Goal: Task Accomplishment & Management: Manage account settings

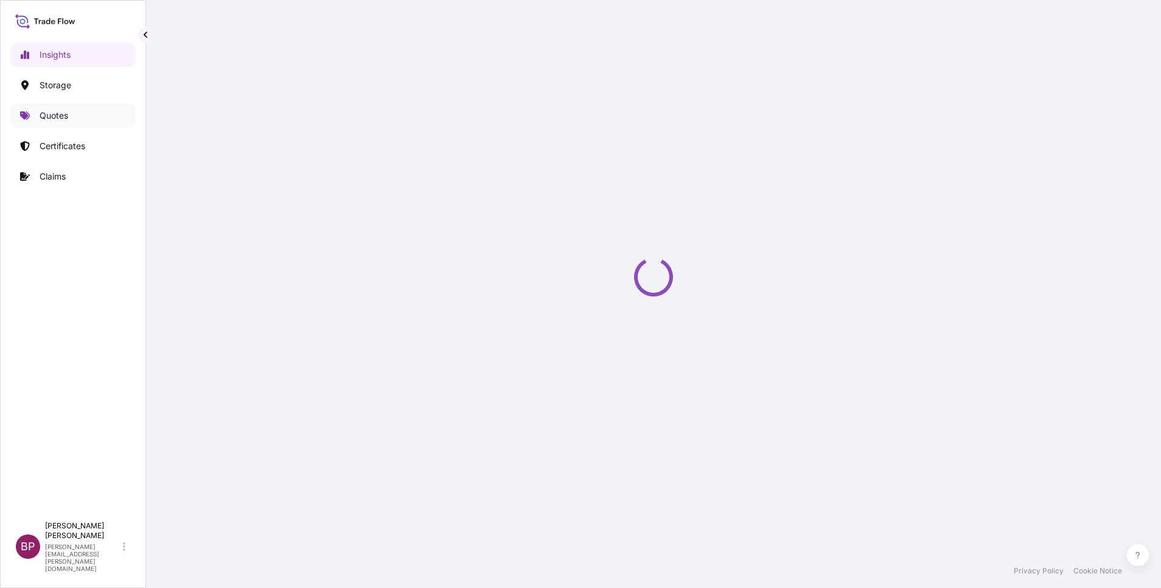
select select "2025"
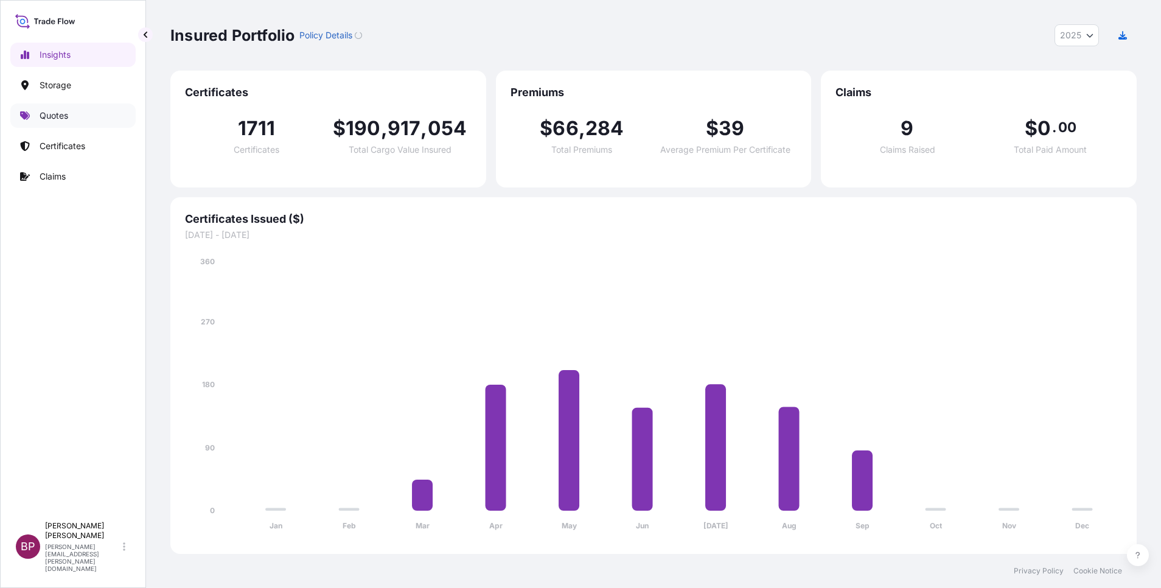
click at [60, 116] on p "Quotes" at bounding box center [54, 116] width 29 height 12
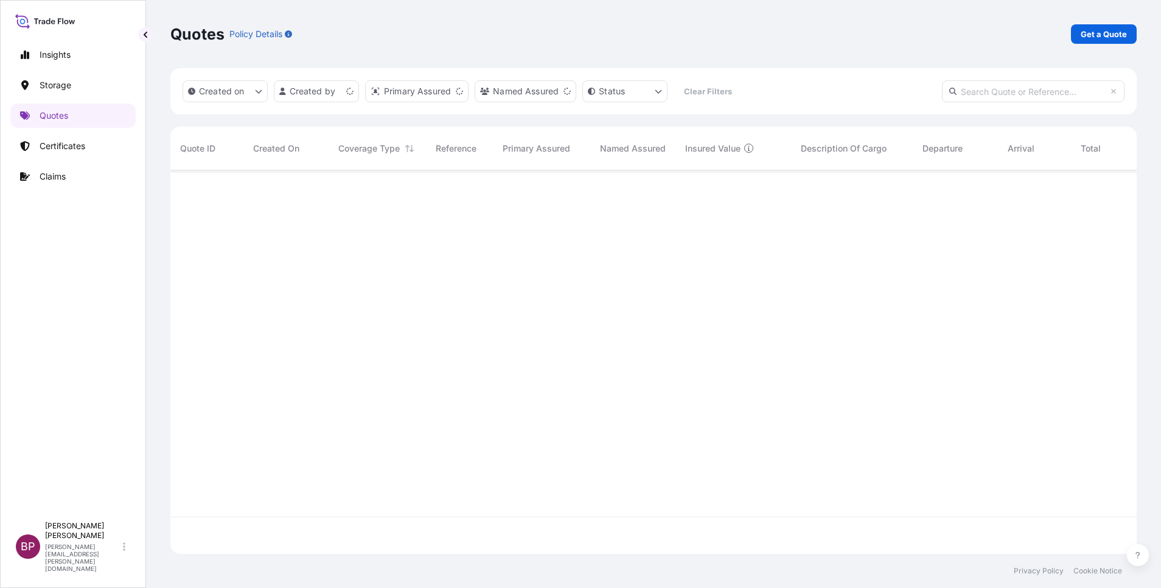
scroll to position [376, 952]
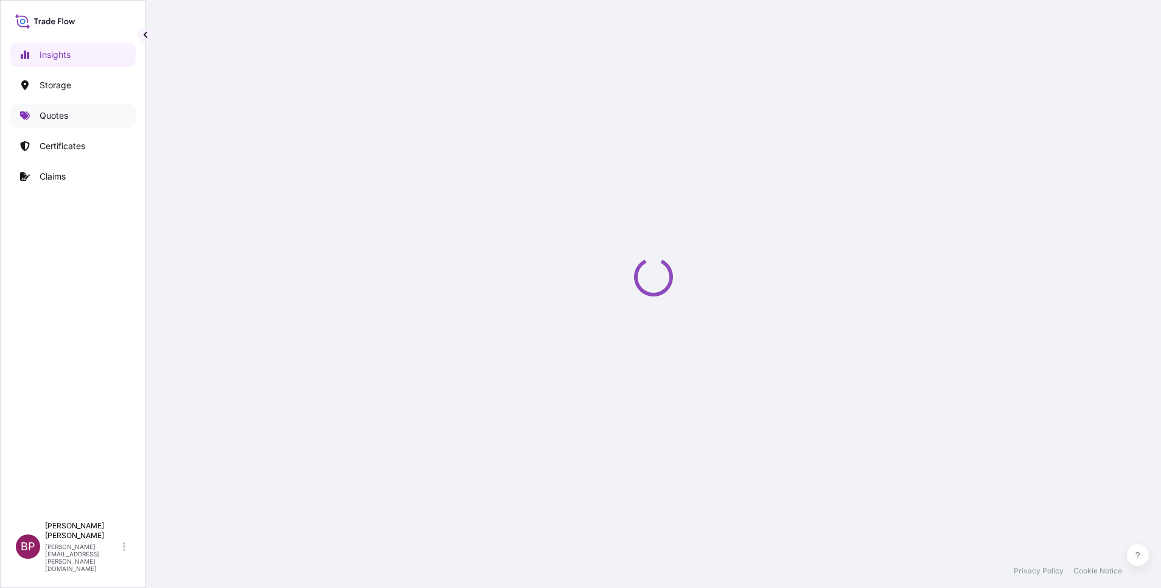
select select "2025"
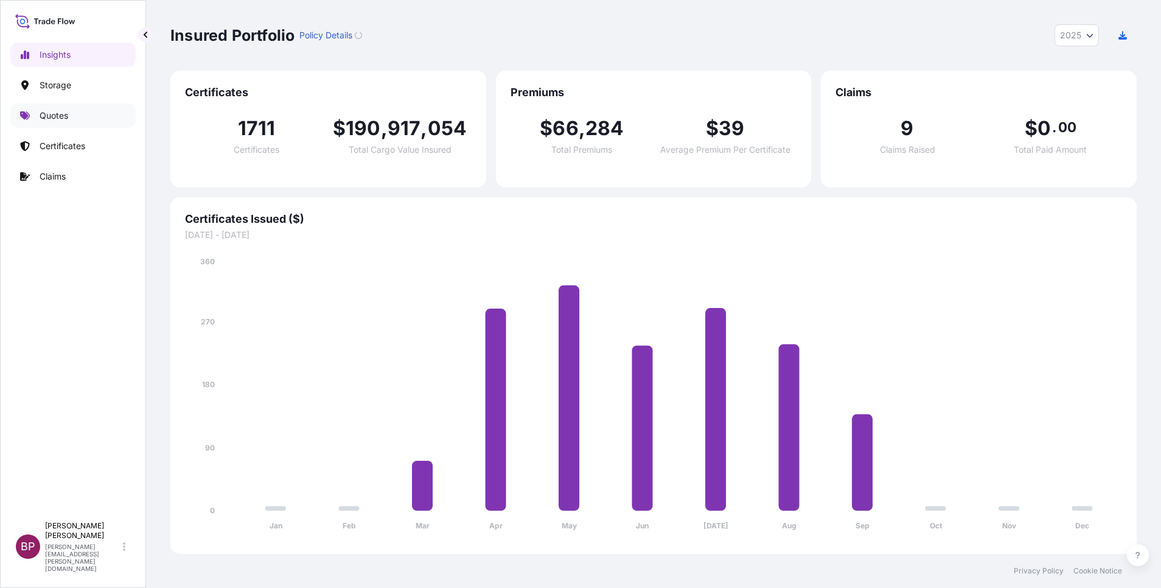
click at [64, 117] on p "Quotes" at bounding box center [54, 116] width 29 height 12
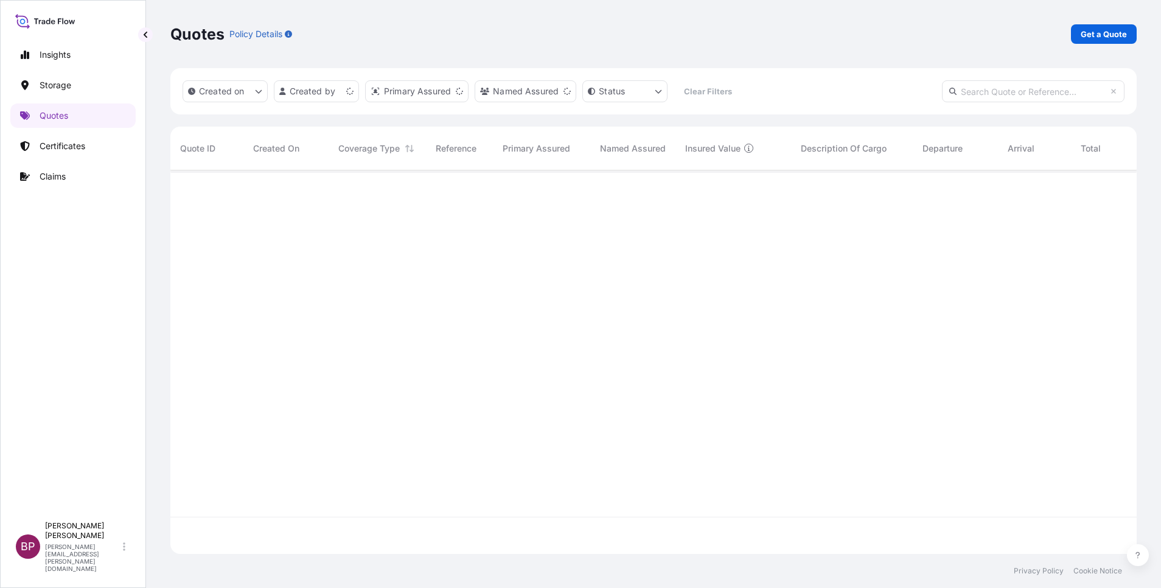
scroll to position [376, 952]
click at [1109, 35] on p "Get a Quote" at bounding box center [1104, 34] width 46 height 12
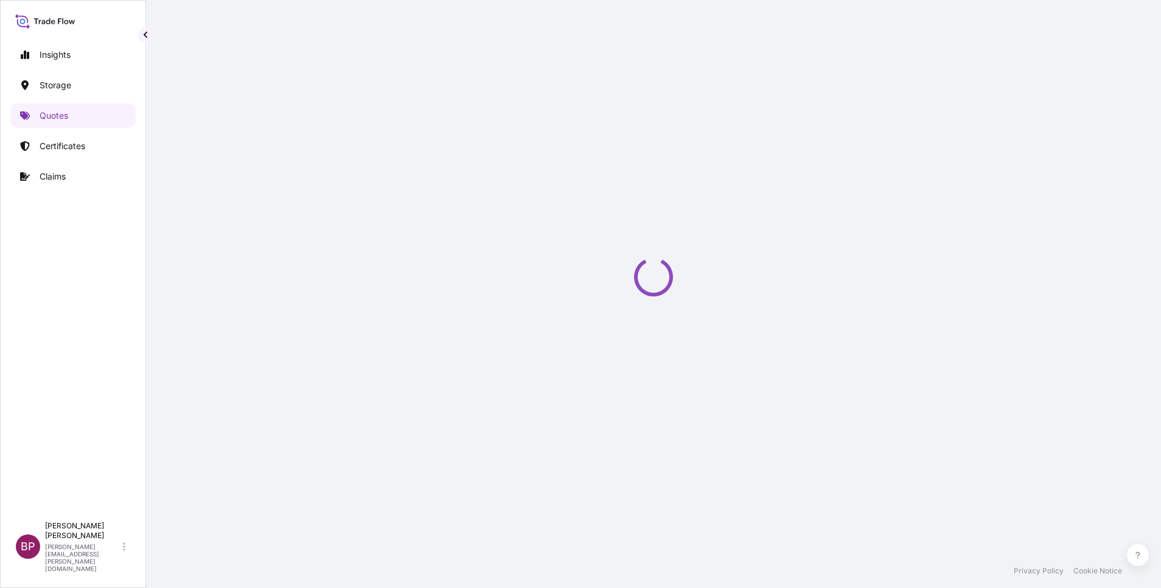
select select "Water"
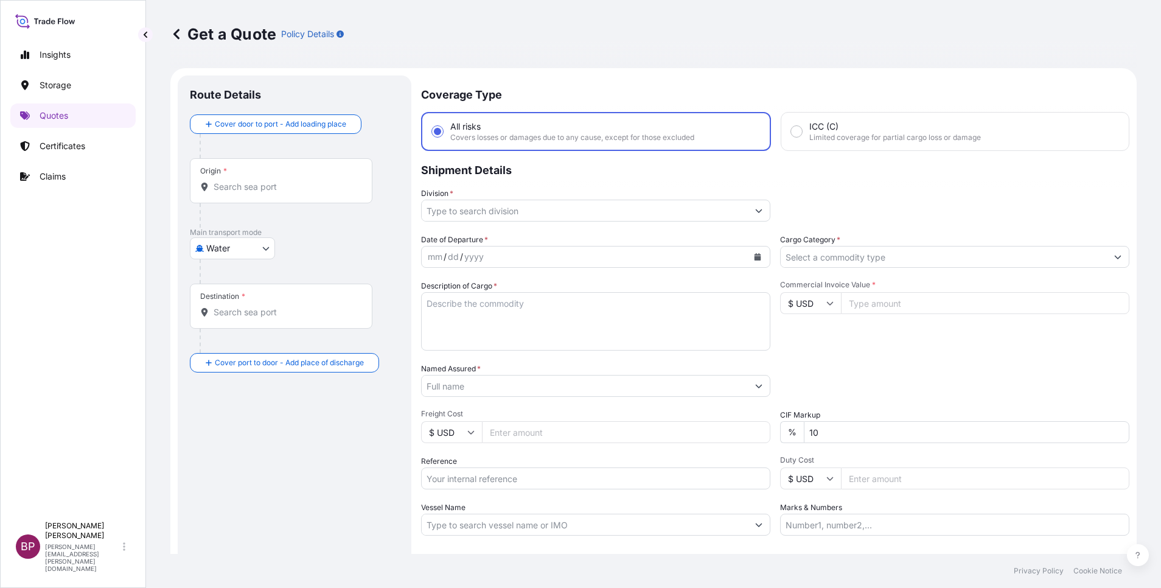
scroll to position [19, 0]
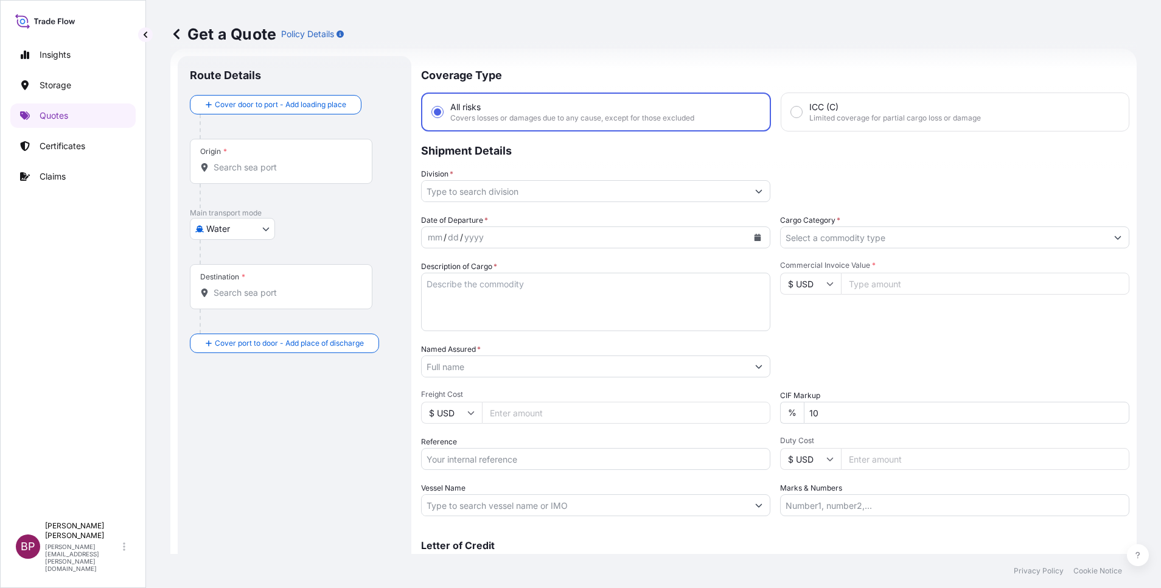
click at [904, 236] on input "Cargo Category *" at bounding box center [944, 237] width 326 height 22
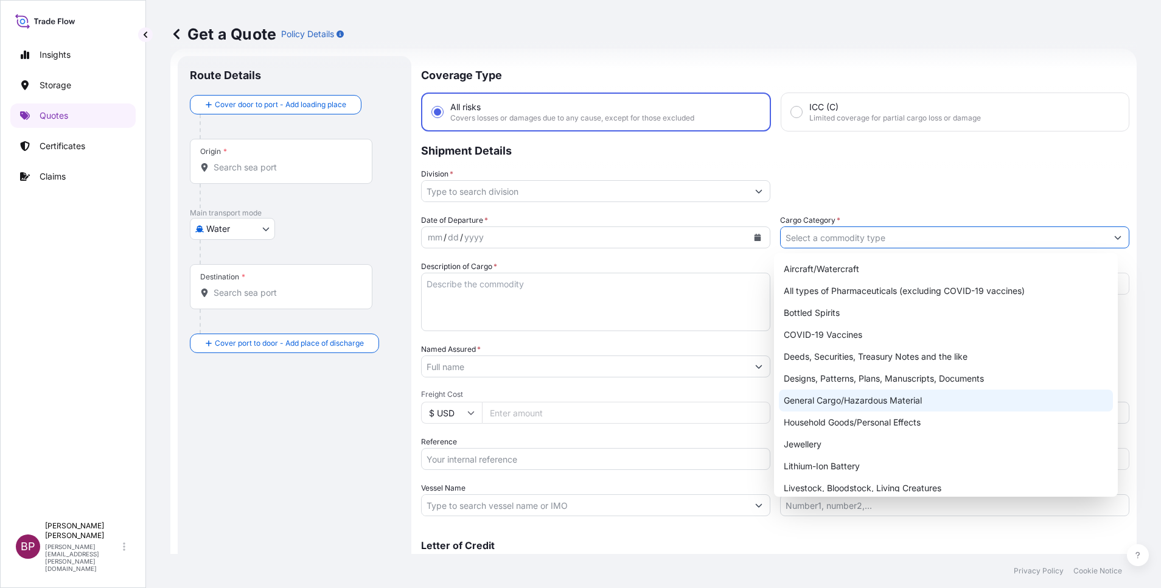
click at [847, 400] on div "General Cargo/Hazardous Material" at bounding box center [946, 400] width 334 height 22
type input "General Cargo/Hazardous Material"
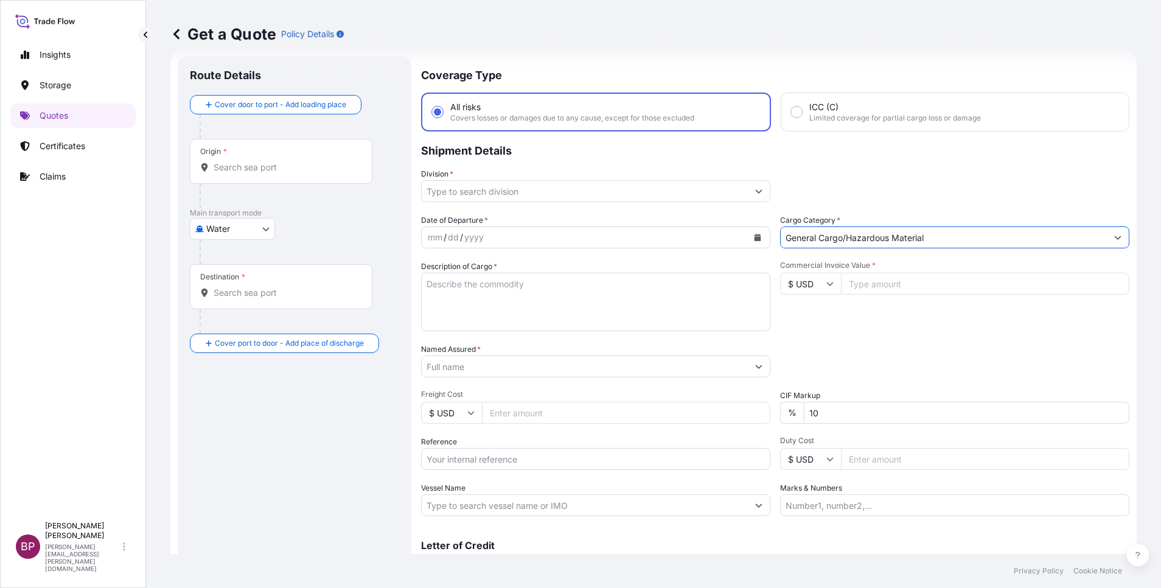
click at [655, 185] on input "Division *" at bounding box center [585, 191] width 326 height 22
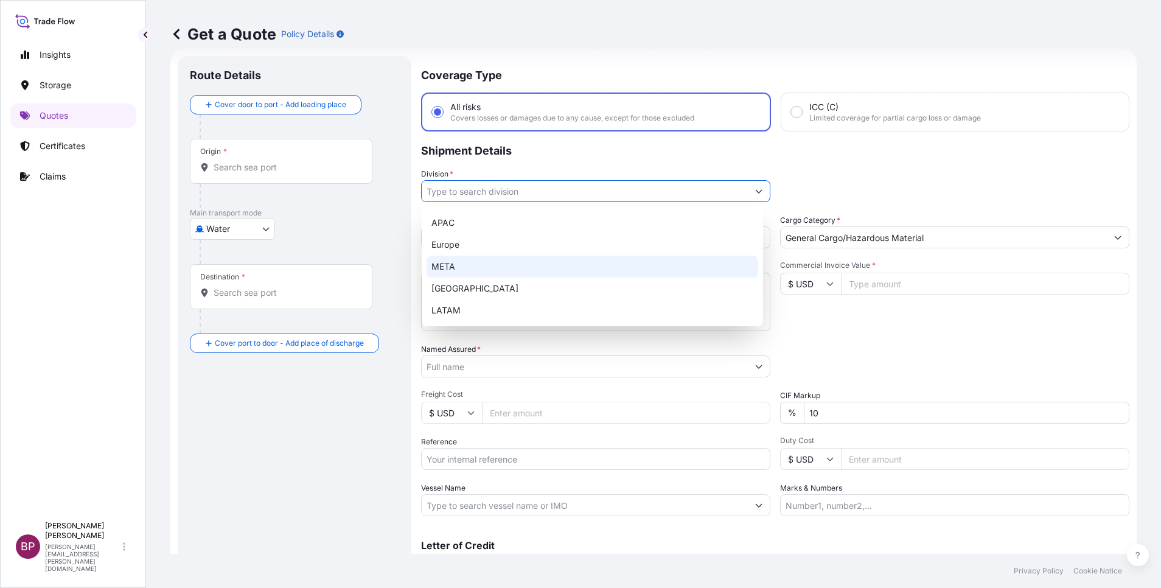
click at [512, 270] on div "META" at bounding box center [593, 267] width 332 height 22
type input "META"
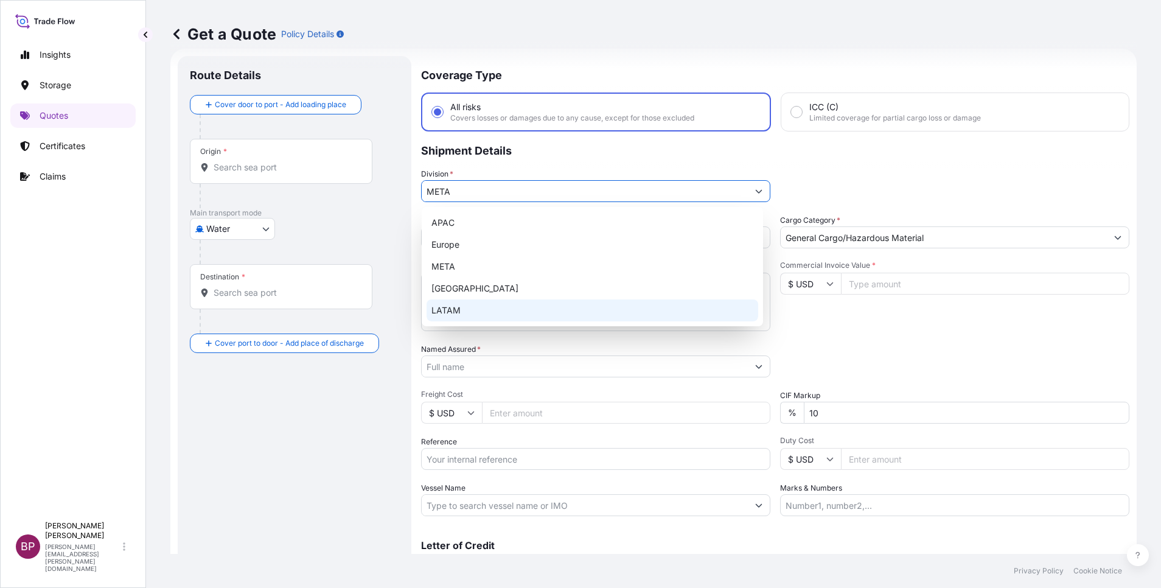
click at [543, 456] on input "Reference" at bounding box center [595, 459] width 349 height 22
paste input "SSLS3160"
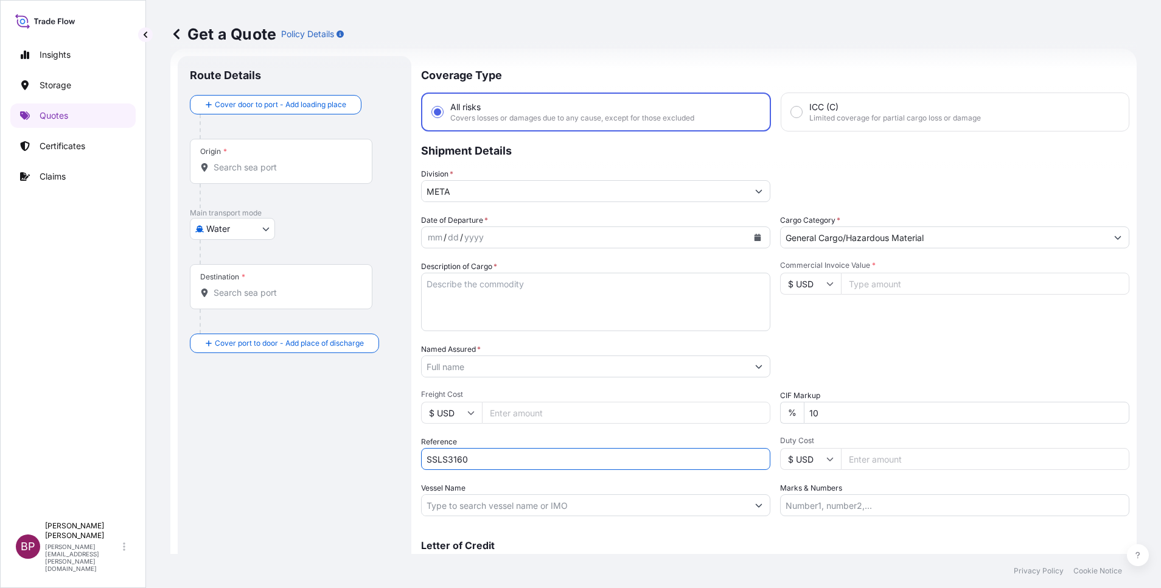
type input "SSLS3160"
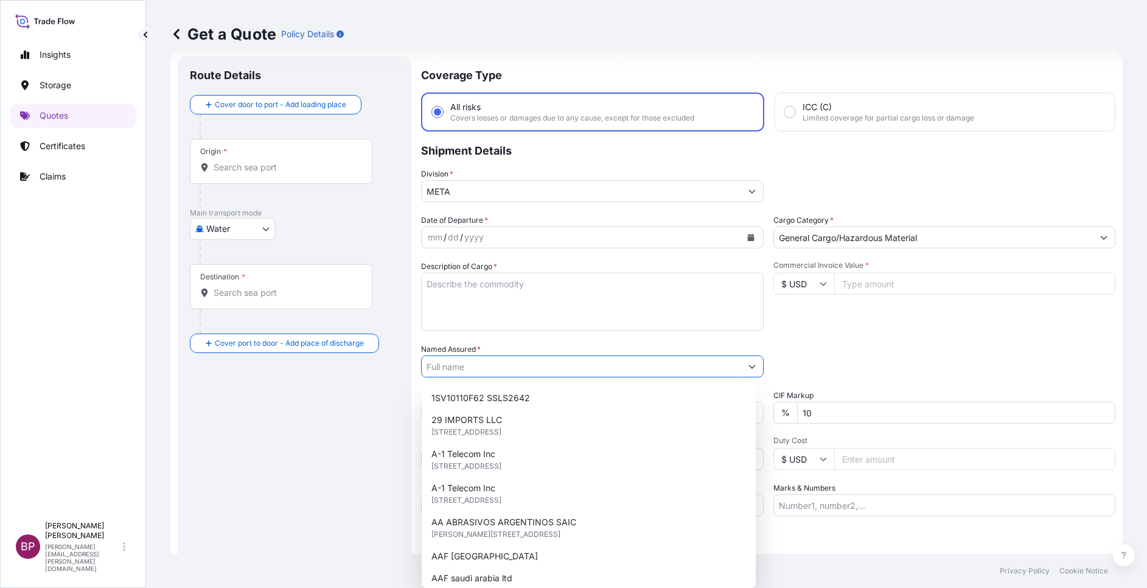
click at [481, 370] on input "Named Assured *" at bounding box center [581, 366] width 319 height 22
paste input "BAJA FOOD INDUSTRIES CO. FACTORY"
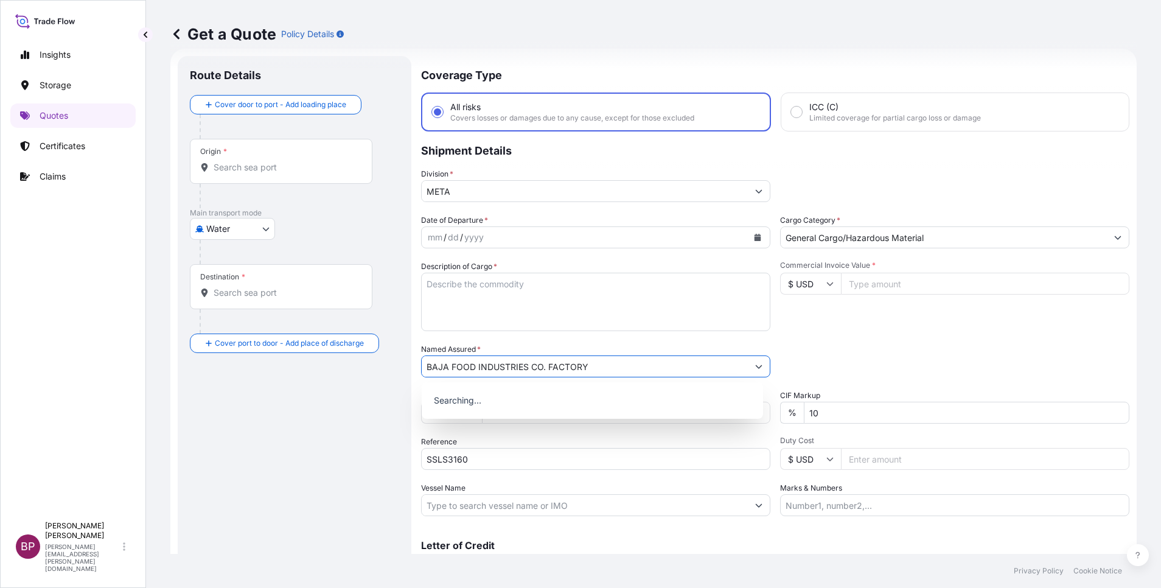
type input "BAJA FOOD INDUSTRIES CO. FACTORY"
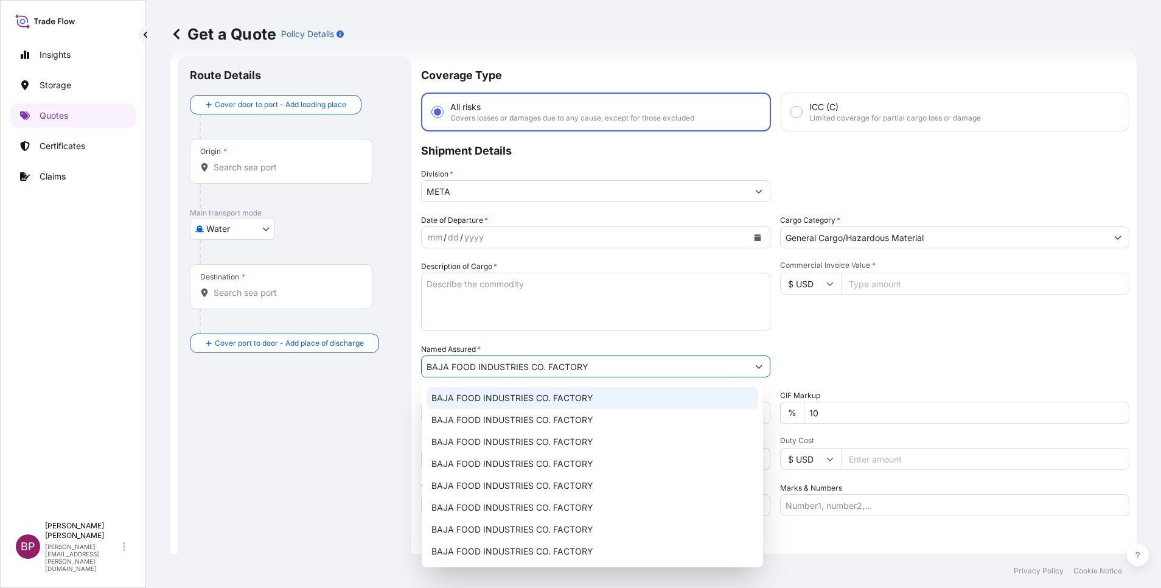
click at [577, 303] on textarea "Description of Cargo *" at bounding box center [595, 302] width 349 height 58
paste textarea "Dehydrated fruits"
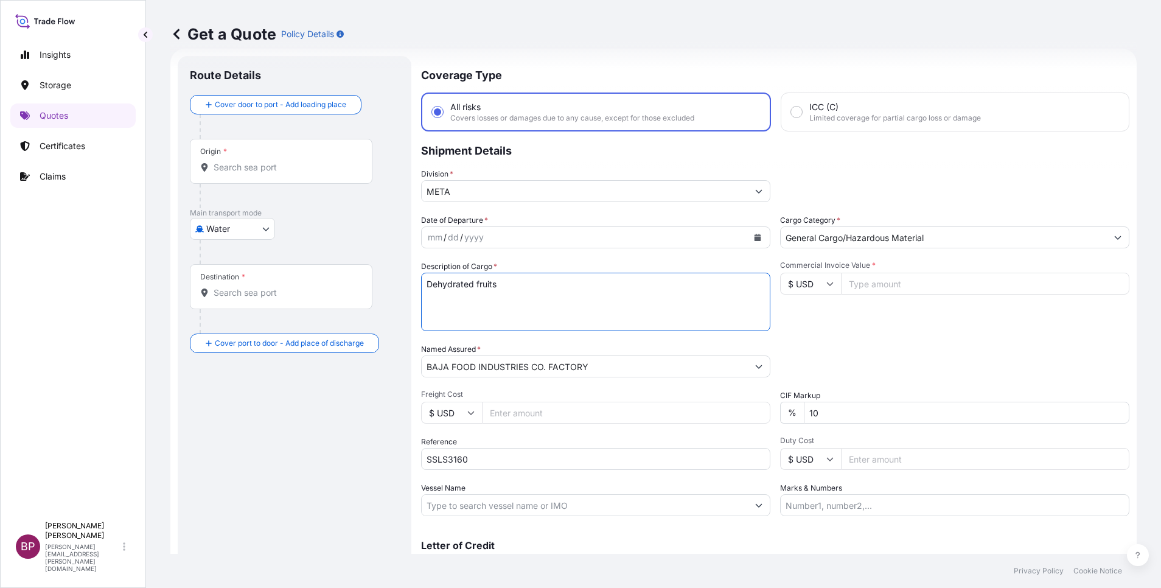
type textarea "Dehydrated fruits"
click at [868, 288] on input "Commercial Invoice Value *" at bounding box center [985, 284] width 288 height 22
paste input "70658.00"
type input "70658.00"
click at [755, 237] on icon "Calendar" at bounding box center [758, 237] width 7 height 7
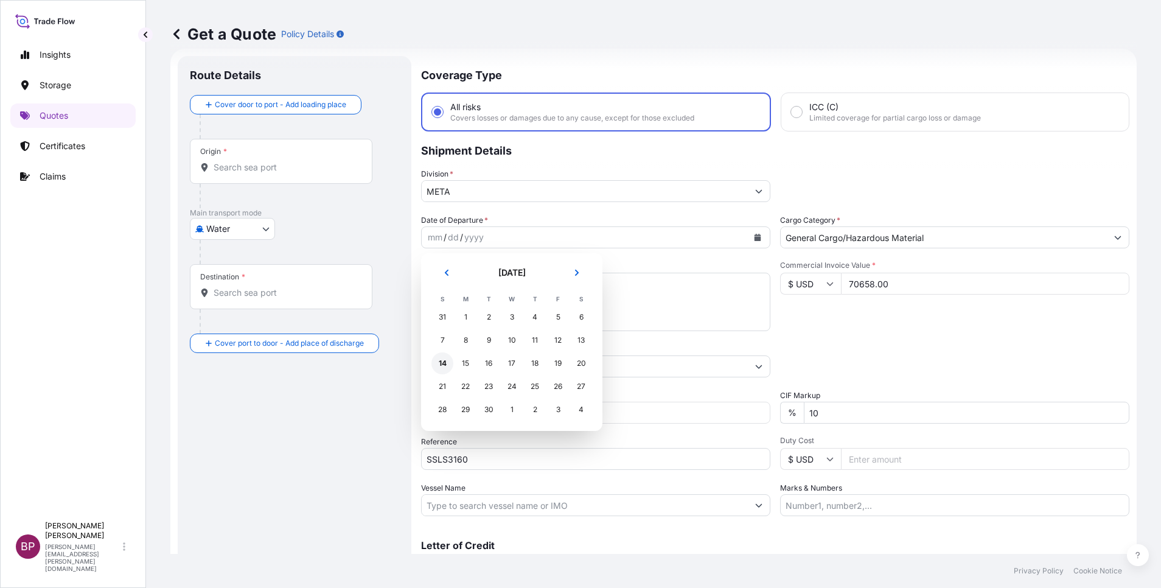
click at [439, 360] on div "14" at bounding box center [442, 363] width 22 height 22
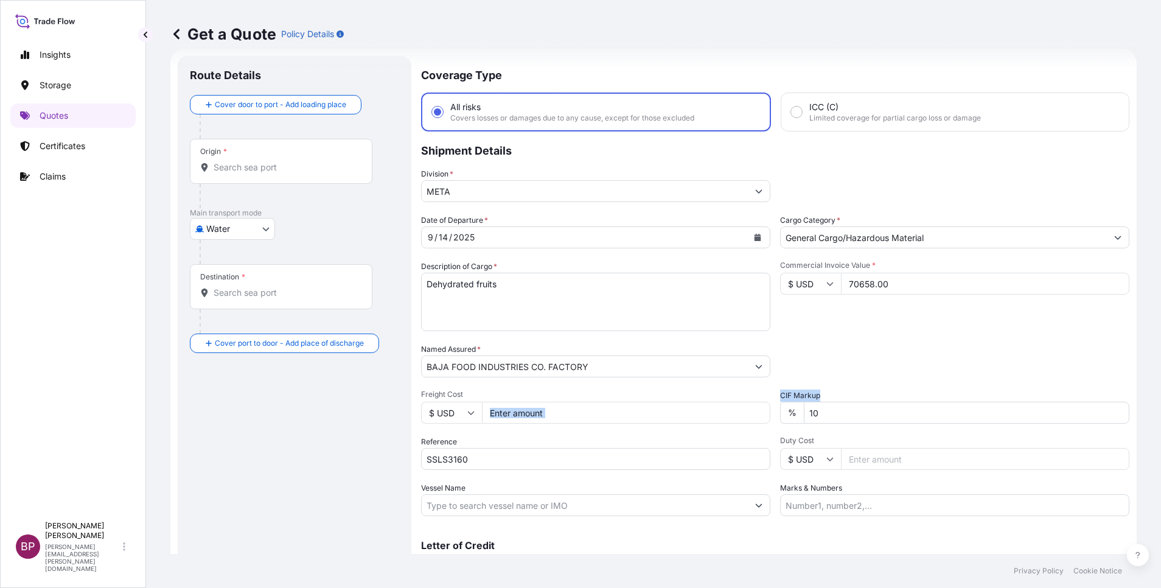
drag, startPoint x: 853, startPoint y: 425, endPoint x: 622, endPoint y: 416, distance: 231.4
click at [624, 417] on div "Date of Departure * [DATE] Cargo Category * General Cargo/Hazardous Material De…" at bounding box center [775, 365] width 708 height 302
click at [837, 416] on input "10" at bounding box center [967, 413] width 326 height 22
type input "1"
type input "0"
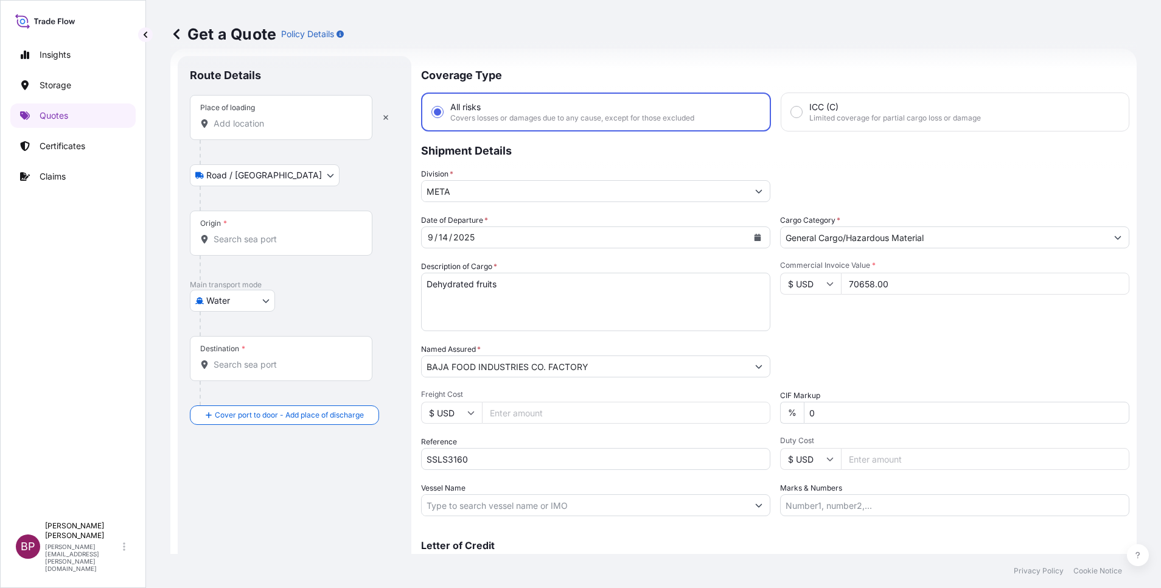
click at [267, 120] on input "Place of loading" at bounding box center [286, 123] width 144 height 12
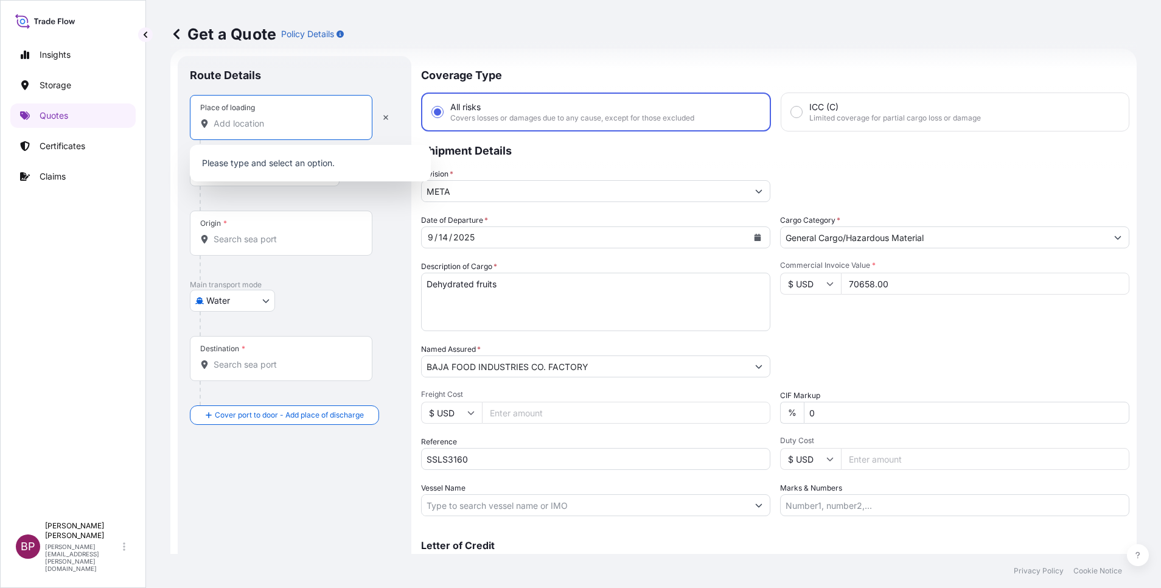
paste input "LAEM CHABANG"
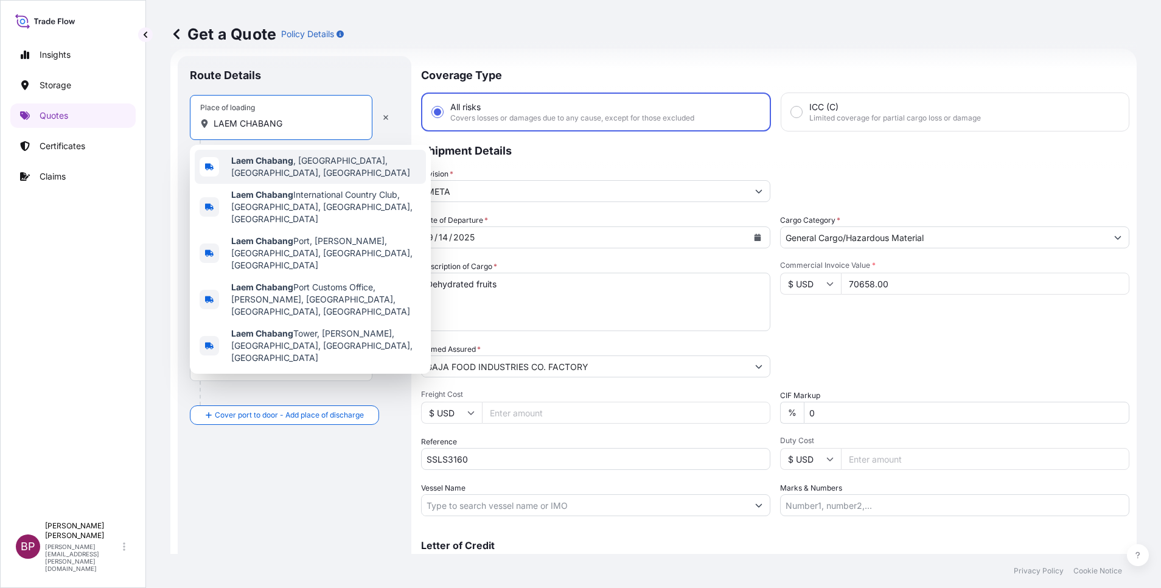
click at [285, 173] on span "Laem Chabang , [GEOGRAPHIC_DATA], [GEOGRAPHIC_DATA], [GEOGRAPHIC_DATA]" at bounding box center [326, 167] width 190 height 24
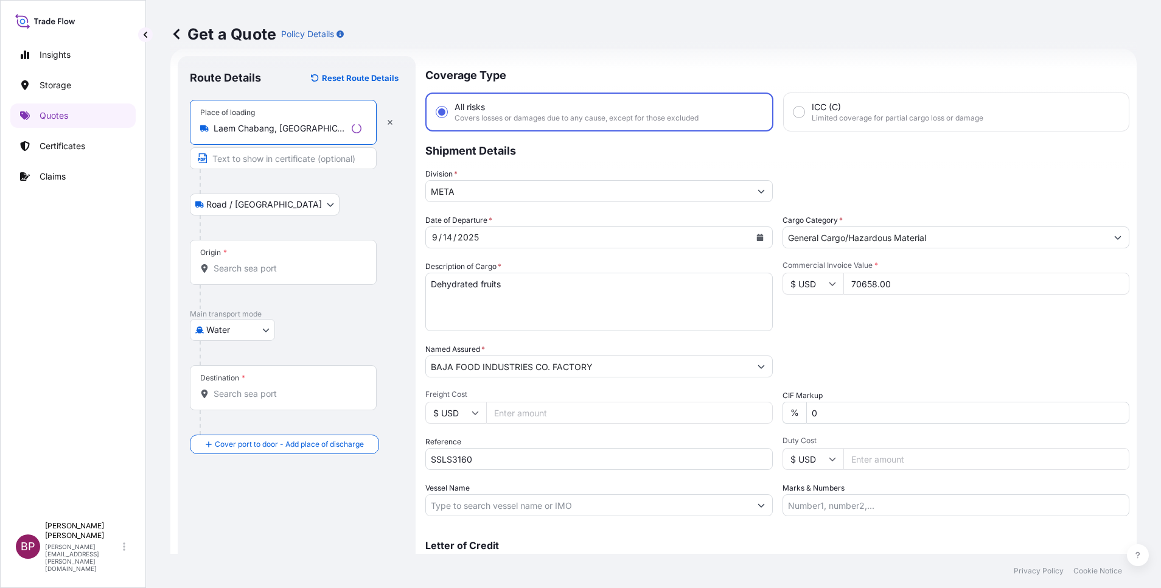
type input "Laem Chabang, [GEOGRAPHIC_DATA], [GEOGRAPHIC_DATA], [GEOGRAPHIC_DATA]"
click at [263, 271] on input "Origin *" at bounding box center [288, 268] width 148 height 12
paste input "LAEM CHABANG"
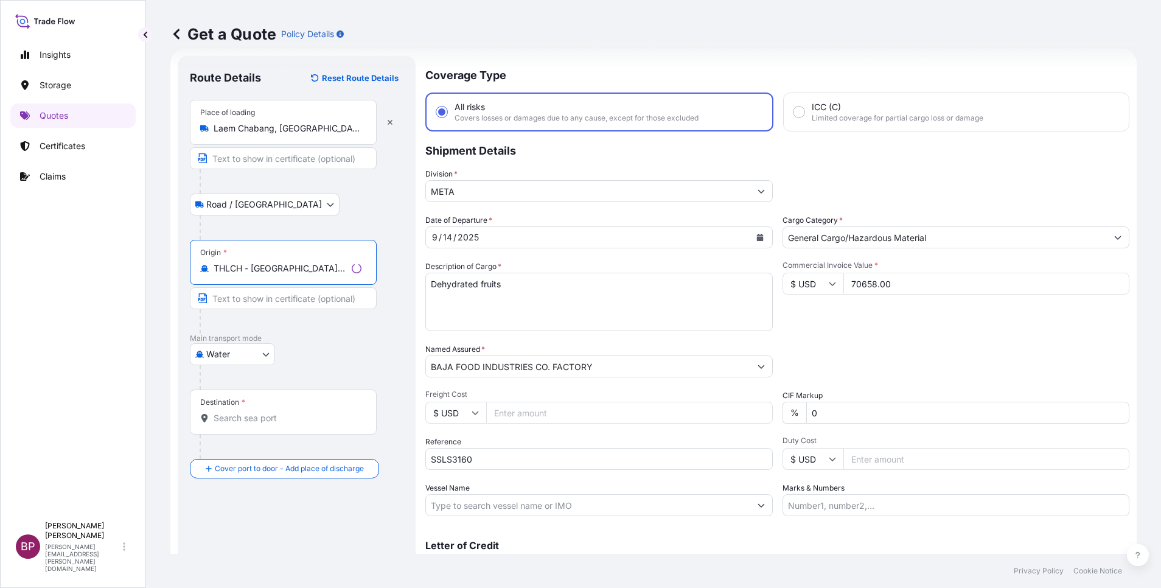
type input "THLCH - [GEOGRAPHIC_DATA], [GEOGRAPHIC_DATA]"
click at [262, 419] on input "Destination *" at bounding box center [288, 418] width 148 height 12
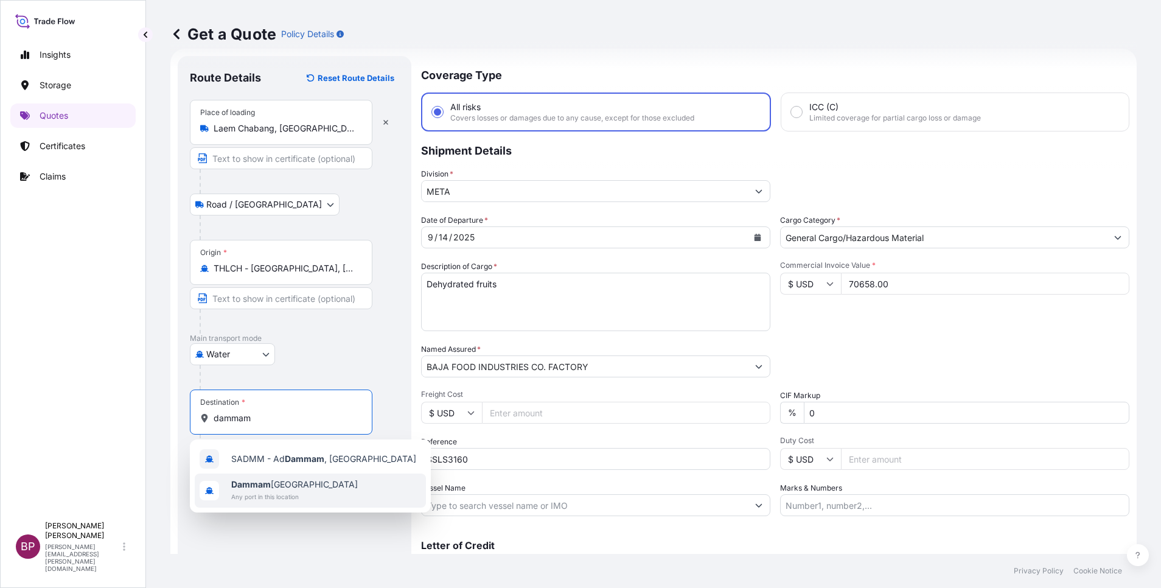
click at [287, 488] on span "Dammam [GEOGRAPHIC_DATA]" at bounding box center [294, 484] width 127 height 12
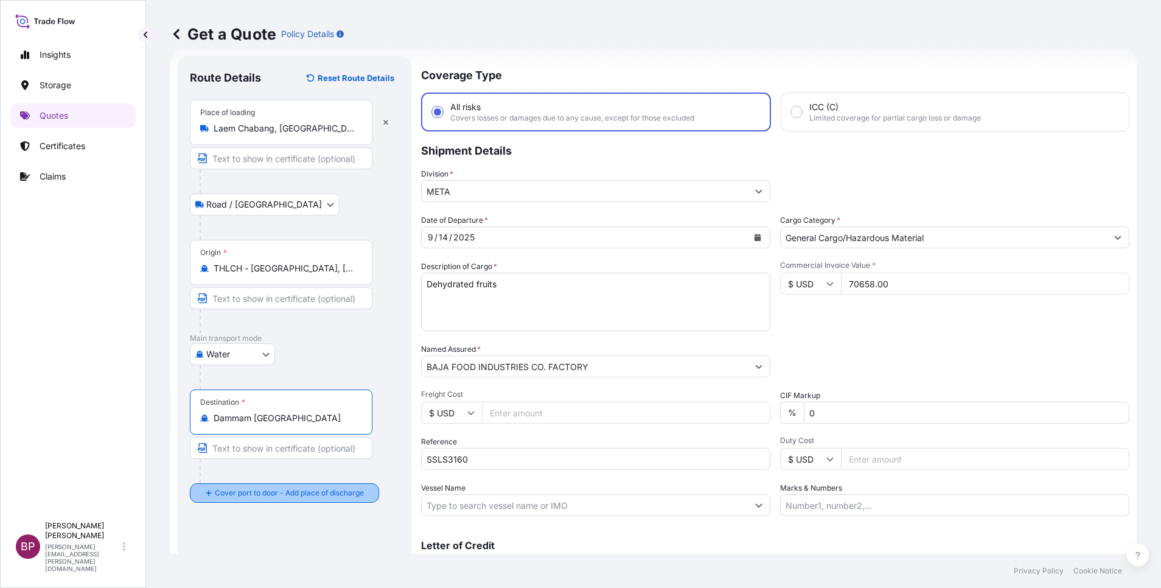
type input "Dammam [GEOGRAPHIC_DATA]"
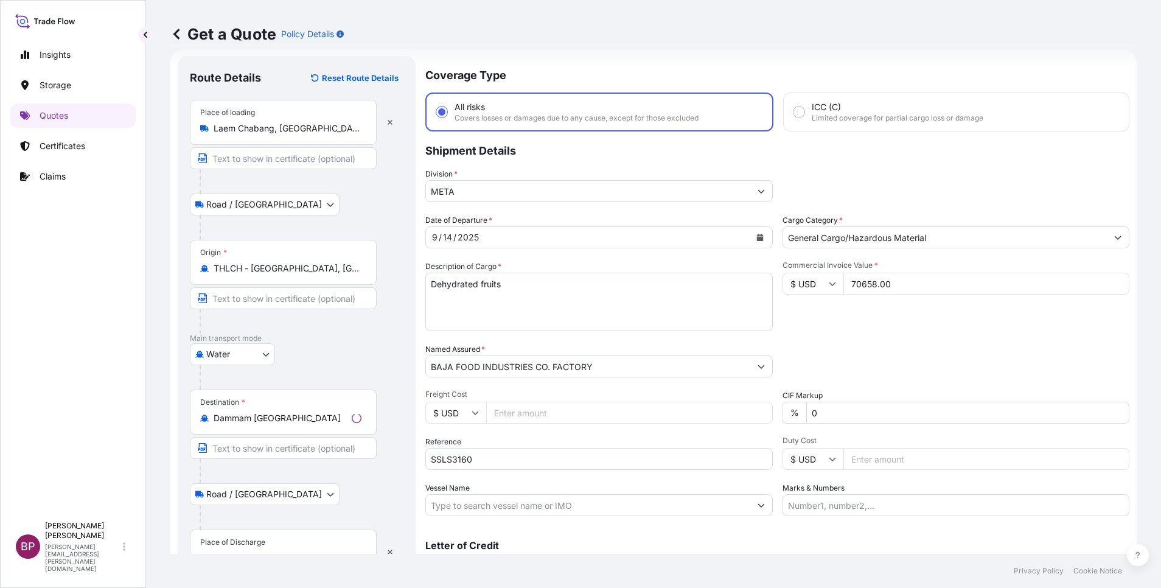
click at [254, 545] on div "Place of Discharge" at bounding box center [232, 542] width 65 height 10
click at [254, 552] on input "Place of Discharge" at bounding box center [288, 558] width 148 height 12
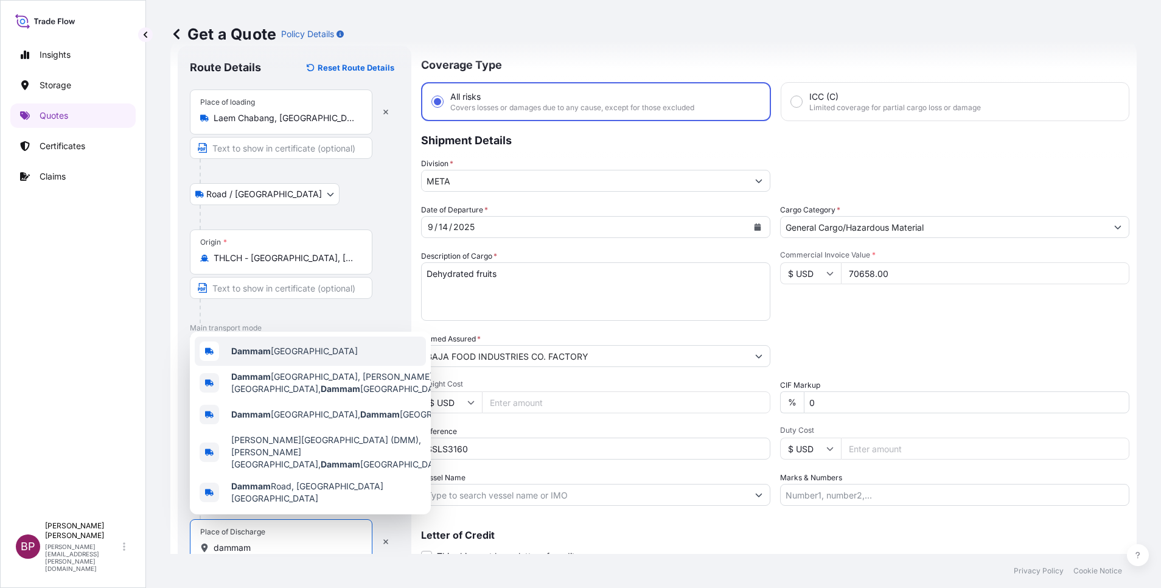
click at [312, 357] on span "Dammam [GEOGRAPHIC_DATA]" at bounding box center [294, 351] width 127 height 12
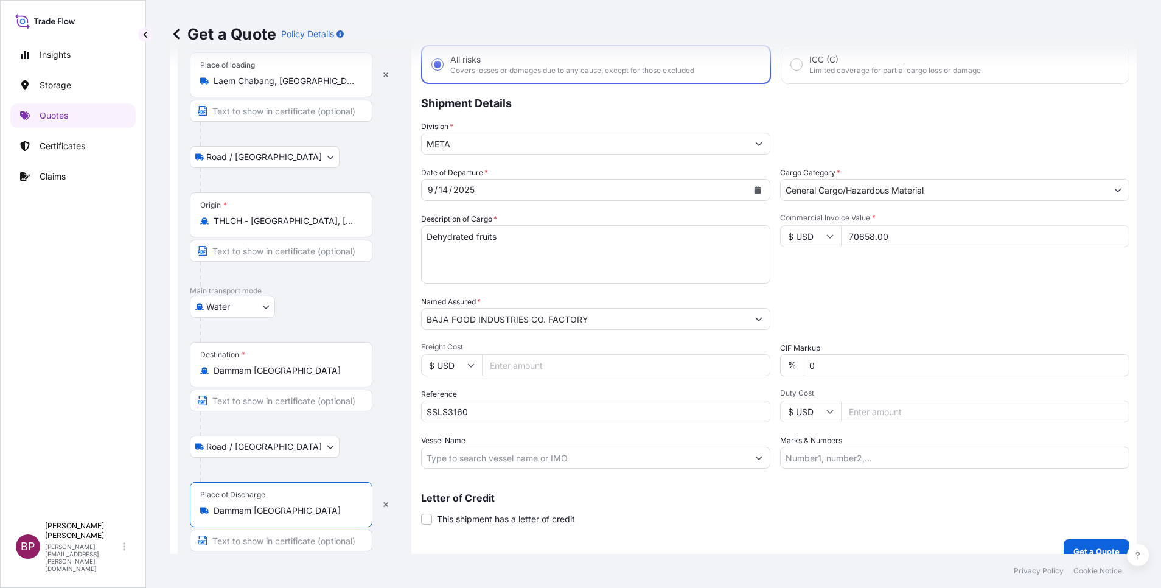
scroll to position [84, 0]
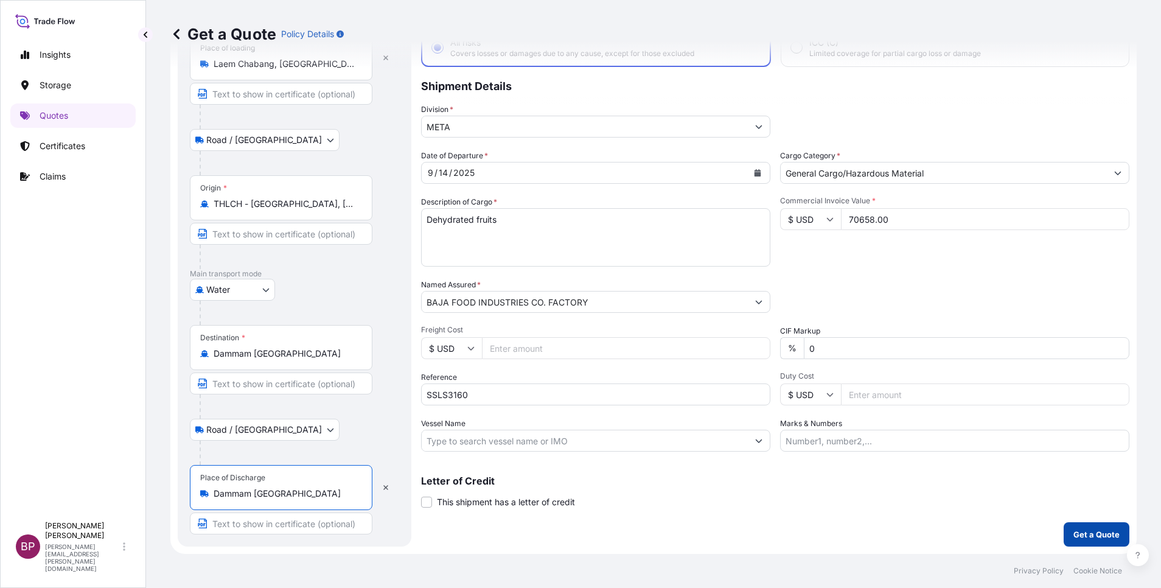
type input "Dammam [GEOGRAPHIC_DATA]"
click at [1073, 535] on p "Get a Quote" at bounding box center [1096, 534] width 46 height 12
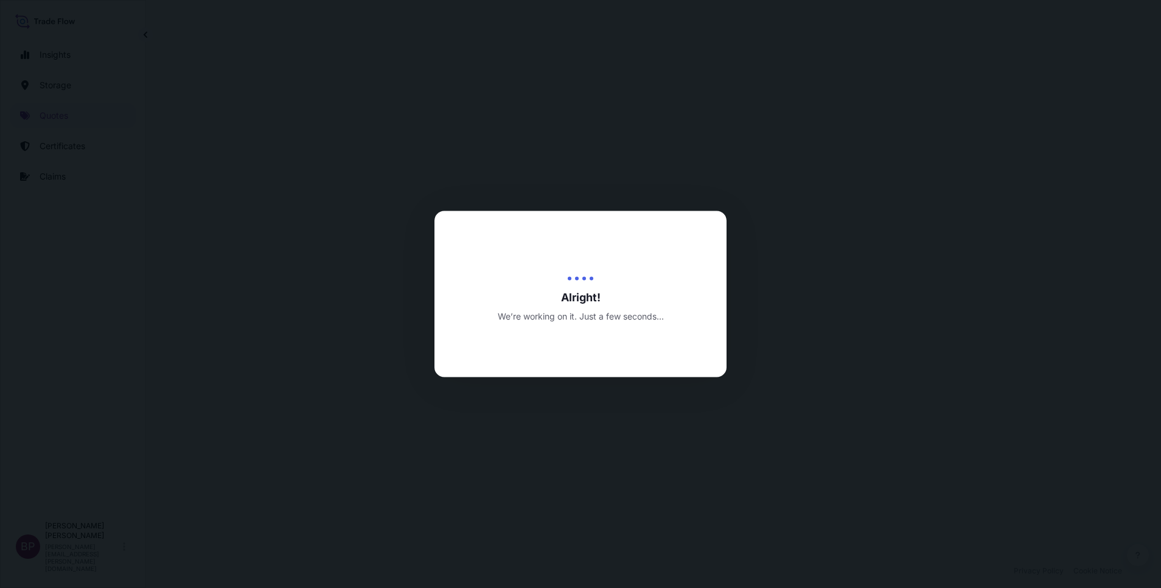
select select "Road / [GEOGRAPHIC_DATA]"
select select "Water"
select select "Road / [GEOGRAPHIC_DATA]"
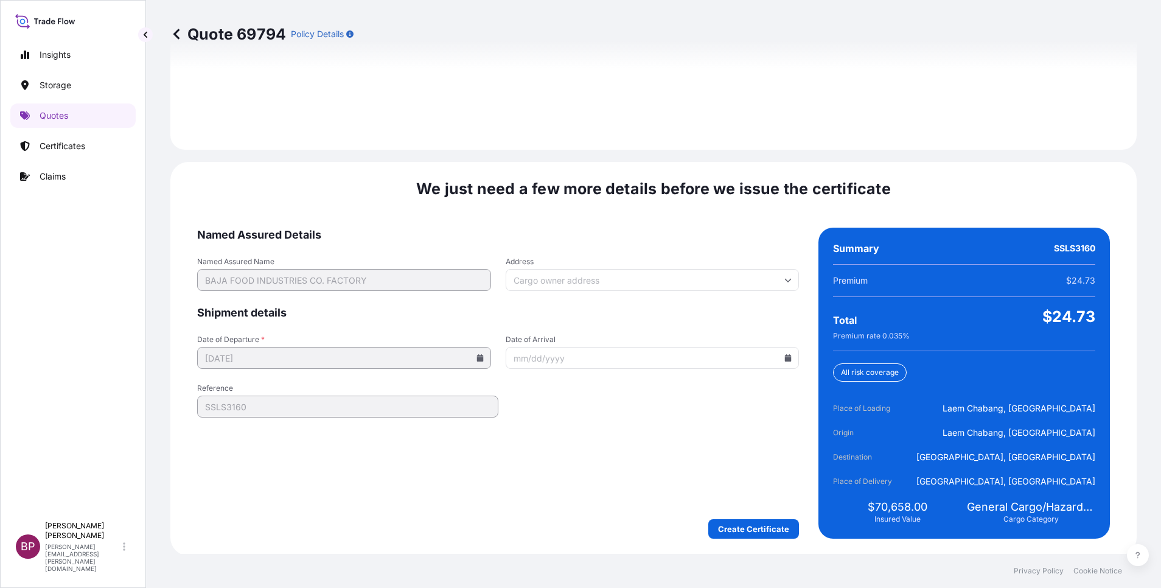
scroll to position [1804, 0]
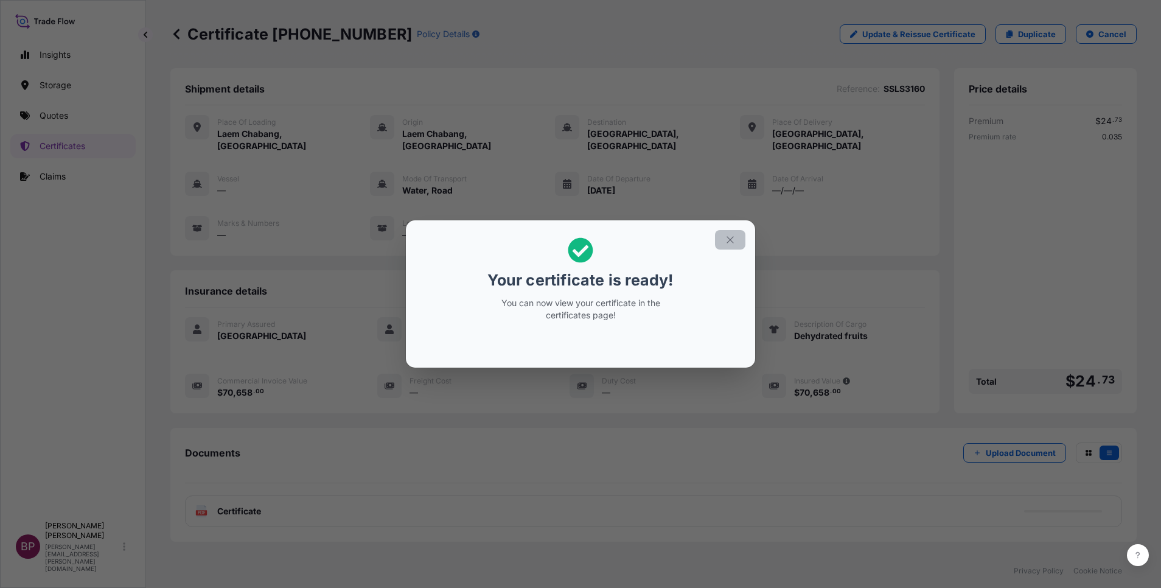
click at [729, 240] on icon "button" at bounding box center [730, 239] width 11 height 11
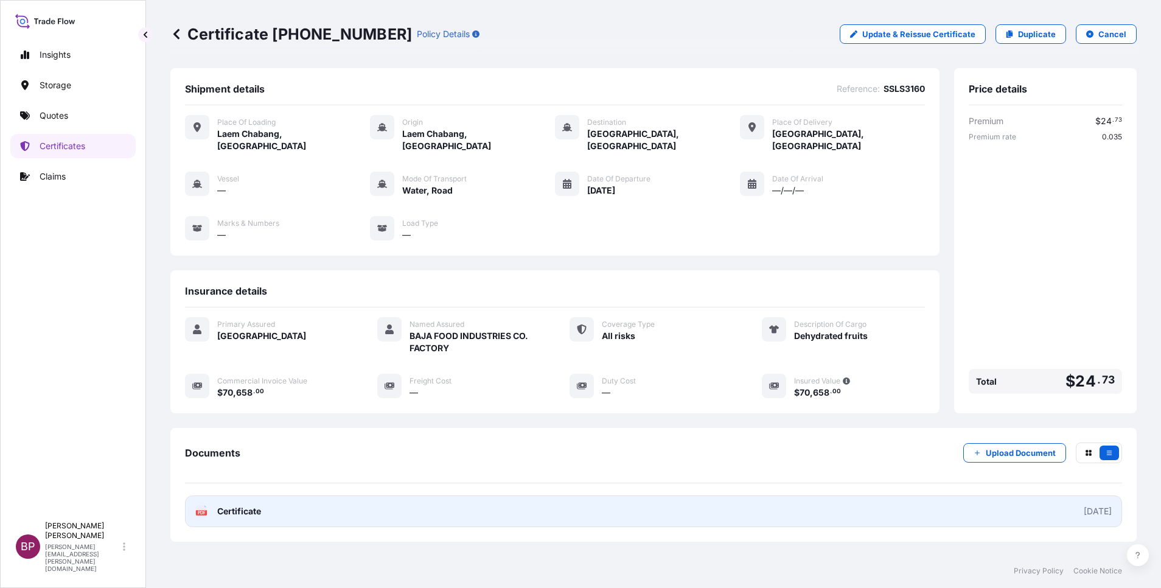
click at [252, 505] on span "Certificate" at bounding box center [239, 511] width 44 height 12
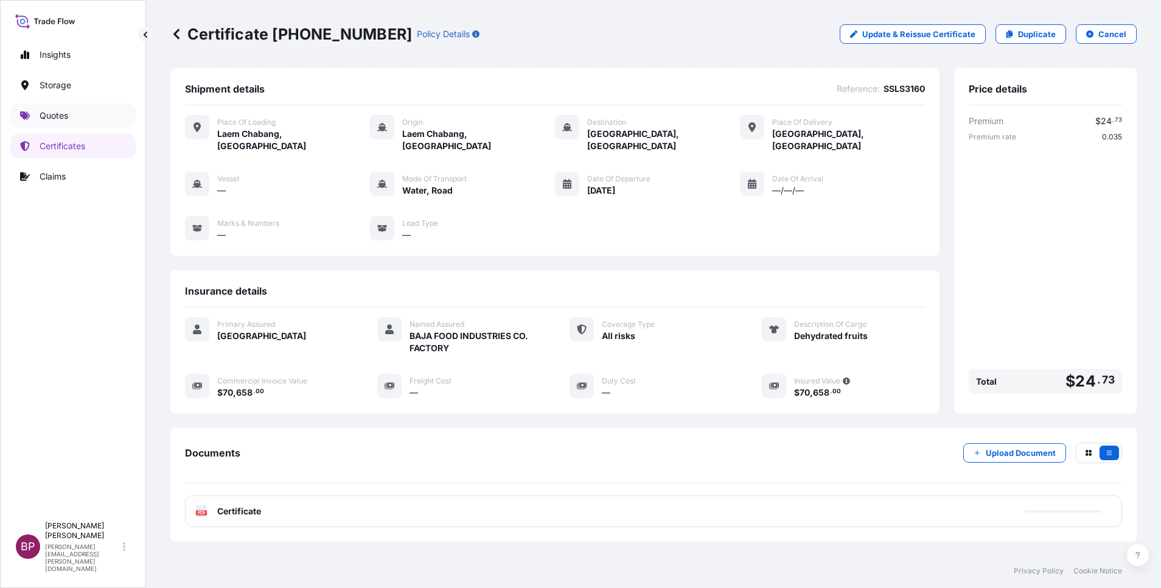
click at [64, 116] on p "Quotes" at bounding box center [54, 116] width 29 height 12
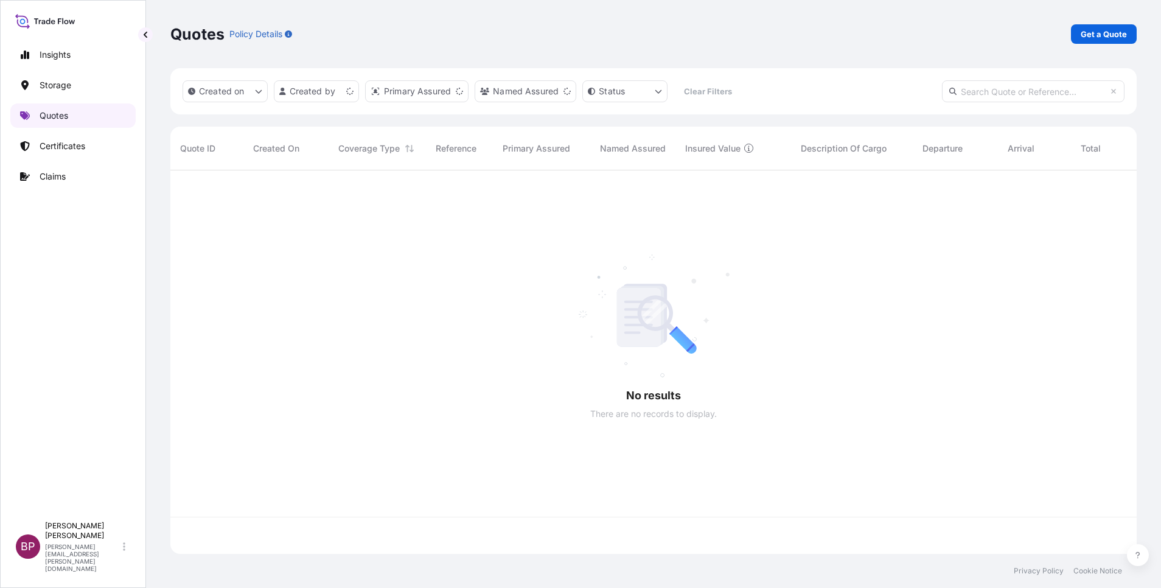
scroll to position [376, 952]
click at [1100, 38] on p "Get a Quote" at bounding box center [1104, 34] width 46 height 12
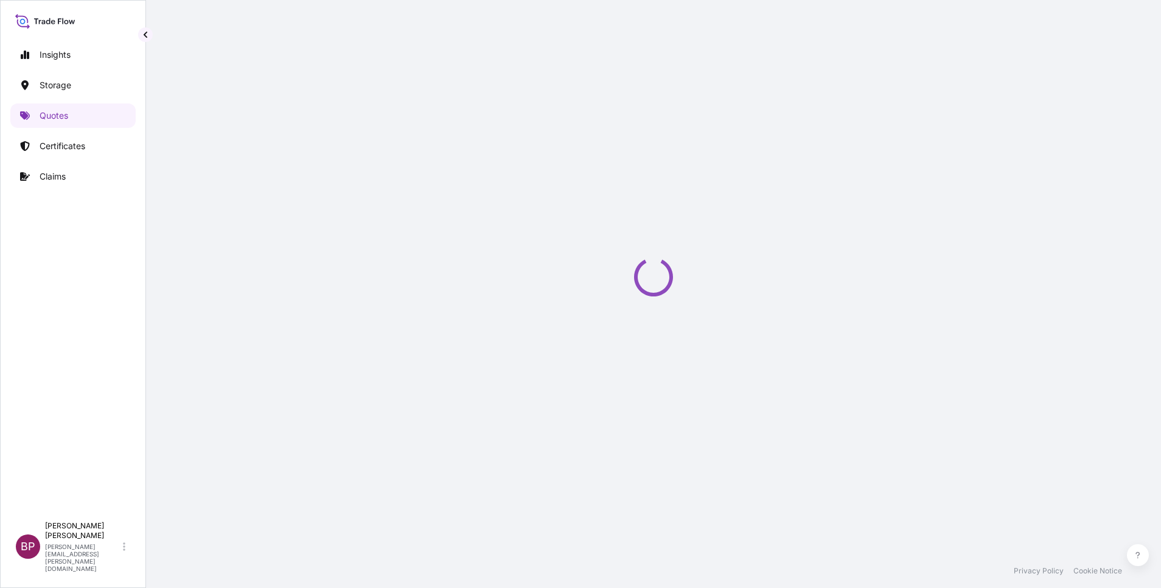
select select "Water"
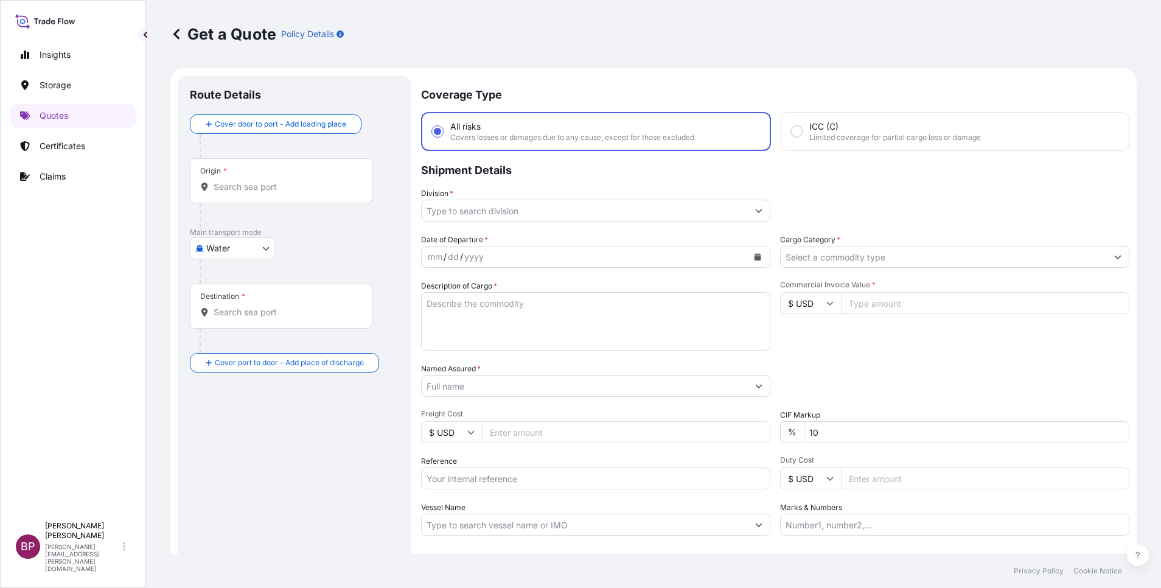
scroll to position [19, 0]
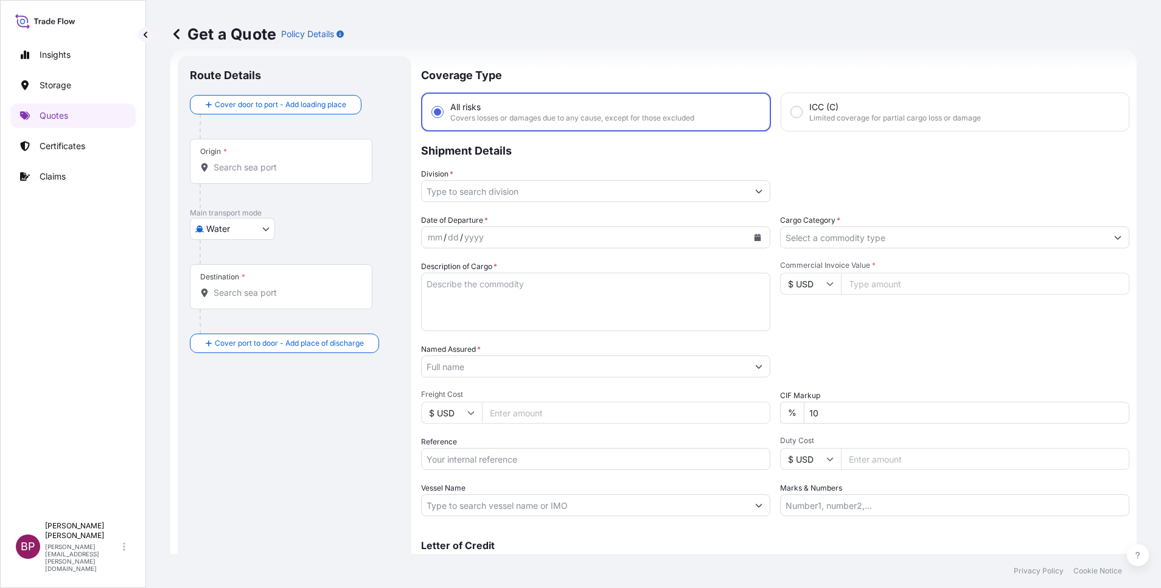
click at [817, 280] on input "$ USD" at bounding box center [810, 284] width 61 height 22
drag, startPoint x: 806, startPoint y: 327, endPoint x: 852, endPoint y: 303, distance: 52.3
click at [806, 327] on div "€ EUR" at bounding box center [803, 316] width 51 height 23
type input "€ EUR"
click at [874, 284] on input "Commercial Invoice Value *" at bounding box center [985, 284] width 288 height 22
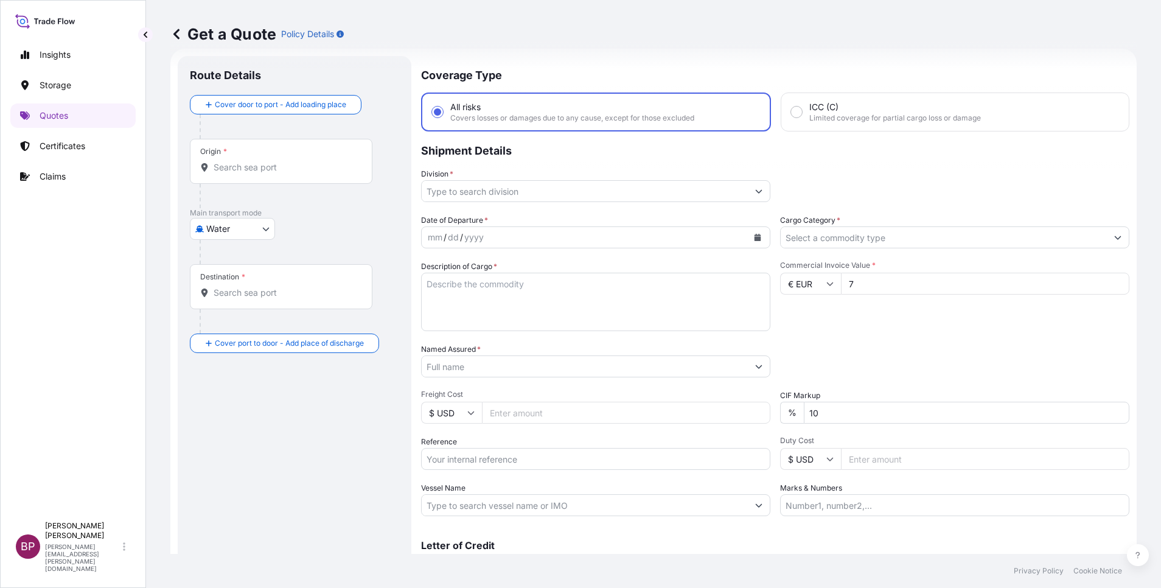
paste input "84076"
click at [863, 286] on input "784076" at bounding box center [985, 284] width 288 height 22
type input "7840.76"
click at [887, 330] on div "Commercial Invoice Value * € EUR 7840.76" at bounding box center [954, 295] width 349 height 71
drag, startPoint x: 741, startPoint y: 408, endPoint x: 556, endPoint y: 387, distance: 186.2
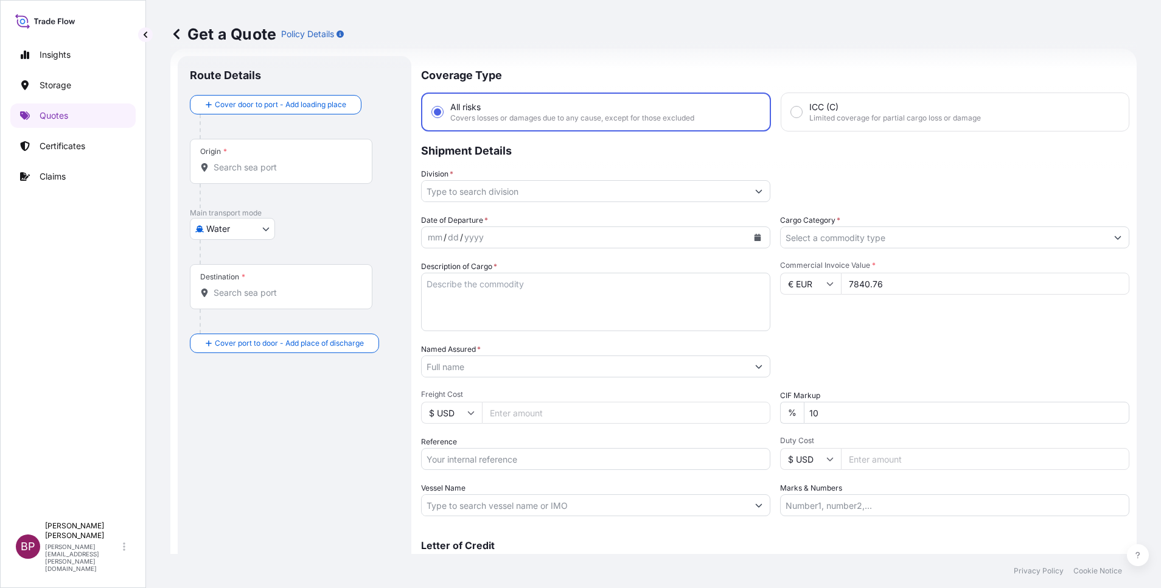
click at [574, 389] on div "Date of Departure * mm / dd / yyyy Cargo Category * Description of Cargo * Comm…" at bounding box center [775, 365] width 708 height 302
type input "0"
click at [574, 300] on textarea "Description of Cargo *" at bounding box center [595, 302] width 349 height 58
paste textarea "LATERAL ARM & CHEESE HEAD SCREW / MIXING BLADE SCREW"
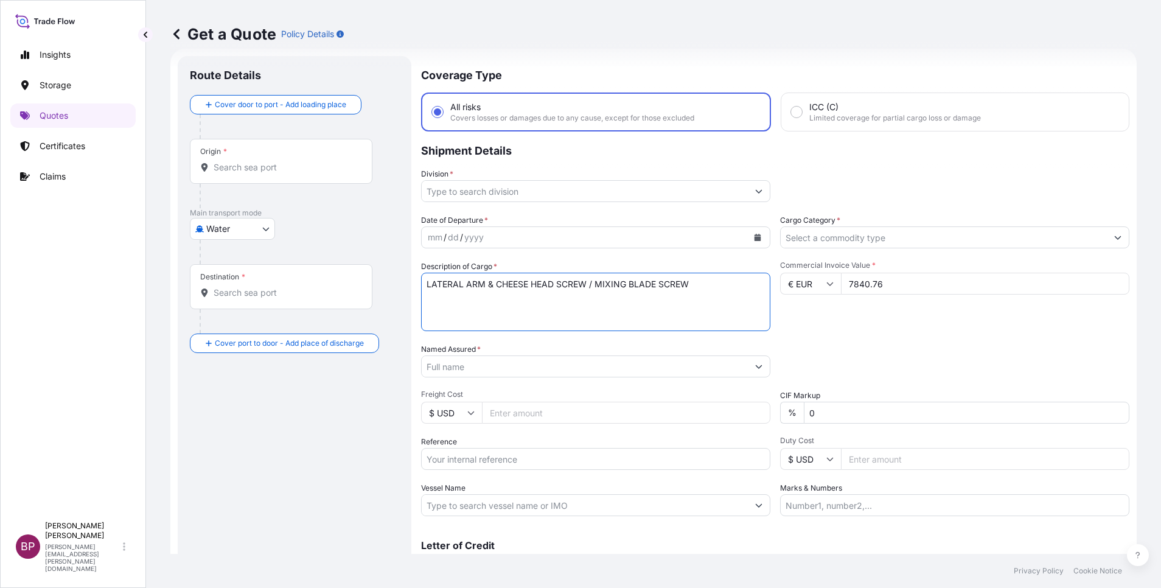
type textarea "LATERAL ARM & CHEESE HEAD SCREW / MIXING BLADE SCREW"
click at [539, 460] on input "Reference" at bounding box center [595, 459] width 349 height 22
paste input "BL:[PHONE_NUMBER] SSLS3000"
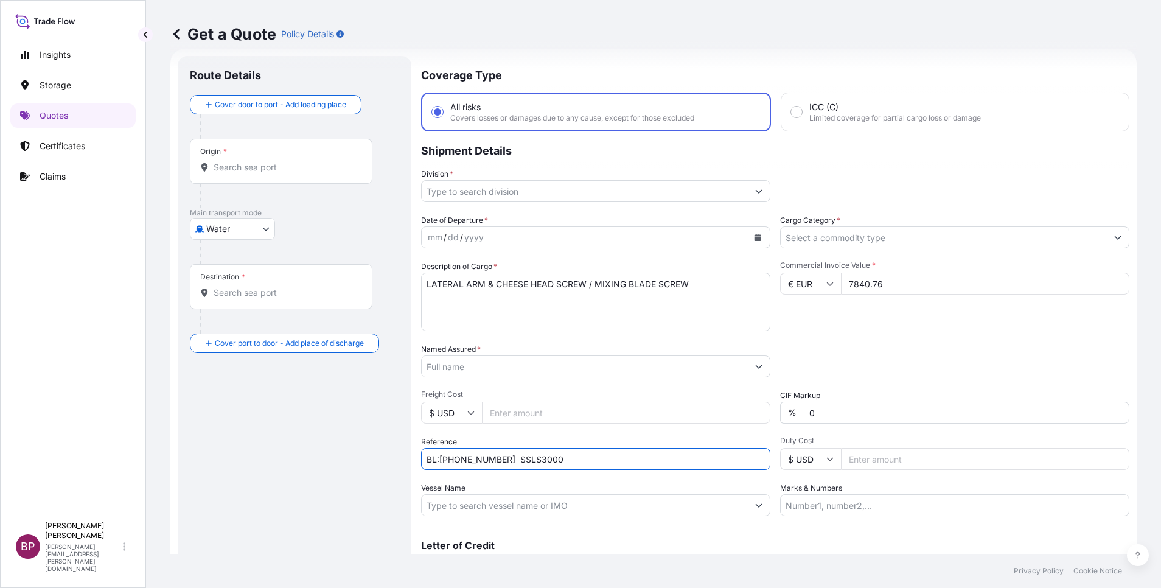
type input "BL:[PHONE_NUMBER] SSLS3000"
click at [497, 369] on input "Named Assured *" at bounding box center [581, 366] width 319 height 22
paste input "Saudi Lime Industries Co"
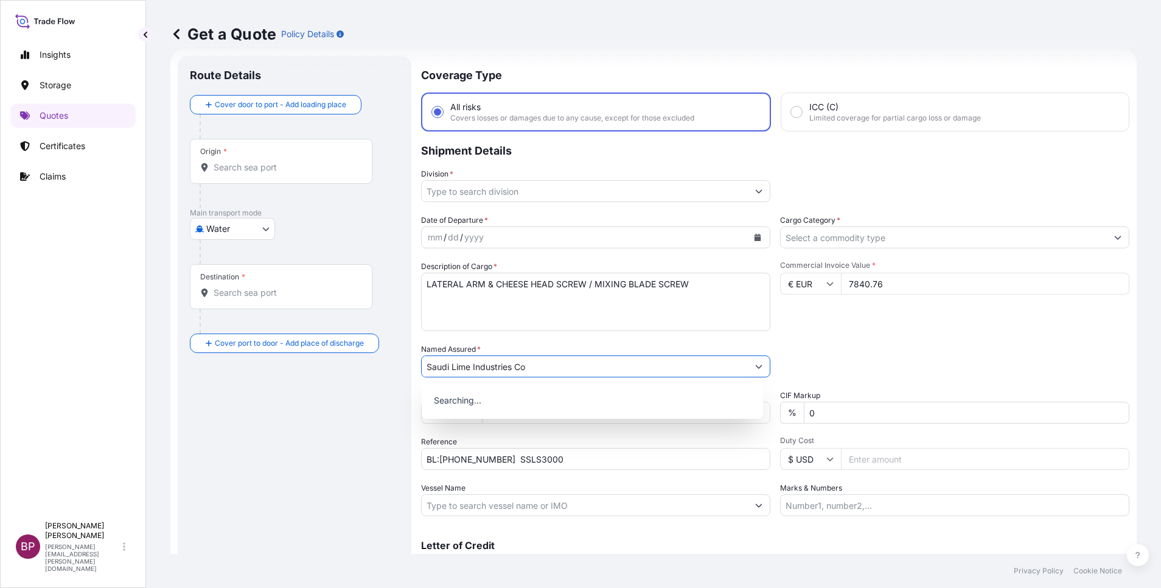
type input "Saudi Lime Industries Co"
click at [755, 235] on button "Calendar" at bounding box center [757, 237] width 19 height 19
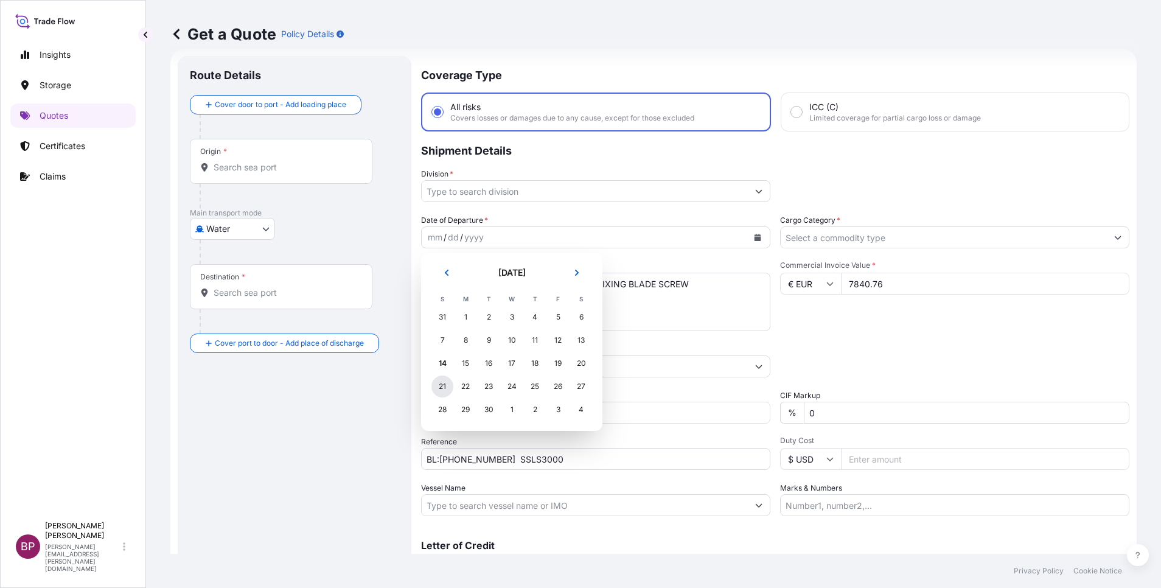
click at [442, 383] on div "21" at bounding box center [442, 386] width 22 height 22
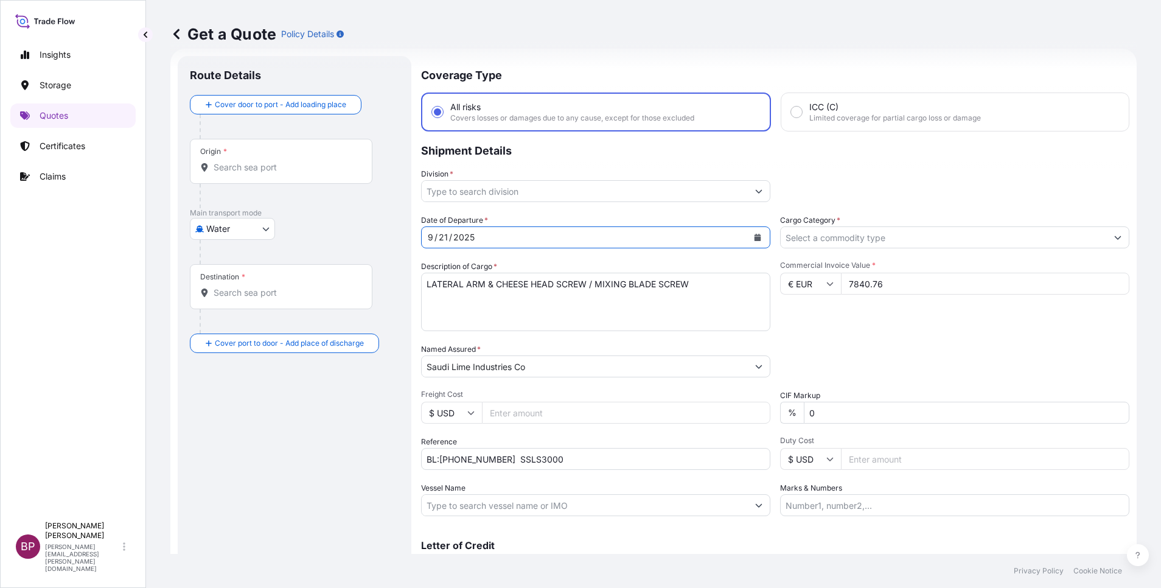
click at [900, 344] on div "Packing Category Type to search a container mode Please select a primary mode o…" at bounding box center [954, 360] width 349 height 34
click at [755, 189] on icon "Show suggestions" at bounding box center [758, 190] width 7 height 7
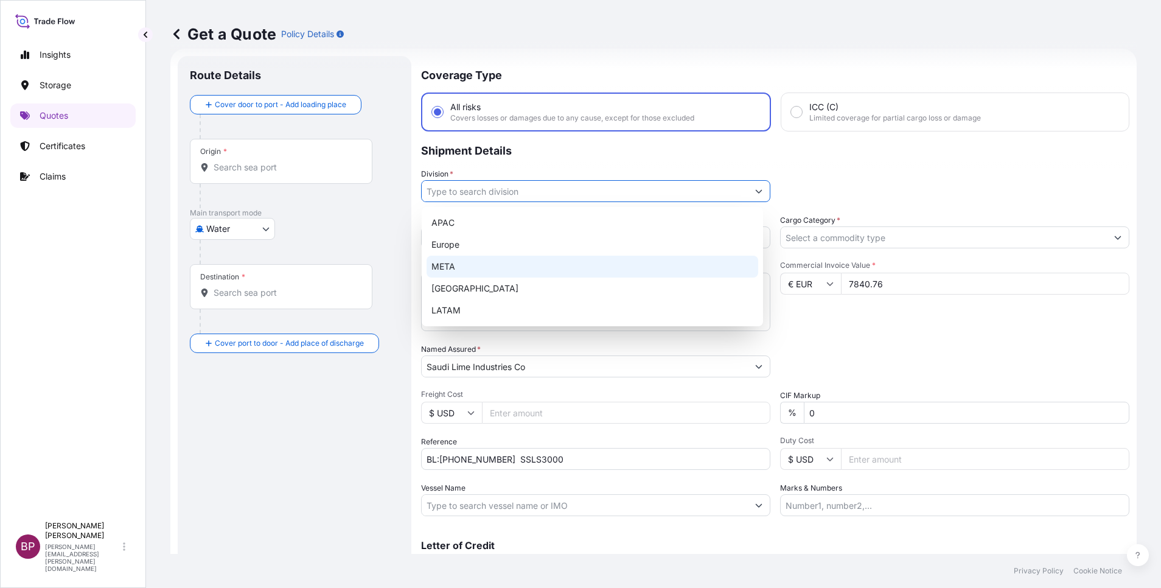
click at [603, 264] on div "META" at bounding box center [593, 267] width 332 height 22
type input "META"
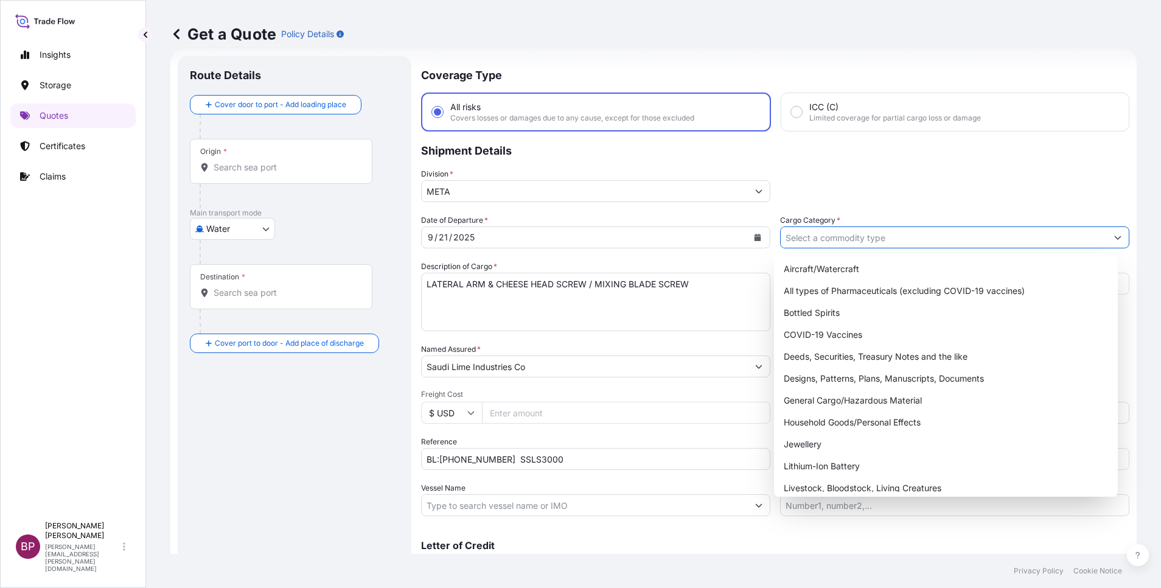
click at [1040, 240] on input "Cargo Category *" at bounding box center [944, 237] width 326 height 22
click at [856, 400] on div "General Cargo/Hazardous Material" at bounding box center [946, 400] width 334 height 22
type input "General Cargo/Hazardous Material"
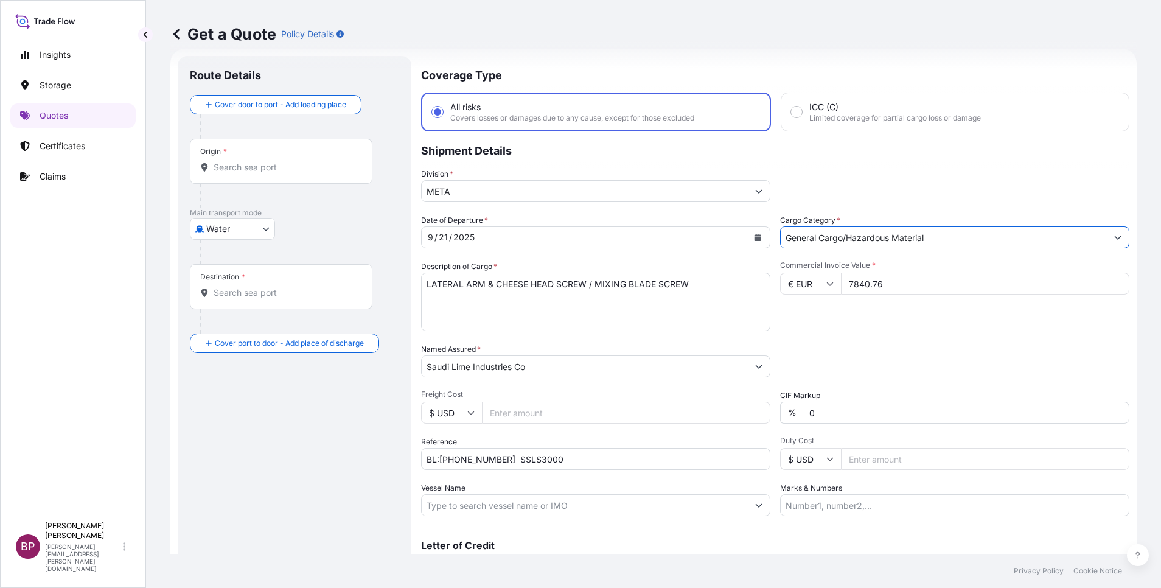
click at [538, 410] on input "Freight Cost" at bounding box center [626, 413] width 288 height 22
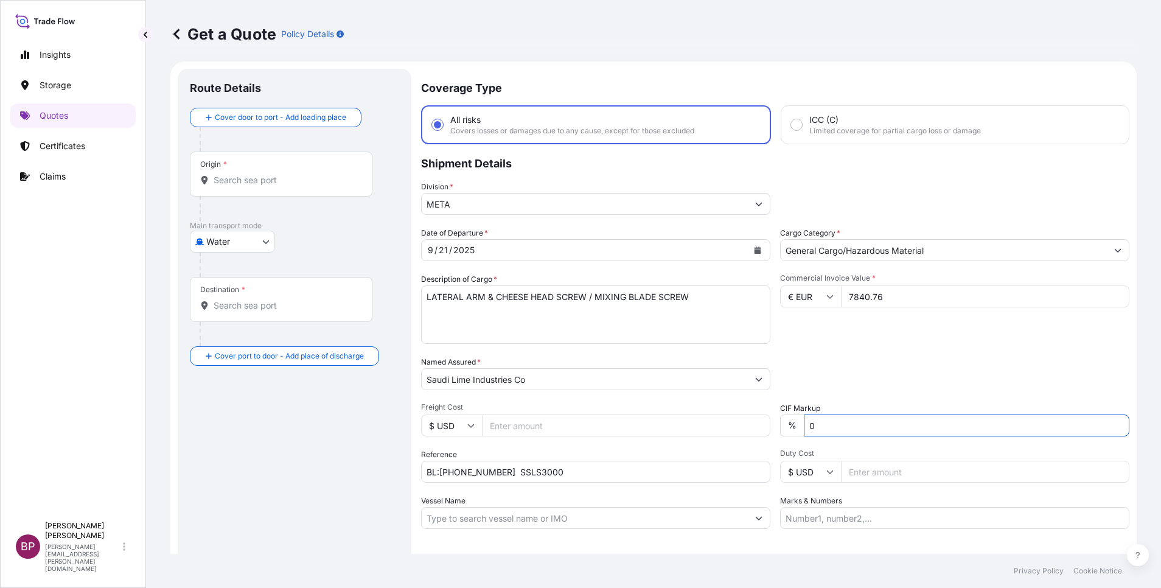
scroll to position [0, 0]
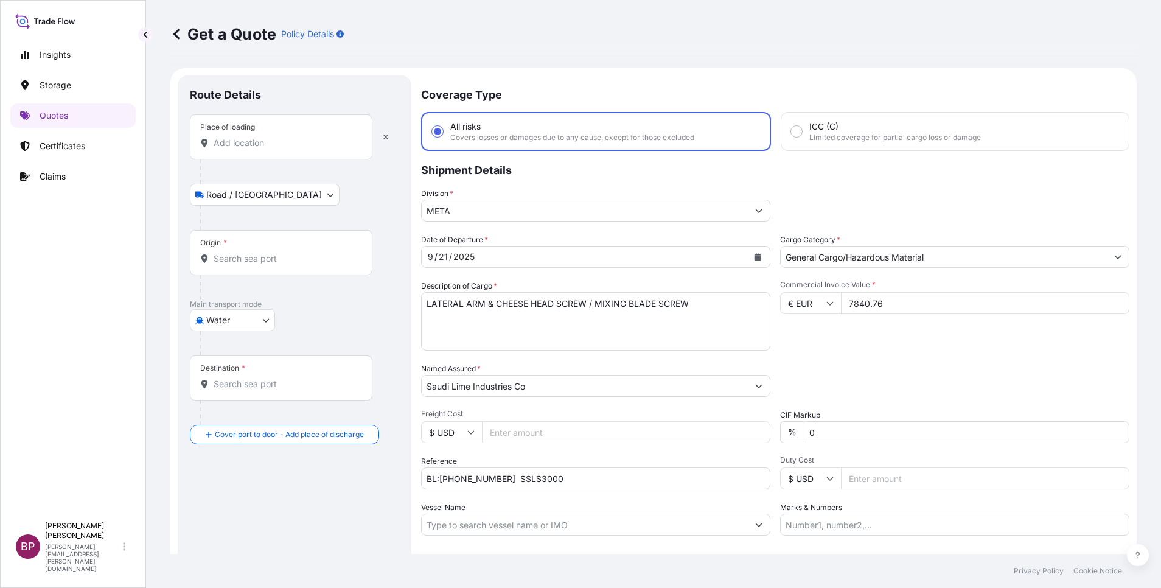
click at [308, 150] on div "Place of loading" at bounding box center [281, 136] width 183 height 45
click at [308, 149] on input "Place of loading" at bounding box center [286, 143] width 144 height 12
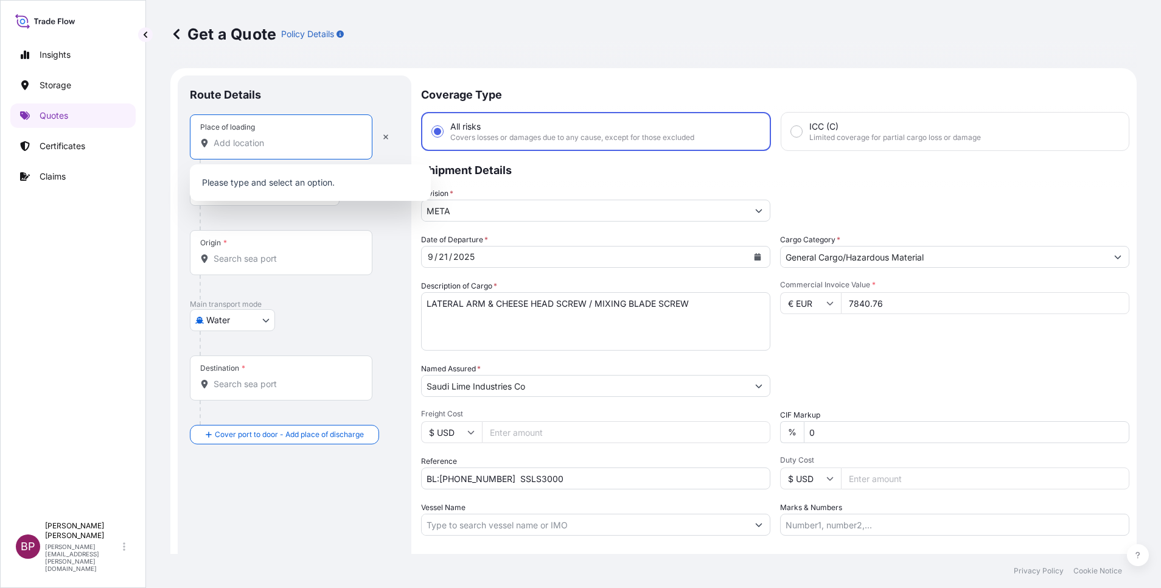
paste input "[GEOGRAPHIC_DATA]"
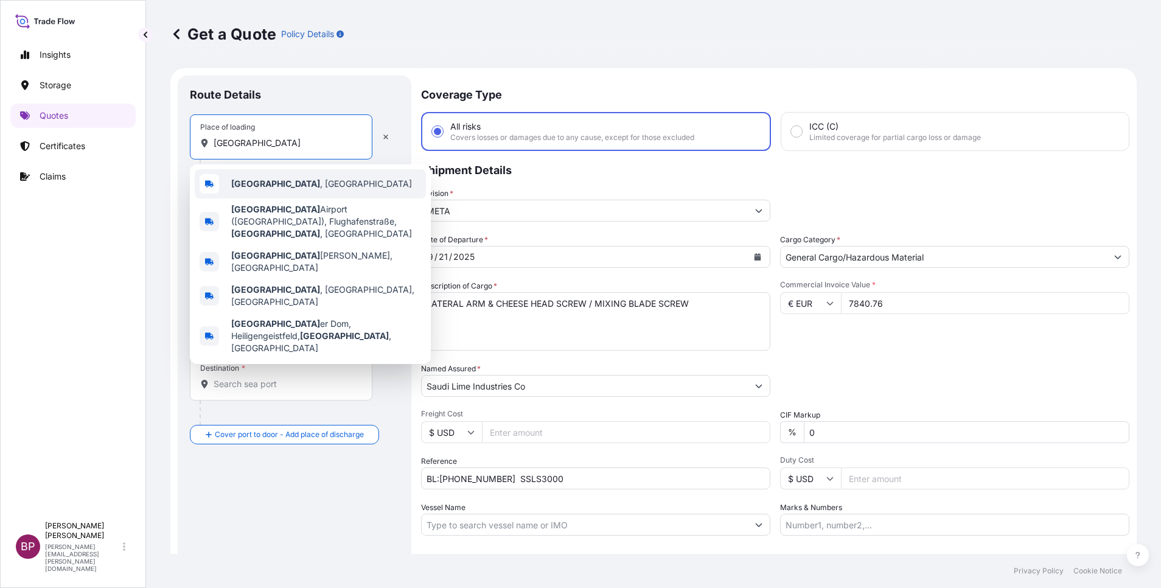
click at [287, 181] on span "[GEOGRAPHIC_DATA] , [GEOGRAPHIC_DATA]" at bounding box center [321, 184] width 181 height 12
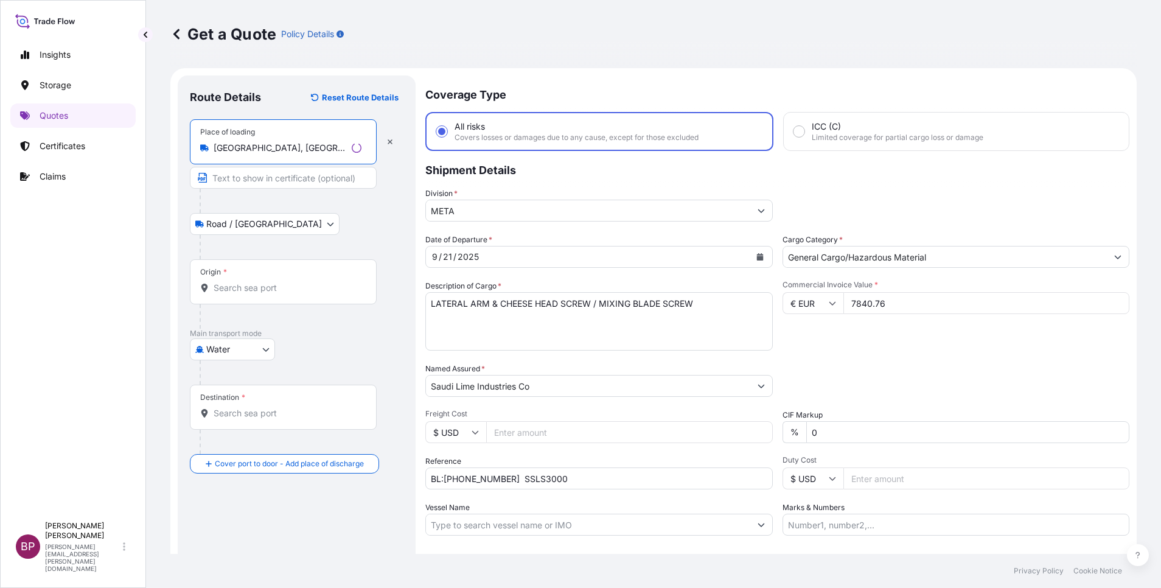
type input "[GEOGRAPHIC_DATA], [GEOGRAPHIC_DATA]"
click at [272, 278] on div "Origin *" at bounding box center [283, 281] width 187 height 45
click at [272, 282] on input "Origin *" at bounding box center [288, 288] width 148 height 12
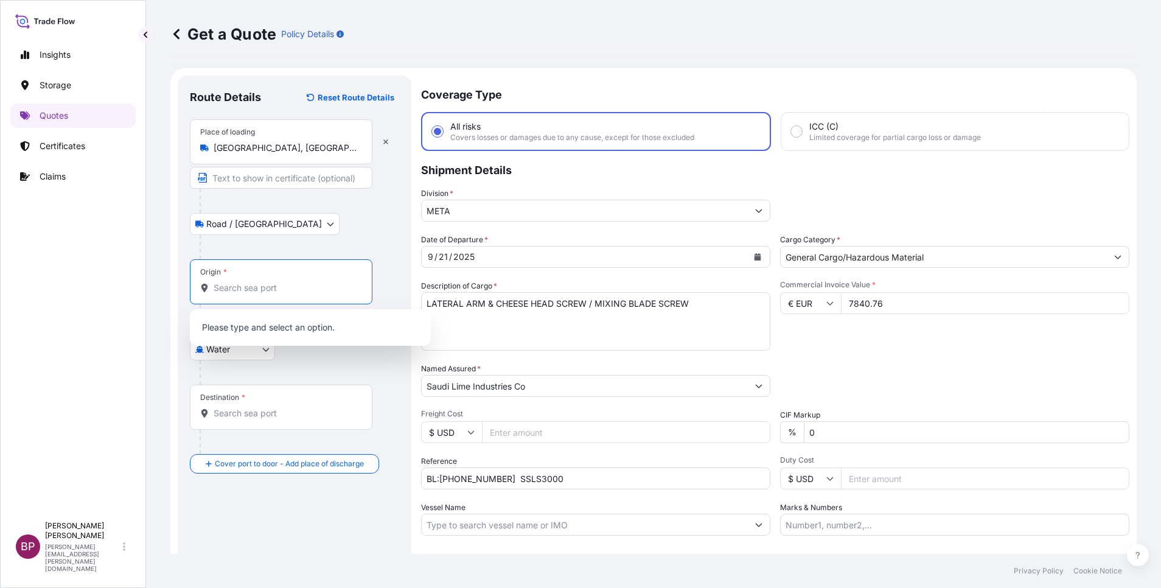
paste input "[GEOGRAPHIC_DATA]"
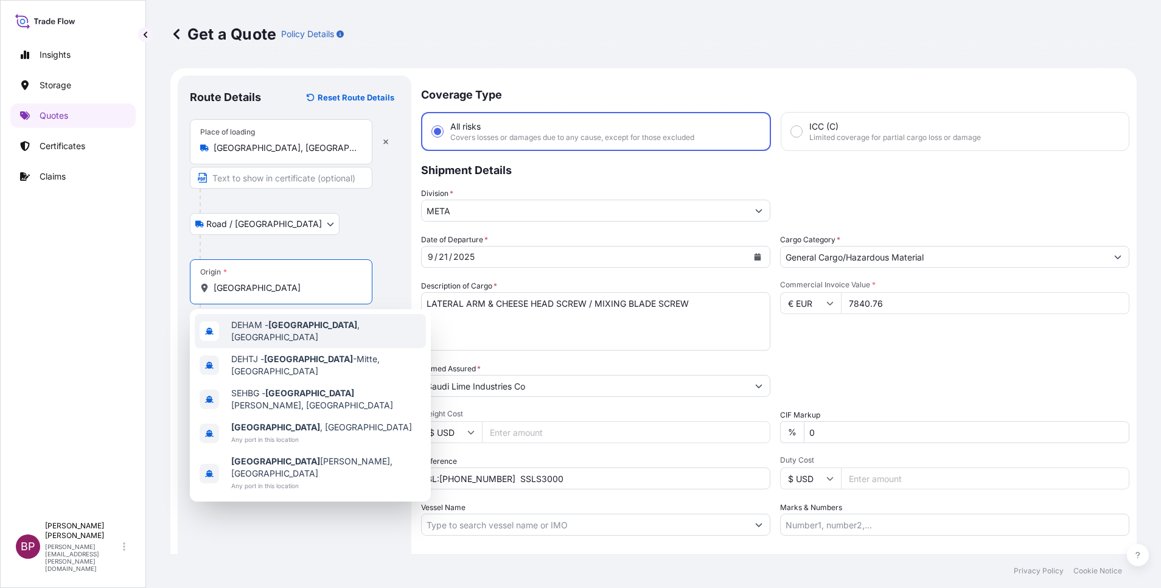
click at [319, 333] on span "DEHAM - [GEOGRAPHIC_DATA] , [GEOGRAPHIC_DATA]" at bounding box center [326, 331] width 190 height 24
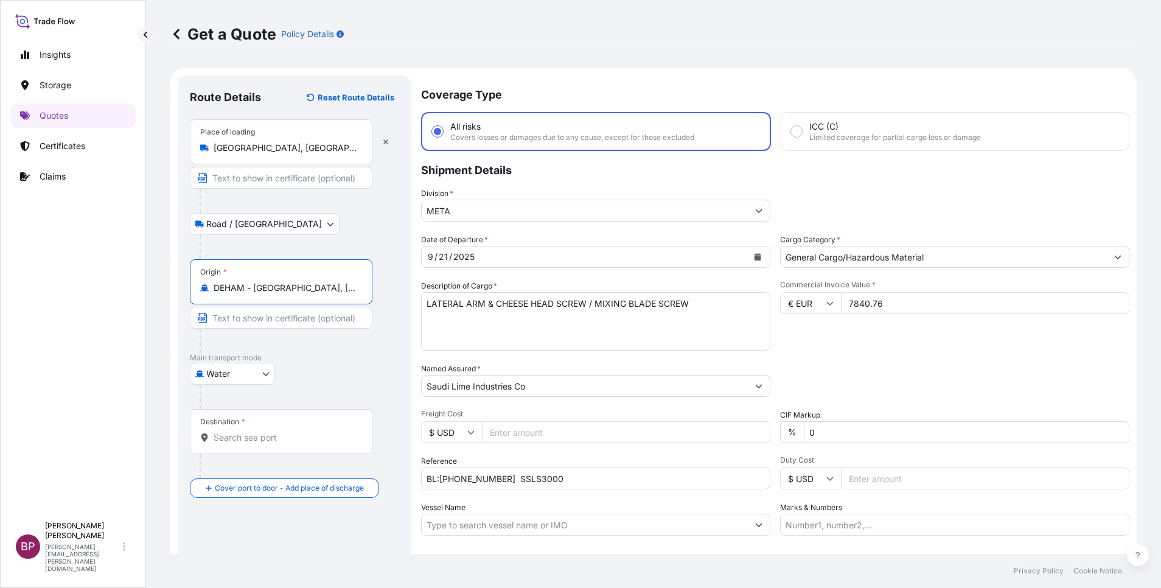
type input "DEHAM - [GEOGRAPHIC_DATA], [GEOGRAPHIC_DATA]"
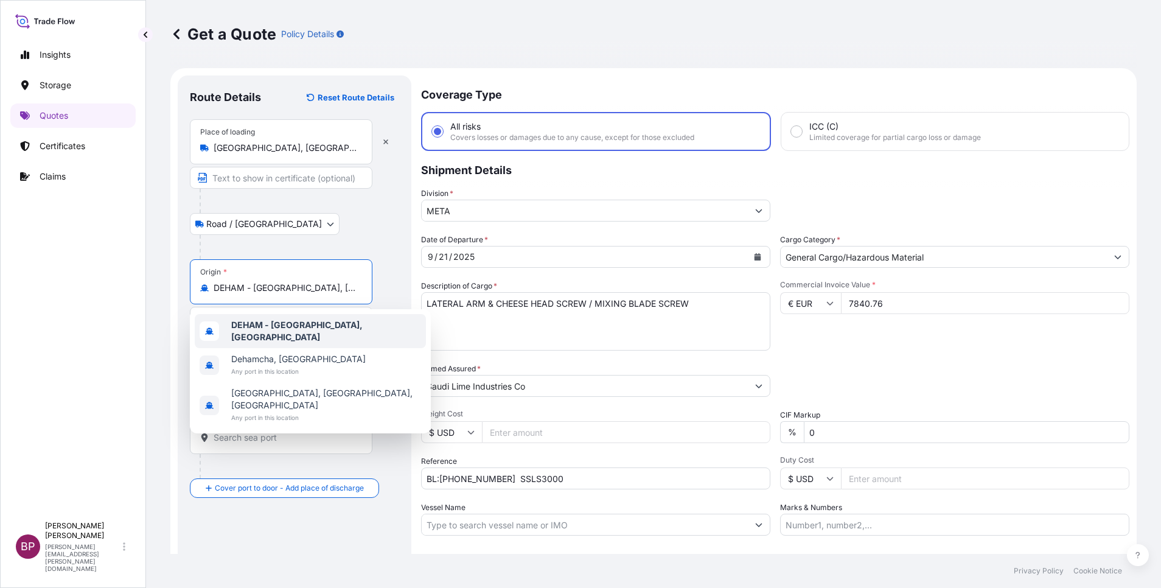
click at [357, 242] on div at bounding box center [300, 247] width 200 height 24
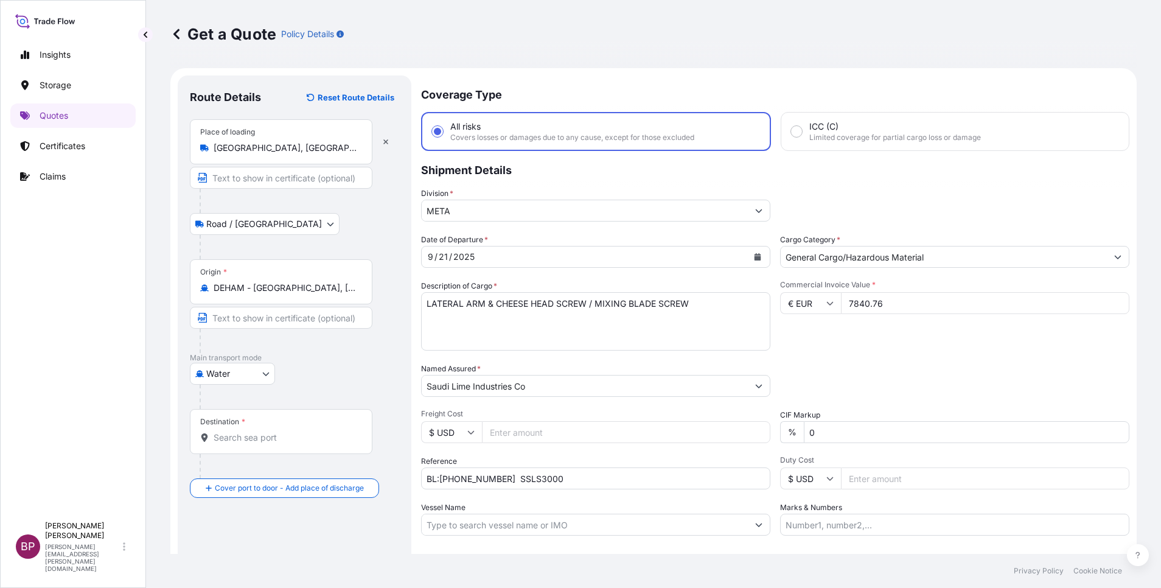
click at [245, 441] on input "Destination *" at bounding box center [286, 437] width 144 height 12
paste input "JEDDAH"
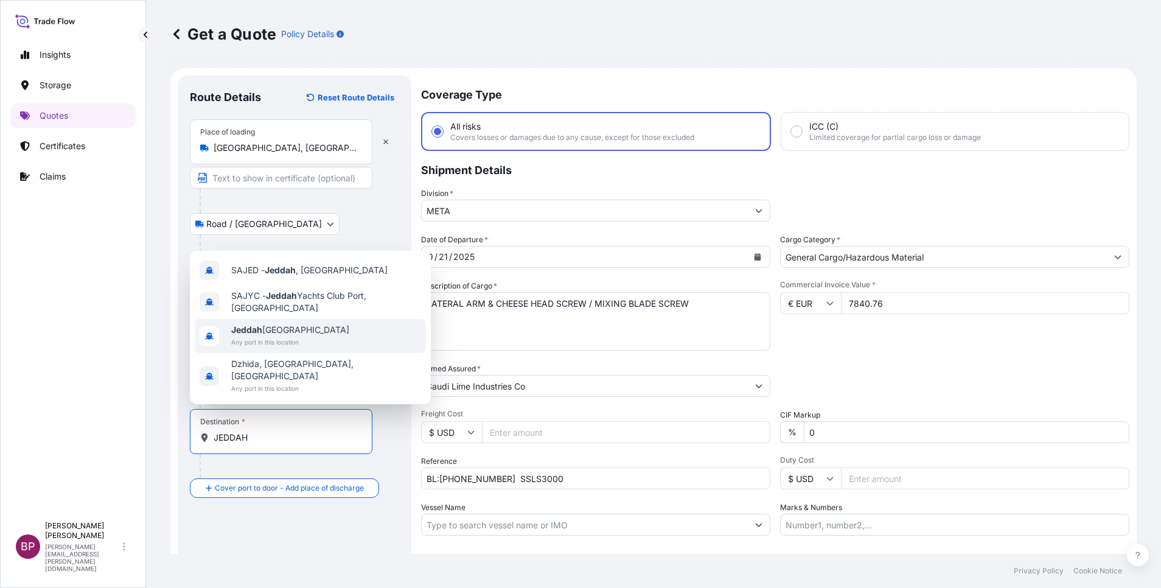
click at [298, 336] on span "Jeddah [GEOGRAPHIC_DATA]" at bounding box center [290, 330] width 118 height 12
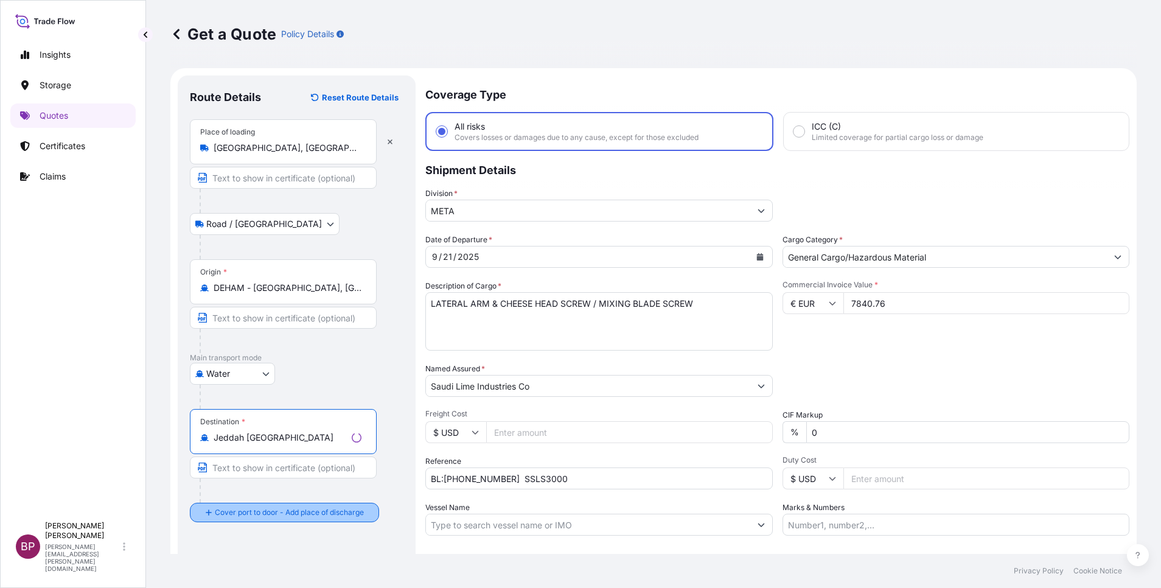
type input "Jeddah [GEOGRAPHIC_DATA]"
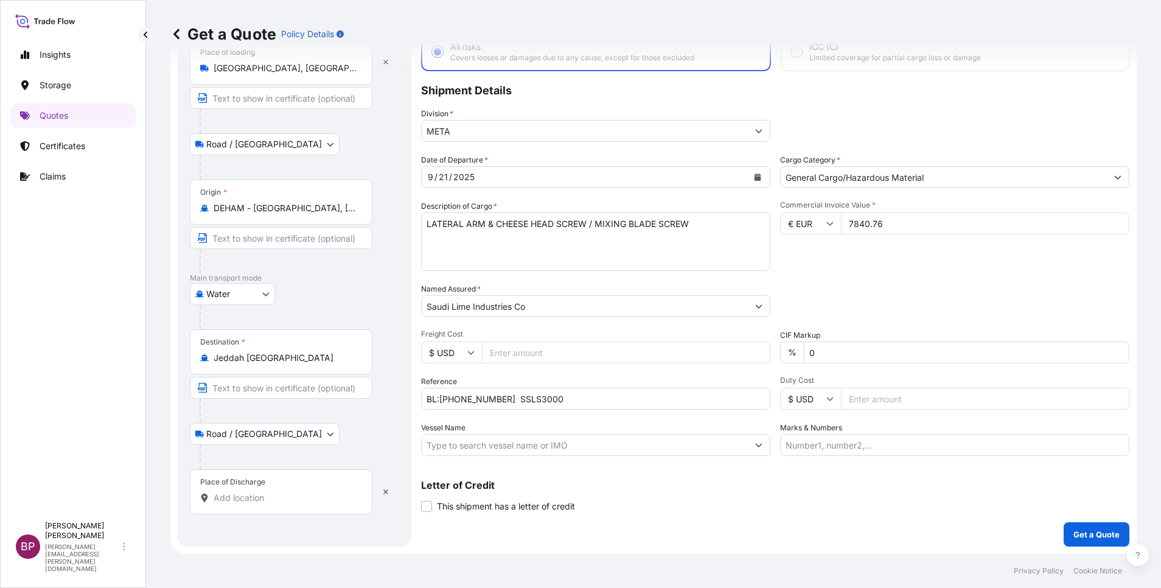
click at [297, 507] on div "Place of Discharge" at bounding box center [281, 491] width 183 height 45
click at [297, 504] on input "Place of Discharge" at bounding box center [286, 498] width 144 height 12
paste input "JEDDAH"
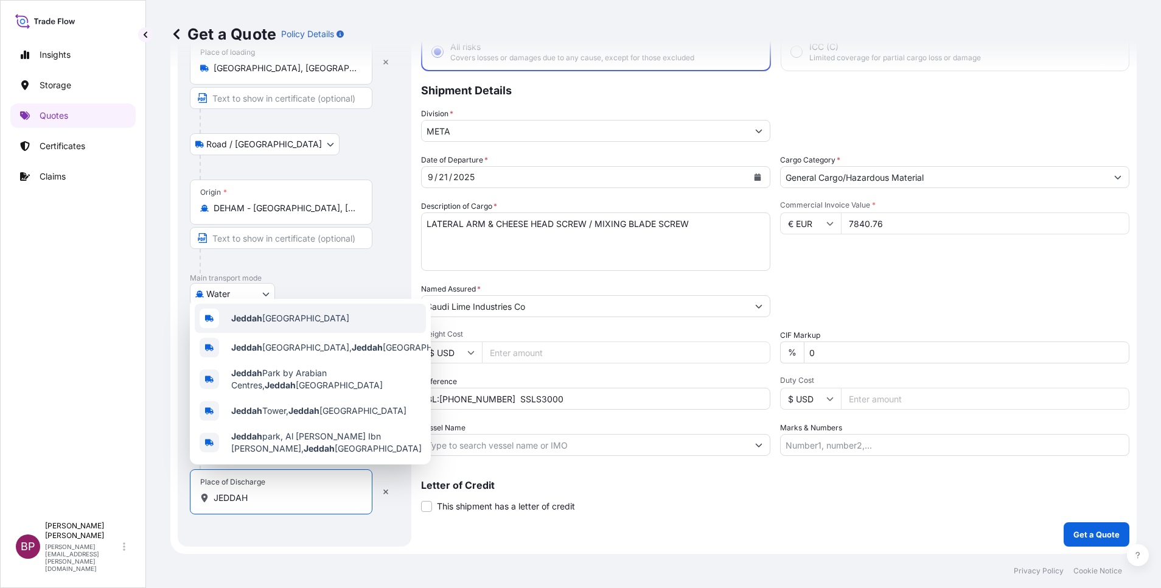
click at [316, 314] on div "Jeddah [GEOGRAPHIC_DATA]" at bounding box center [310, 318] width 231 height 29
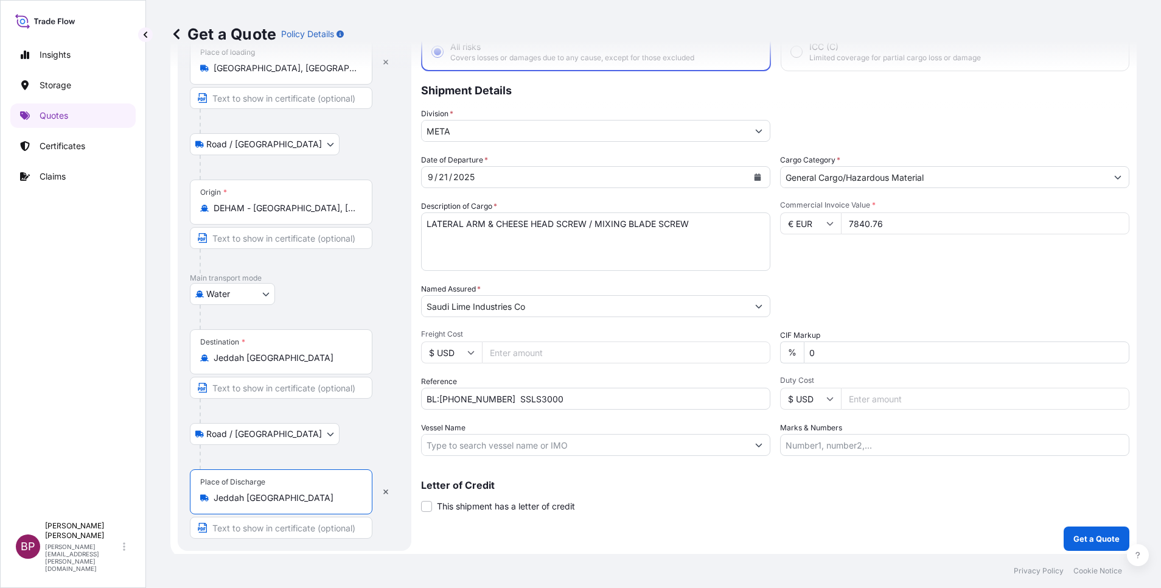
type input "Jeddah [GEOGRAPHIC_DATA]"
click at [352, 298] on div "Water Air Water Inland" at bounding box center [294, 294] width 209 height 22
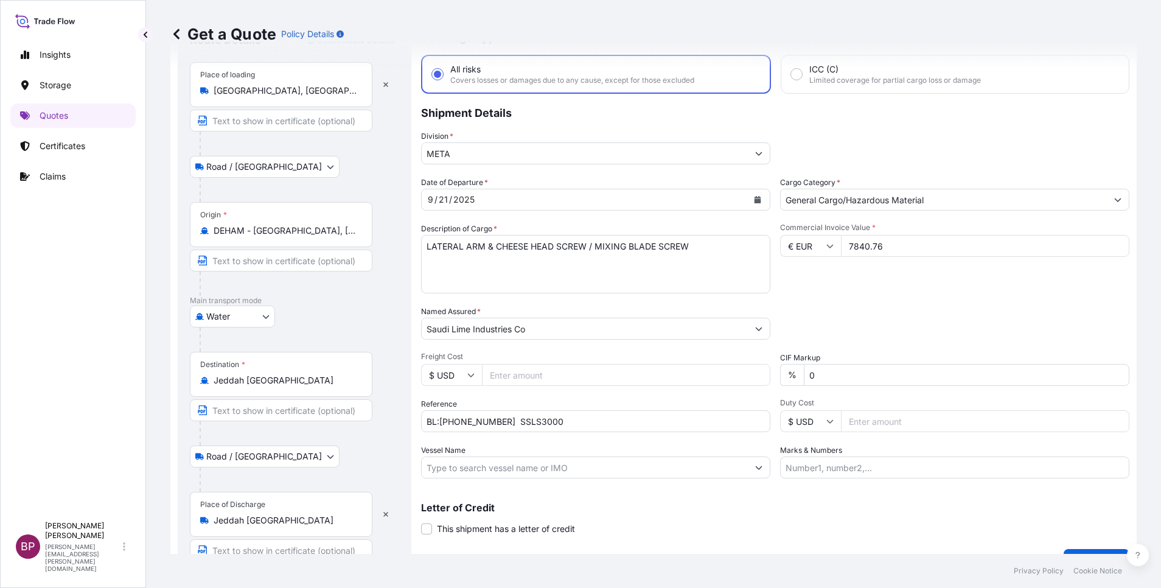
scroll to position [84, 0]
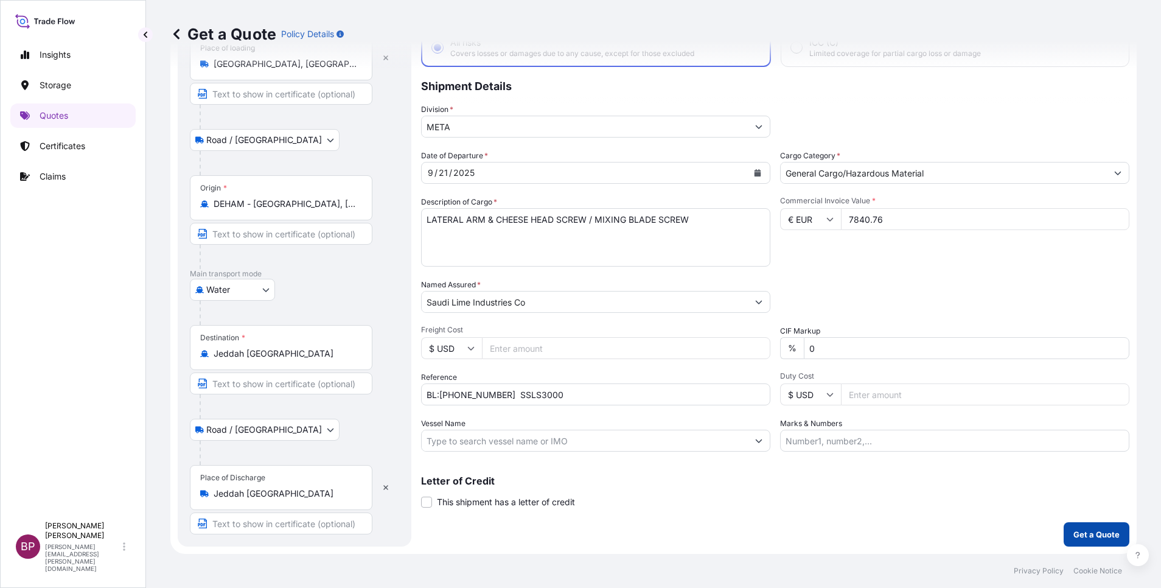
click at [1078, 532] on p "Get a Quote" at bounding box center [1096, 534] width 46 height 12
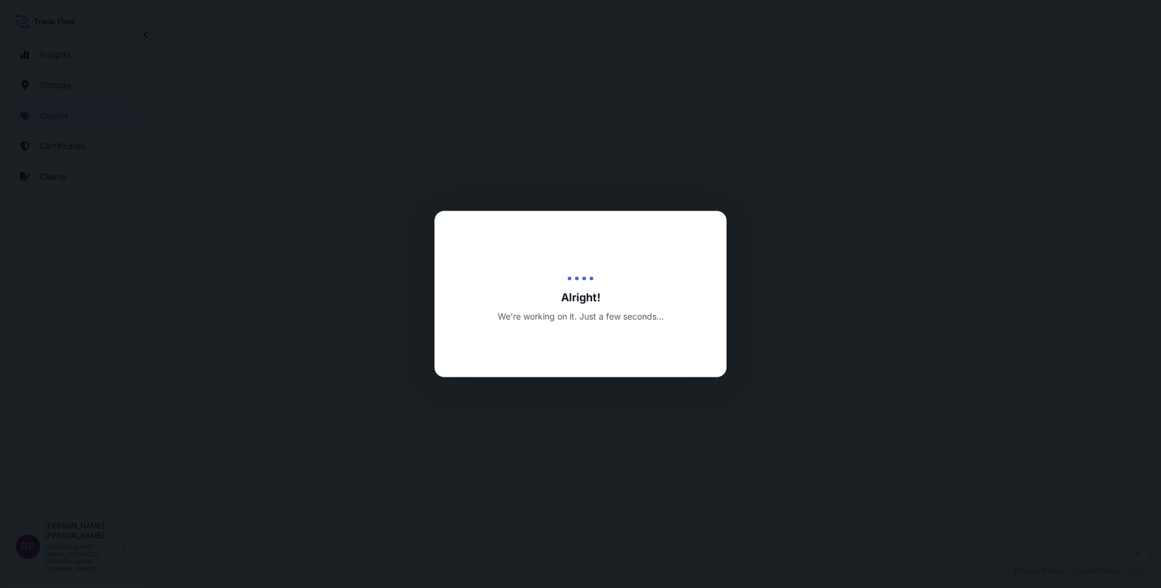
select select "Road / [GEOGRAPHIC_DATA]"
select select "Water"
select select "Road / [GEOGRAPHIC_DATA]"
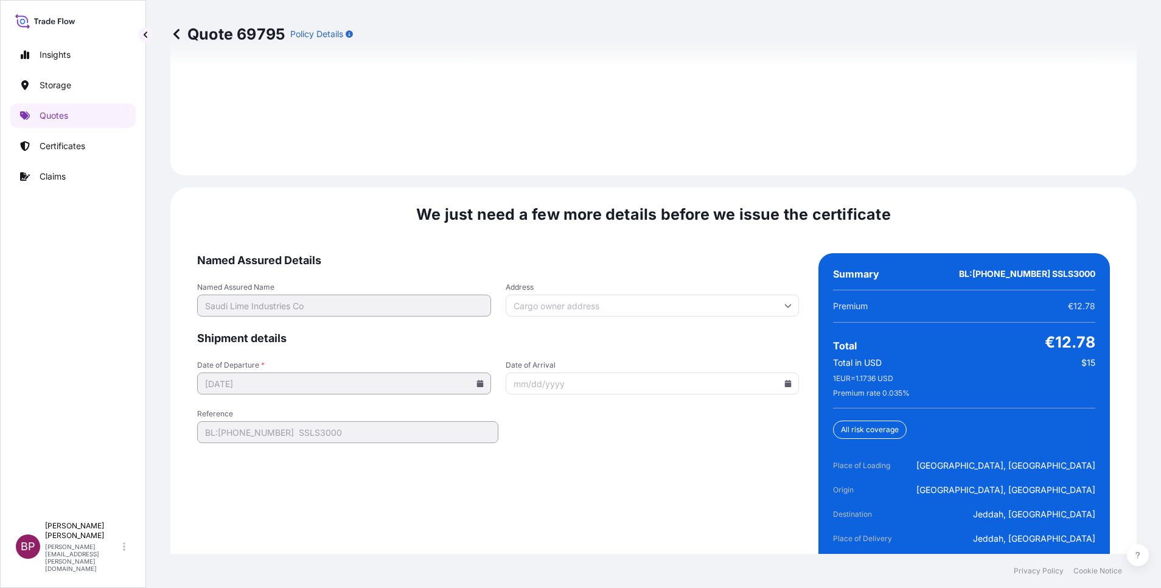
scroll to position [1867, 0]
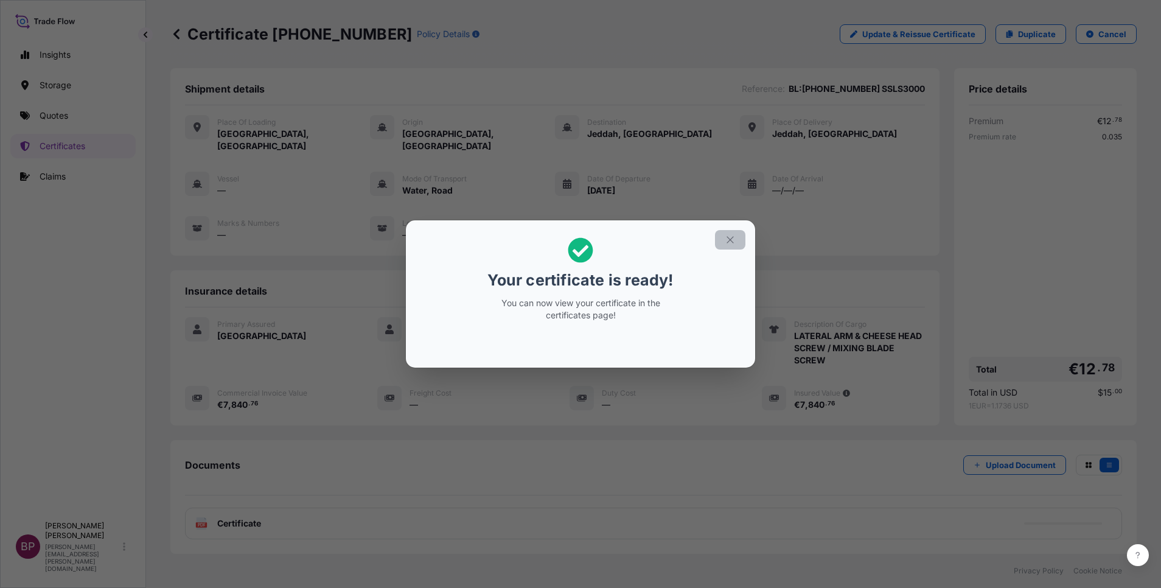
click at [733, 239] on icon "button" at bounding box center [730, 239] width 11 height 11
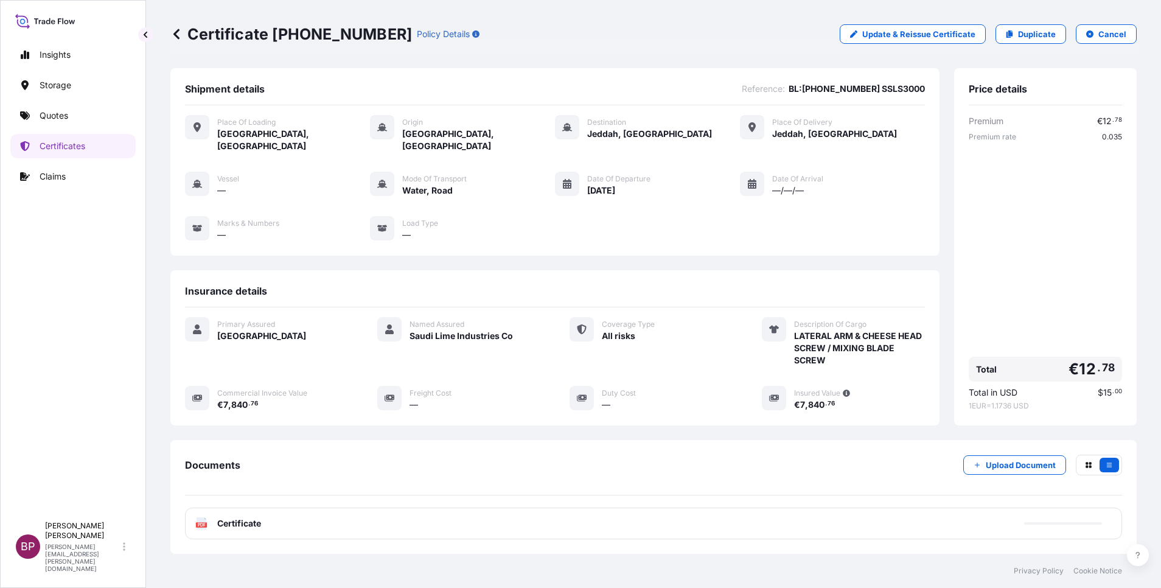
click at [238, 517] on span "Certificate" at bounding box center [239, 523] width 44 height 12
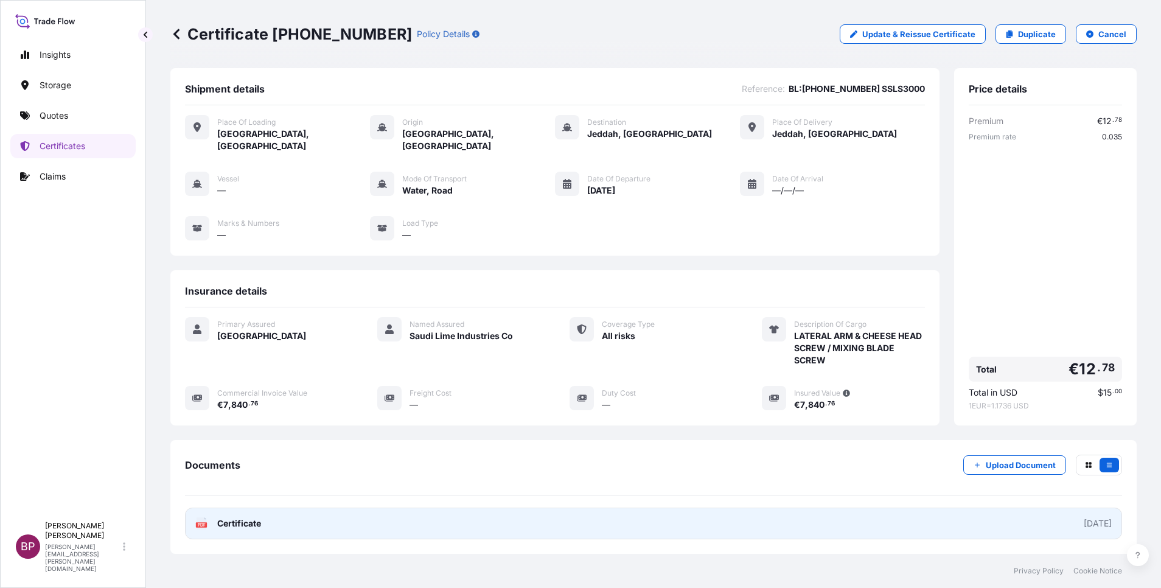
click at [249, 517] on span "Certificate" at bounding box center [239, 523] width 44 height 12
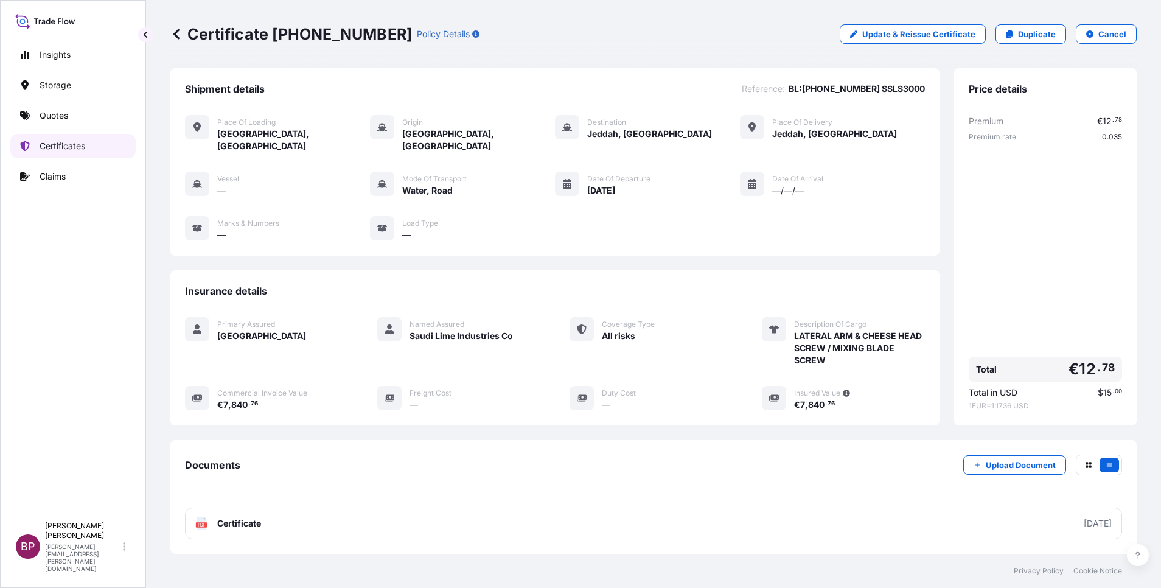
click at [79, 148] on p "Certificates" at bounding box center [63, 146] width 46 height 12
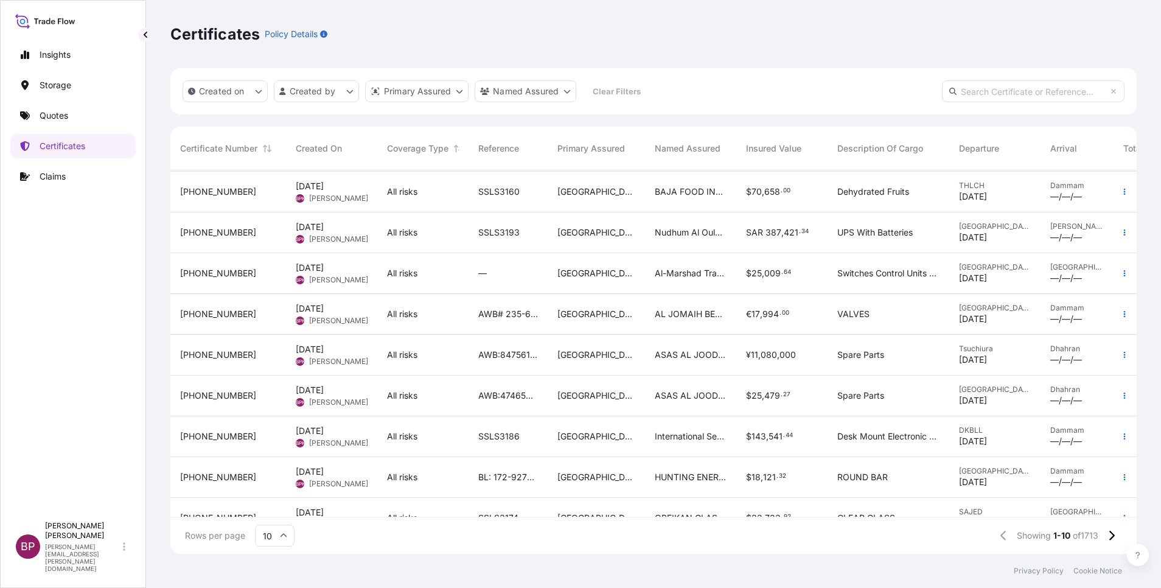
scroll to position [75, 0]
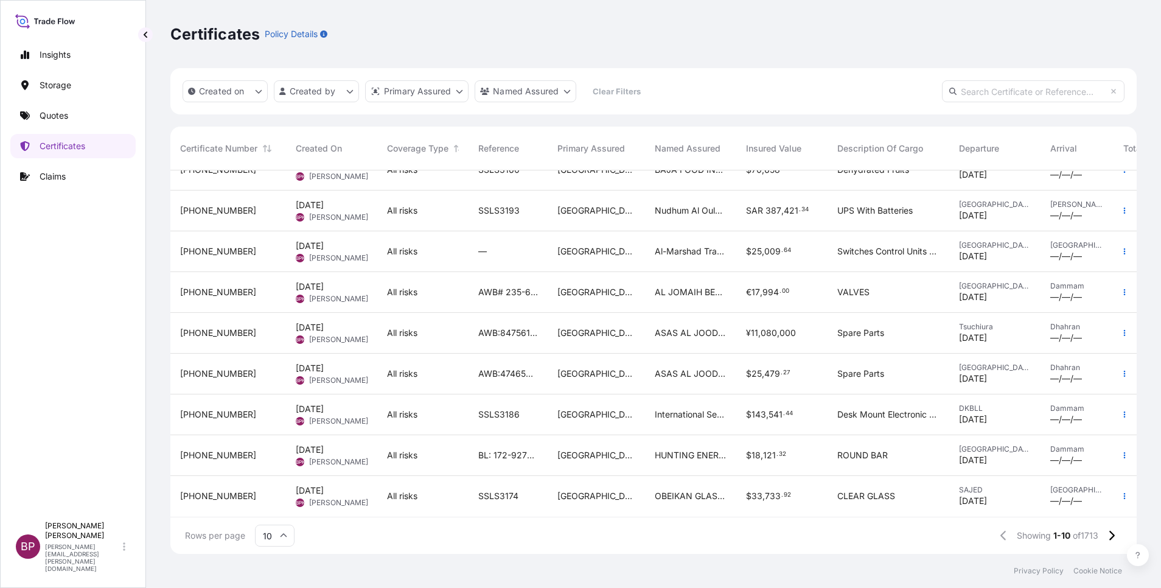
click at [282, 537] on icon at bounding box center [283, 535] width 7 height 7
click at [276, 506] on div "50" at bounding box center [275, 501] width 30 height 23
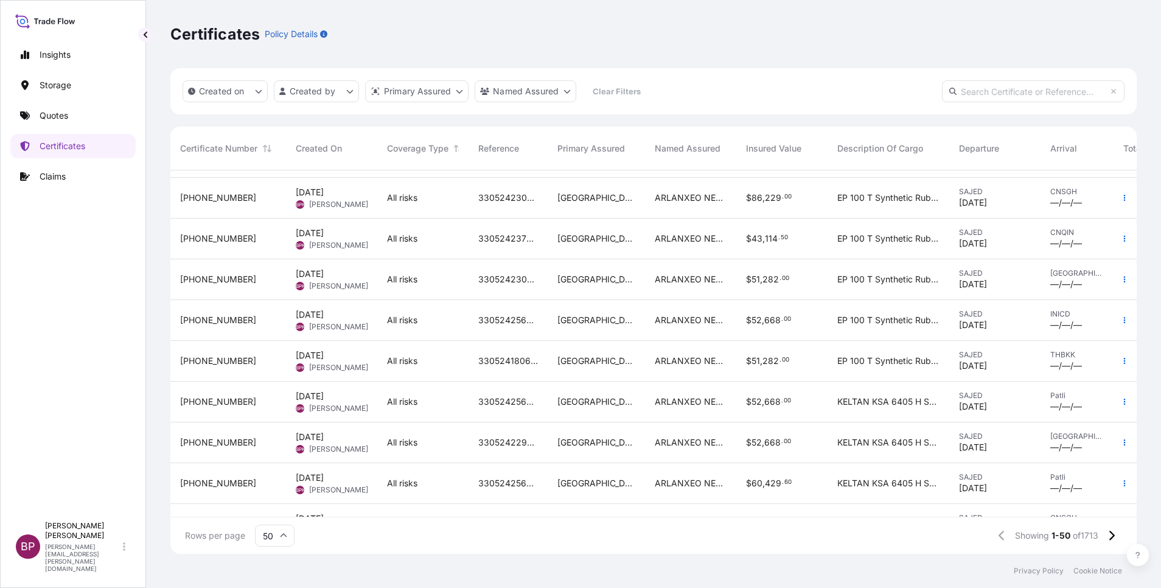
scroll to position [1706, 0]
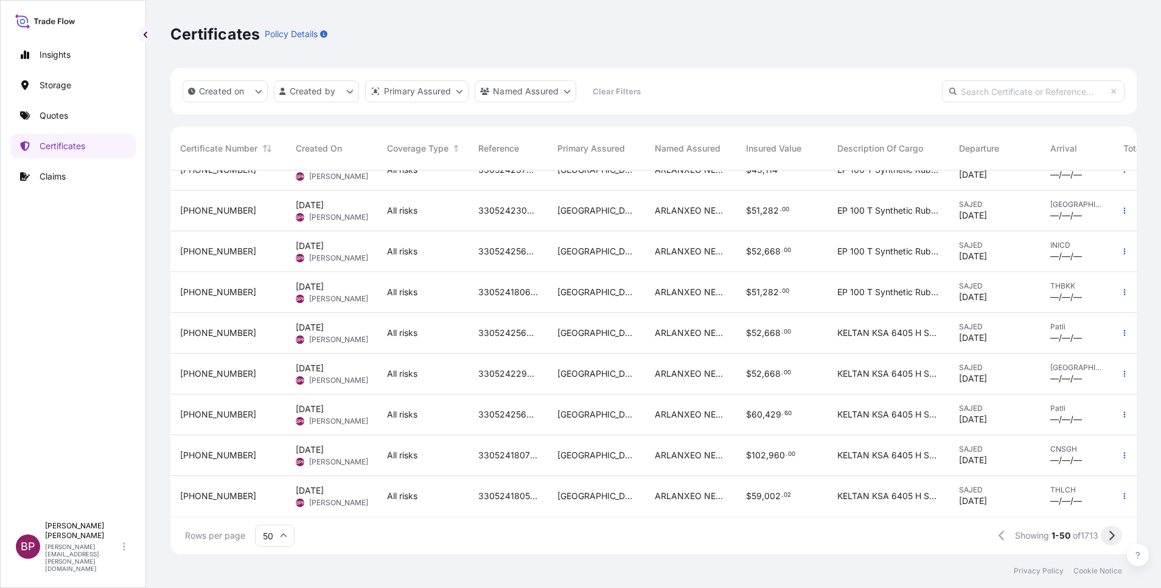
click at [1110, 534] on icon at bounding box center [1111, 535] width 7 height 11
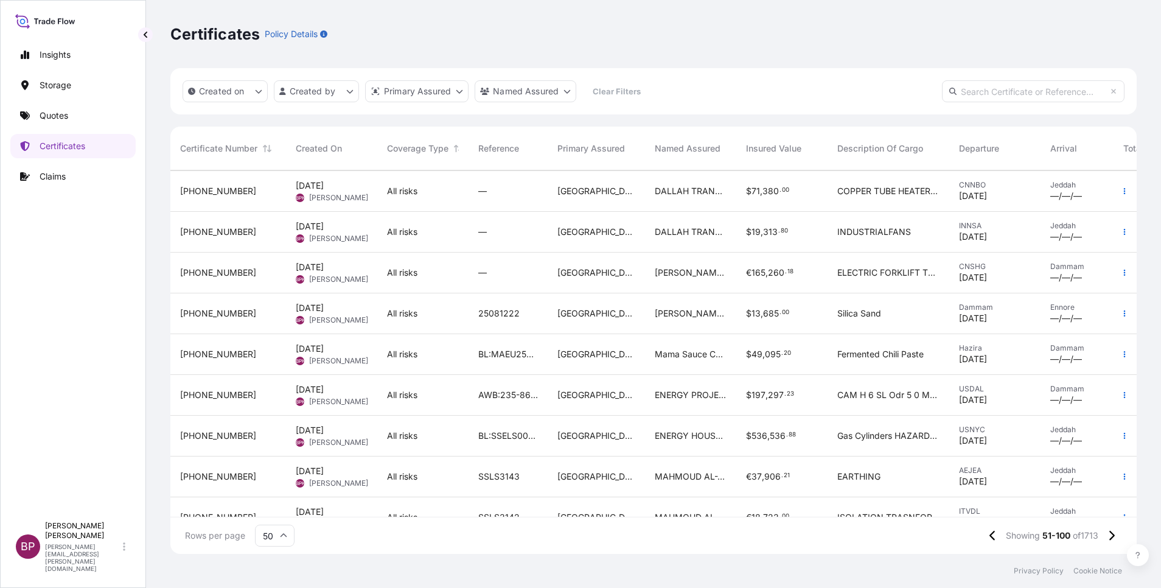
scroll to position [639, 0]
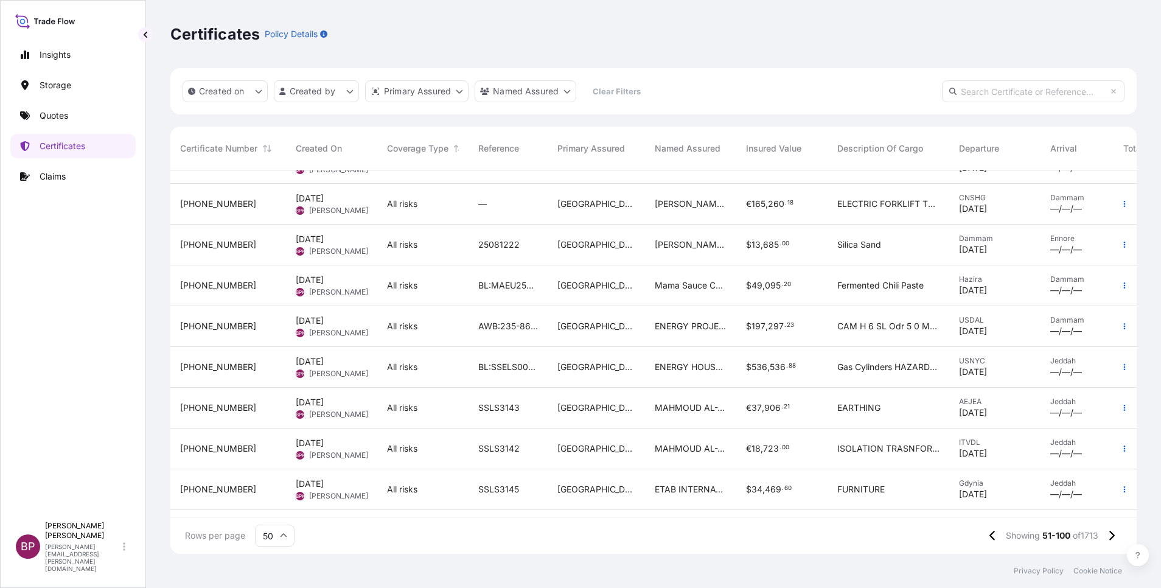
click at [674, 329] on span "ENERGY PROJECTS SUPPORT COMPANY LTD" at bounding box center [691, 326] width 72 height 12
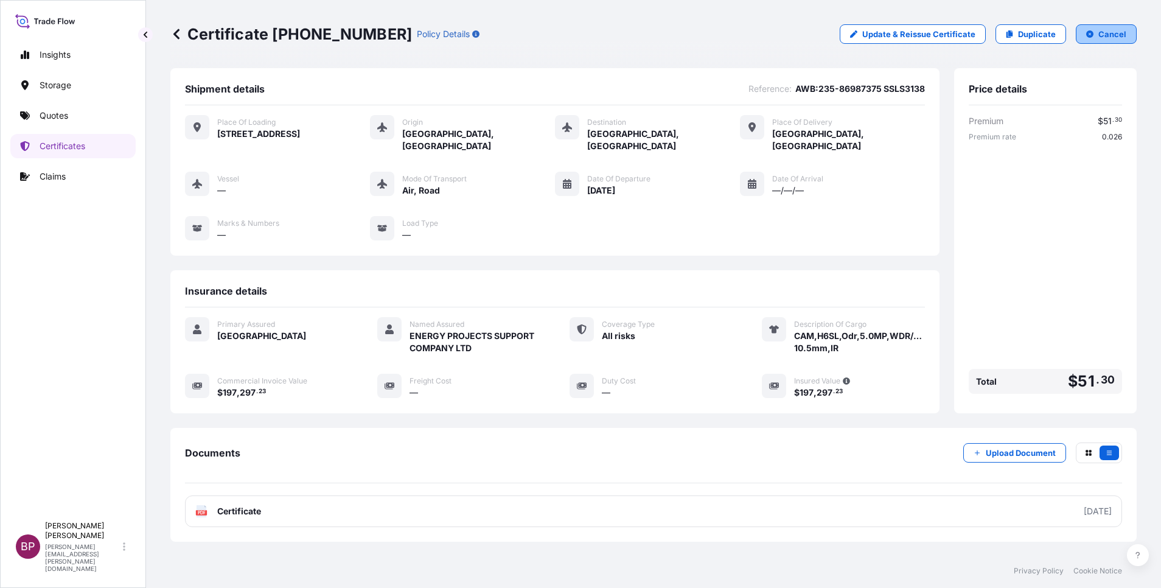
click at [1098, 35] on p "Cancel" at bounding box center [1112, 34] width 28 height 12
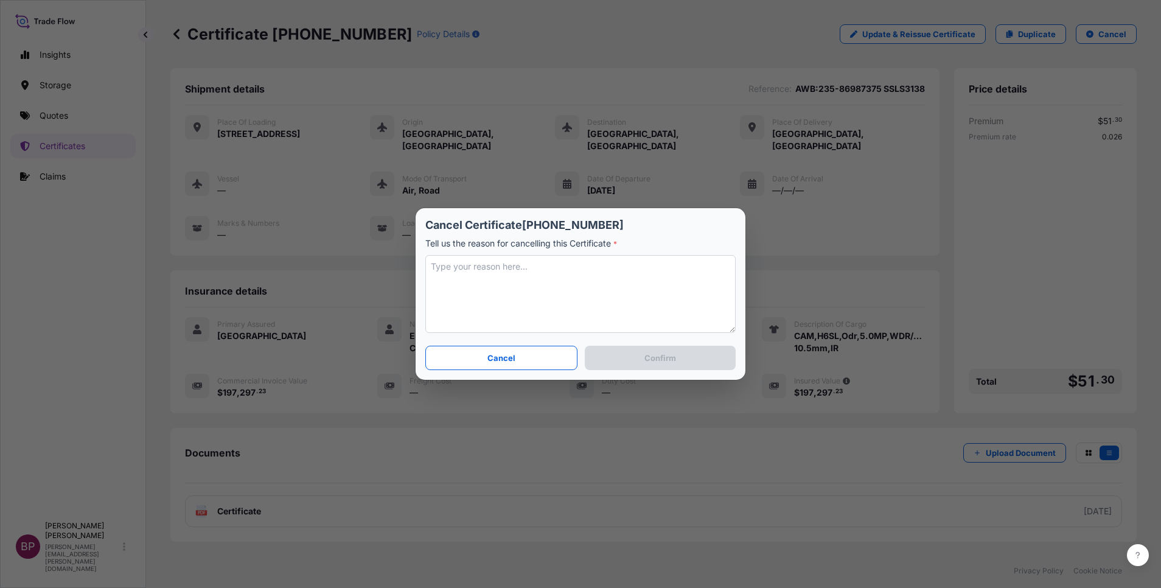
click at [619, 293] on textarea at bounding box center [580, 294] width 310 height 78
type textarea "client wants to split the shipment. re issuing."
click at [683, 361] on button "Confirm" at bounding box center [660, 358] width 151 height 24
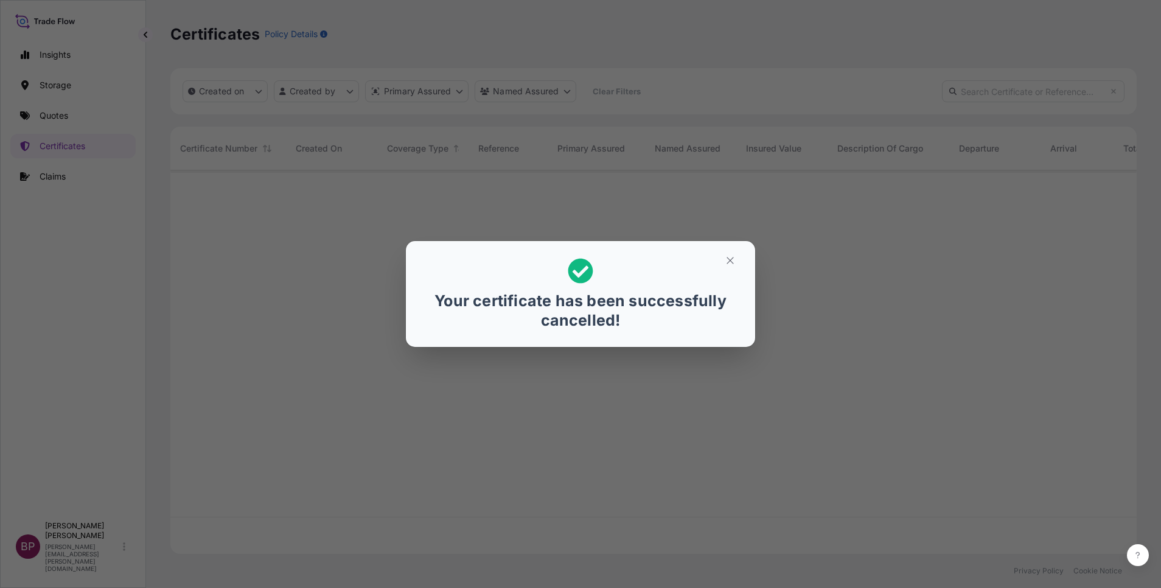
scroll to position [376, 952]
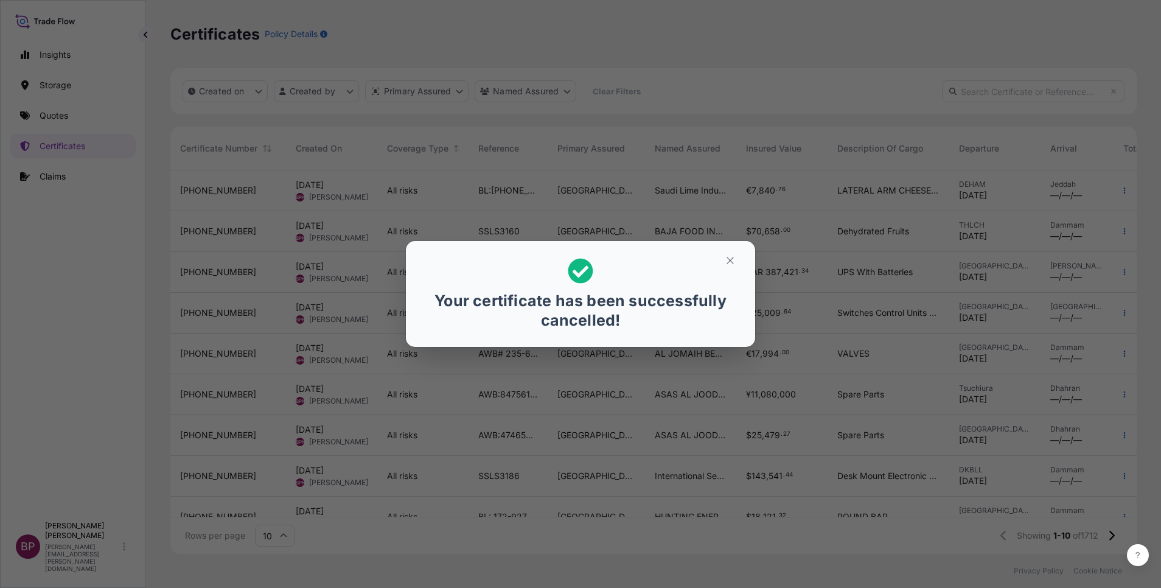
click at [72, 142] on div "Your certificate has been successfully cancelled!" at bounding box center [580, 294] width 1161 height 588
click at [734, 262] on icon "button" at bounding box center [730, 260] width 11 height 11
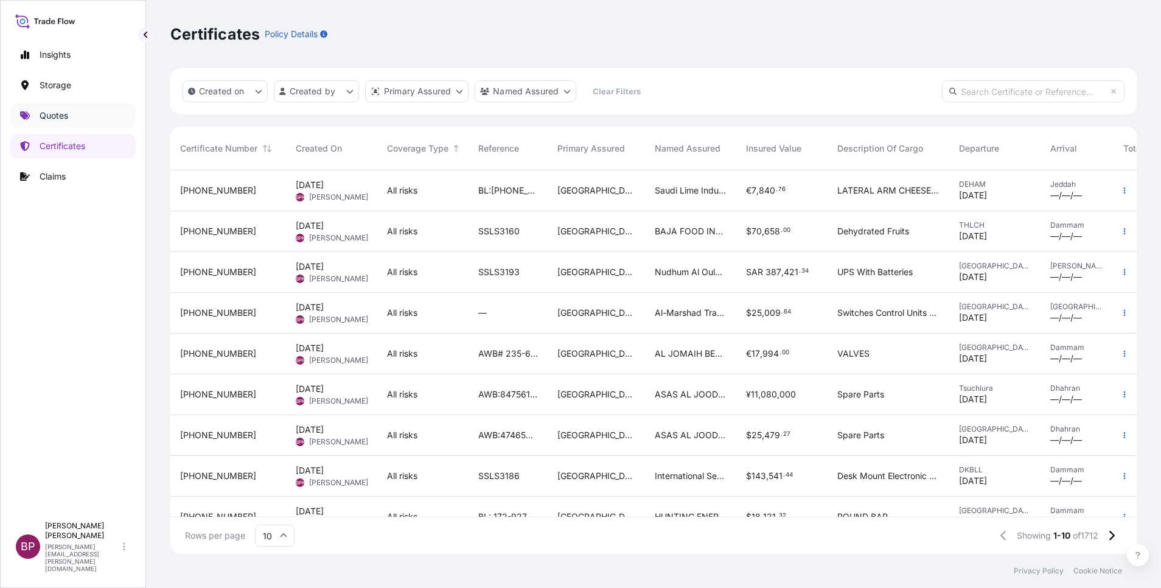
click at [61, 111] on p "Quotes" at bounding box center [54, 116] width 29 height 12
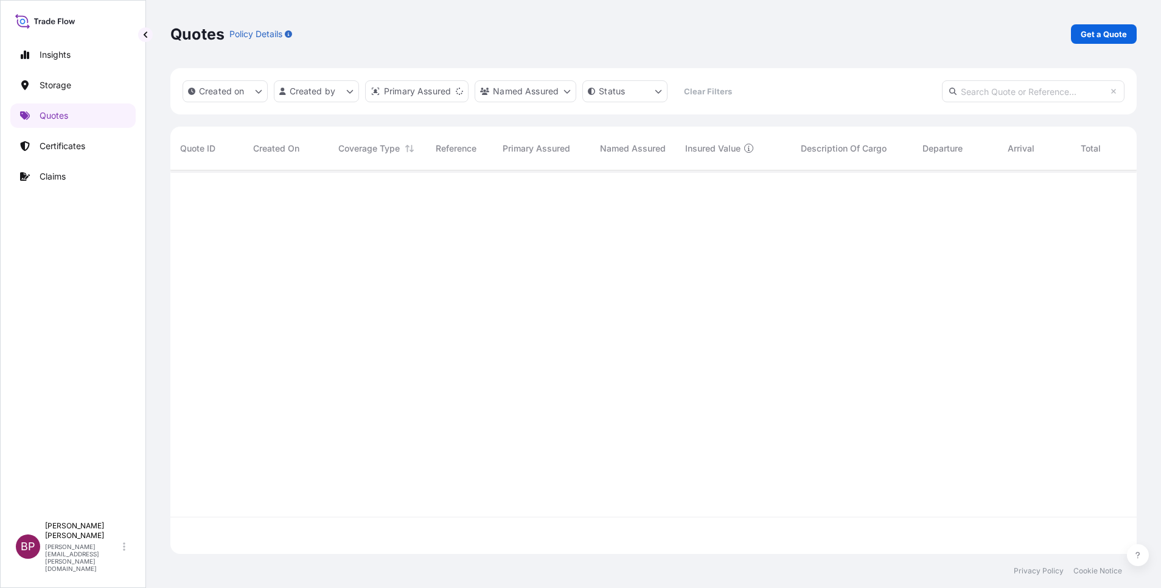
scroll to position [376, 952]
click at [1106, 38] on p "Get a Quote" at bounding box center [1104, 34] width 46 height 12
select select "Water"
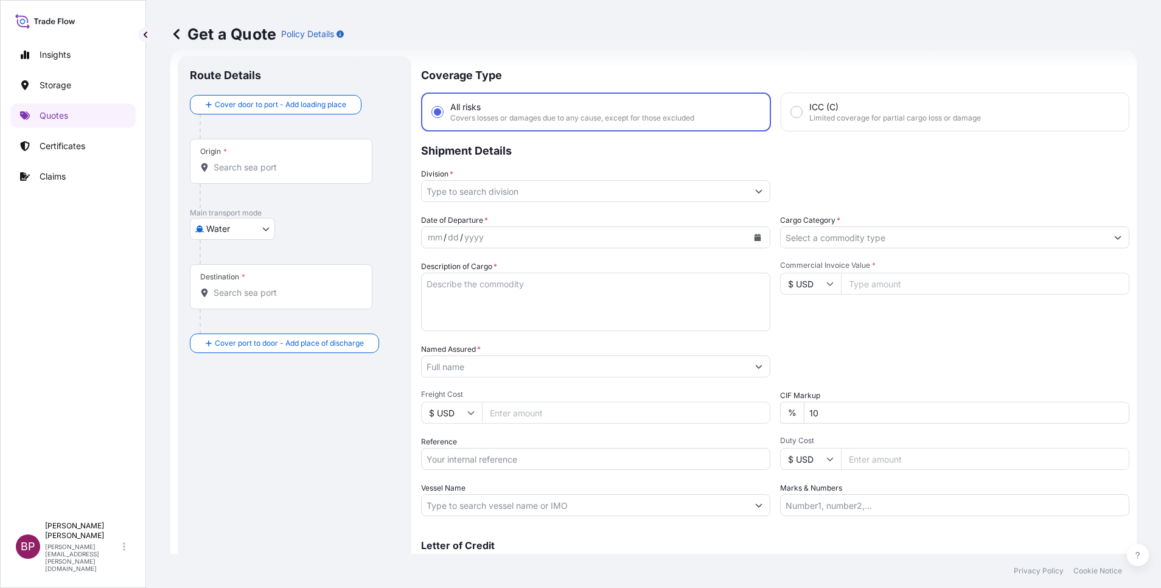
click at [863, 287] on input "Commercial Invoice Value *" at bounding box center [985, 284] width 288 height 22
paste input "123793.22"
type input "123793.22"
drag, startPoint x: 826, startPoint y: 416, endPoint x: 706, endPoint y: 413, distance: 120.5
click at [725, 413] on div "Date of Departure * mm / dd / yyyy Cargo Category * Description of Cargo * Comm…" at bounding box center [775, 365] width 708 height 302
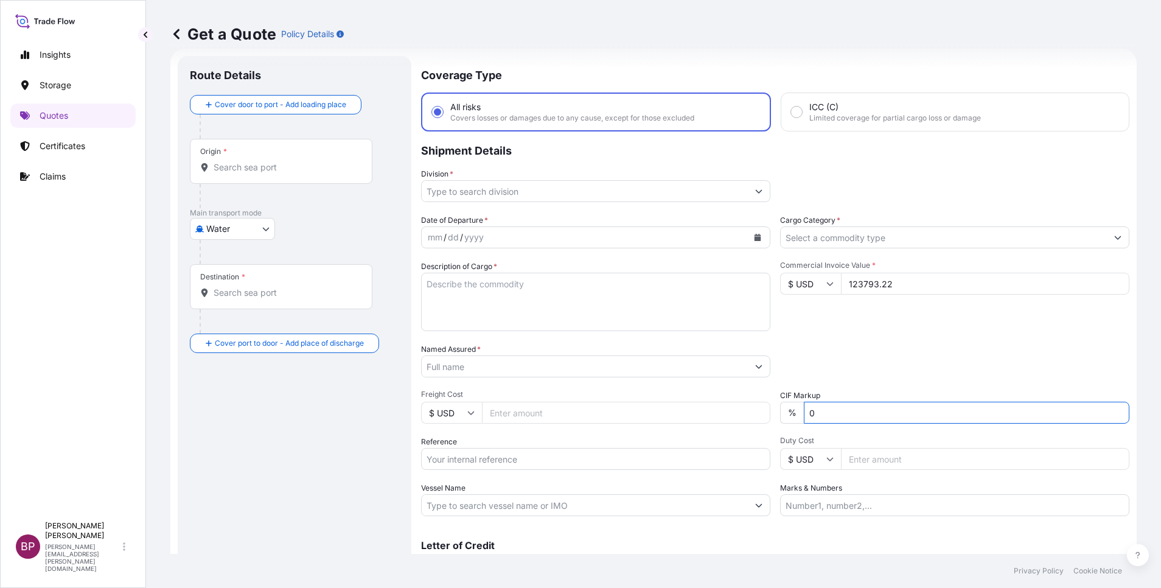
type input "0"
click at [870, 348] on div "Packing Category Type to search a container mode Please select a primary mode o…" at bounding box center [954, 360] width 349 height 34
click at [512, 308] on textarea "Description of Cargo *" at bounding box center [595, 302] width 349 height 58
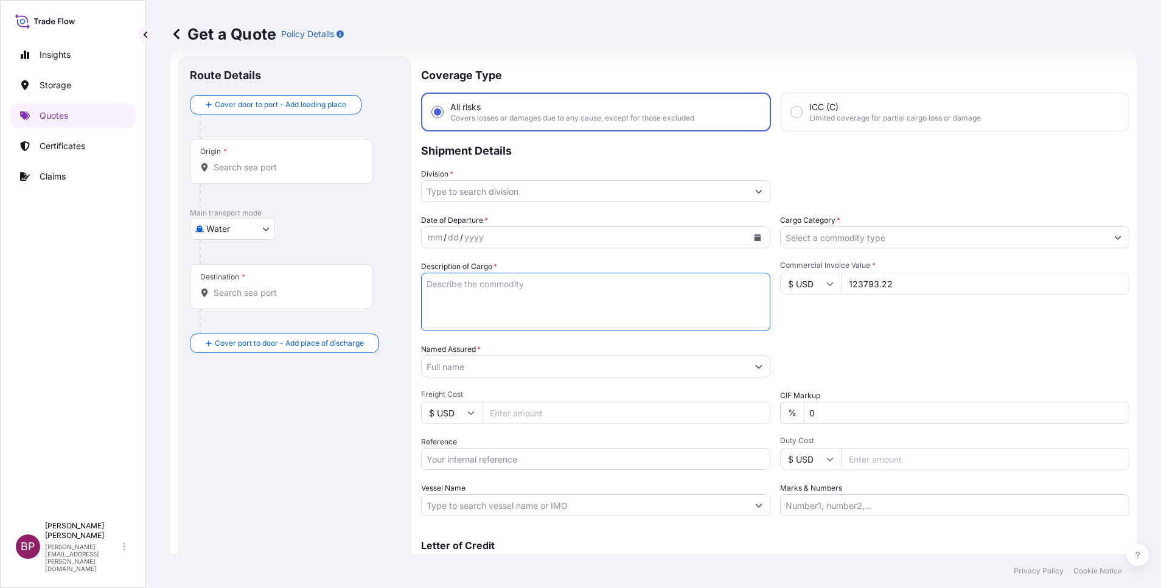
paste textarea "CAM, H6A, Idr, 4MP, 4.4-9.3mm, IR"
type textarea "CAM, H6A, Idr, 4MP, 4.4-9.3mm, IR"
click at [552, 462] on input "Reference" at bounding box center [595, 459] width 349 height 22
paste input "SSLS3138A"
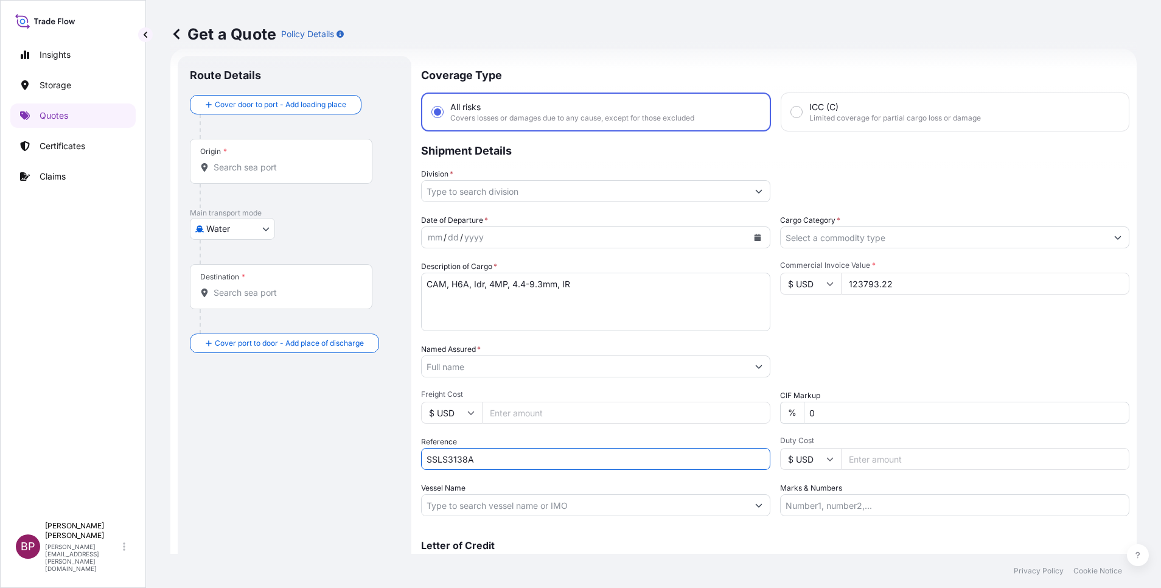
type input "SSLS3138A"
click at [265, 227] on body "Insights Storage Quotes Certificates Claims BP [PERSON_NAME] Kurian [EMAIL_ADDR…" at bounding box center [580, 294] width 1161 height 588
click at [229, 263] on div "Air" at bounding box center [232, 260] width 75 height 22
select select "Air"
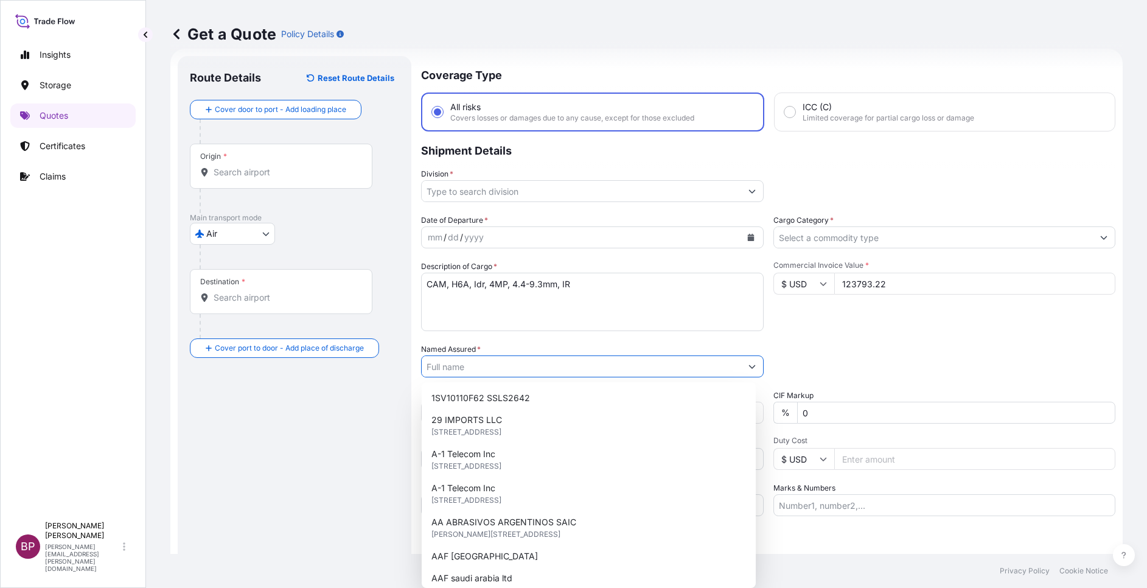
click at [508, 366] on input "Named Assured *" at bounding box center [581, 366] width 319 height 22
paste input "ENERGY PROJECTS SUPPORT COMPANY LTD"
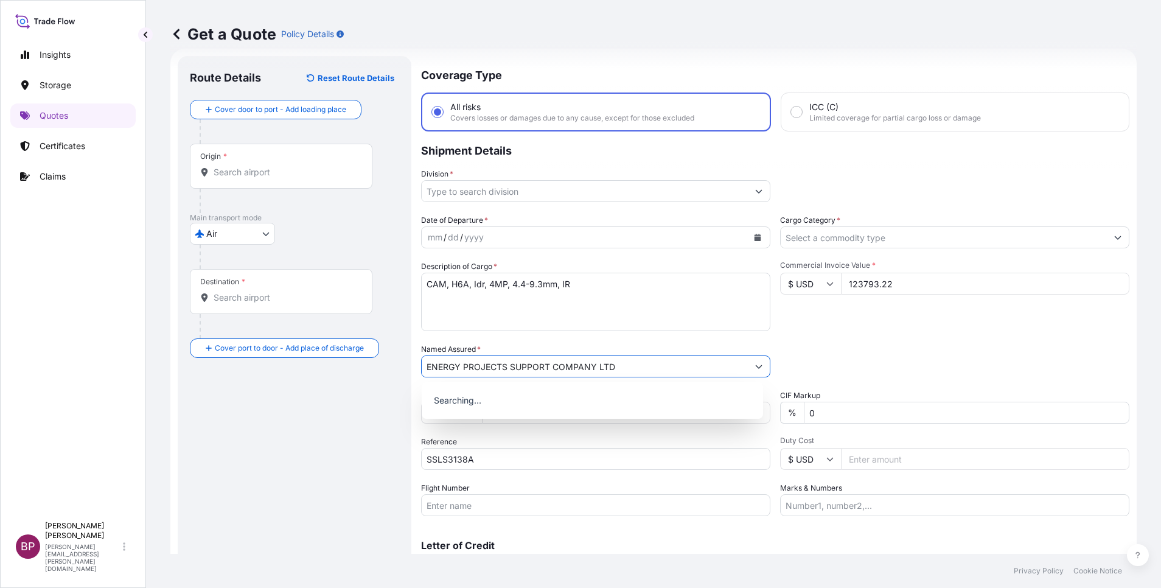
type input "ENERGY PROJECTS SUPPORT COMPANY LTD"
click at [755, 238] on icon "Calendar" at bounding box center [758, 237] width 7 height 7
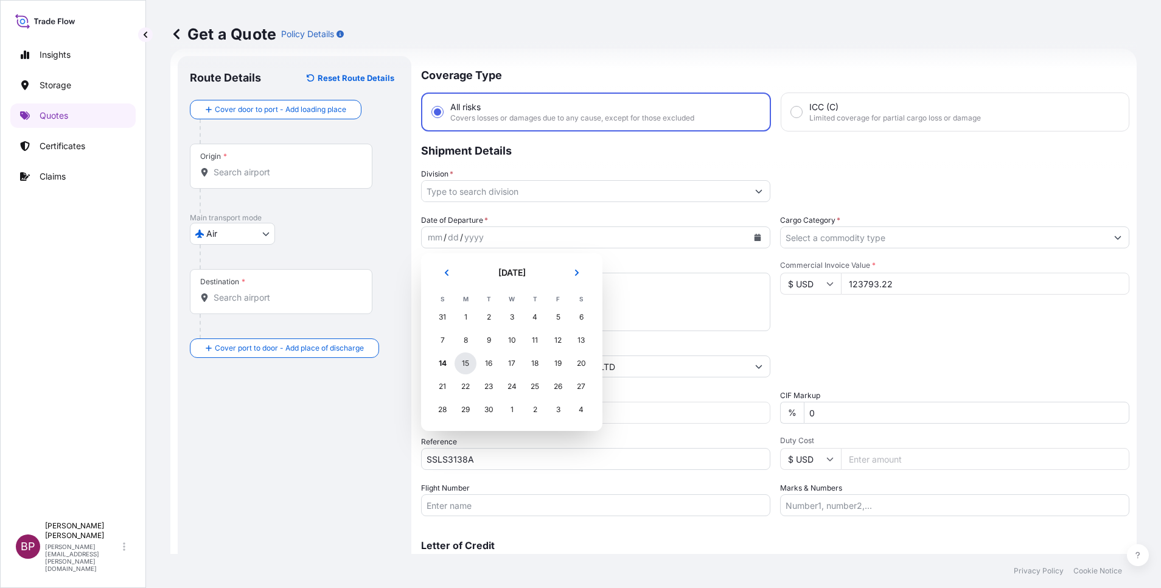
click at [464, 365] on div "15" at bounding box center [466, 363] width 22 height 22
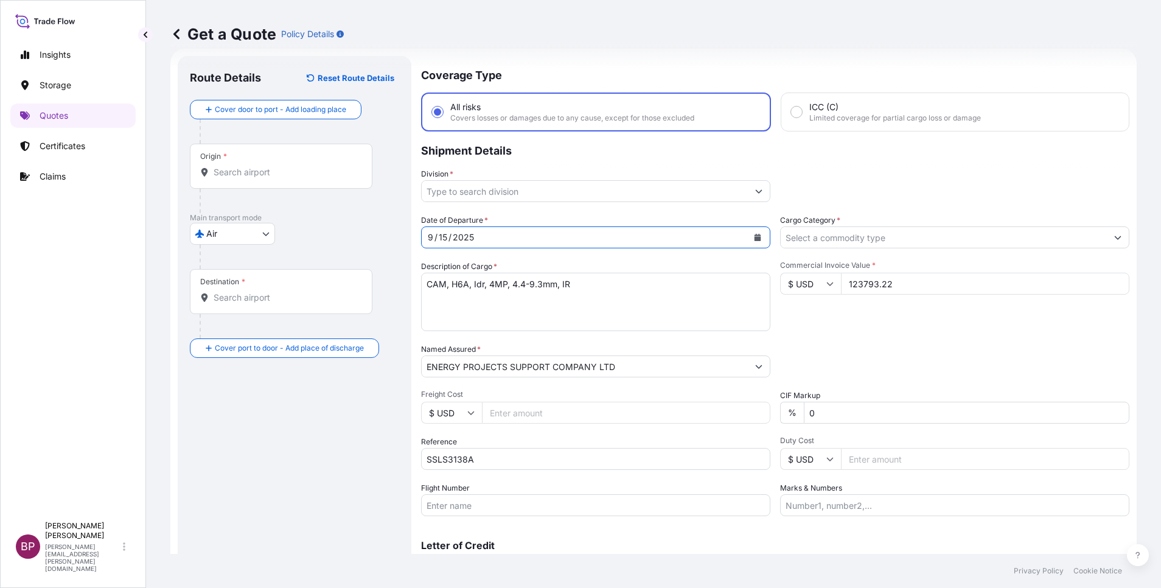
click at [924, 234] on input "Cargo Category *" at bounding box center [944, 237] width 326 height 22
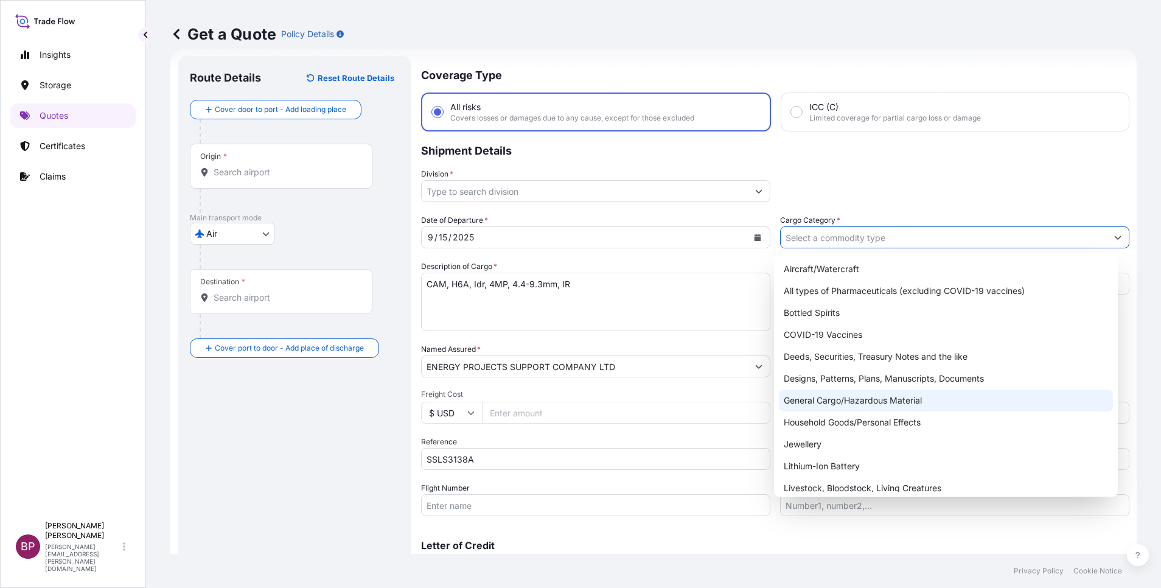
click at [854, 407] on div "General Cargo/Hazardous Material" at bounding box center [946, 400] width 334 height 22
type input "General Cargo/Hazardous Material"
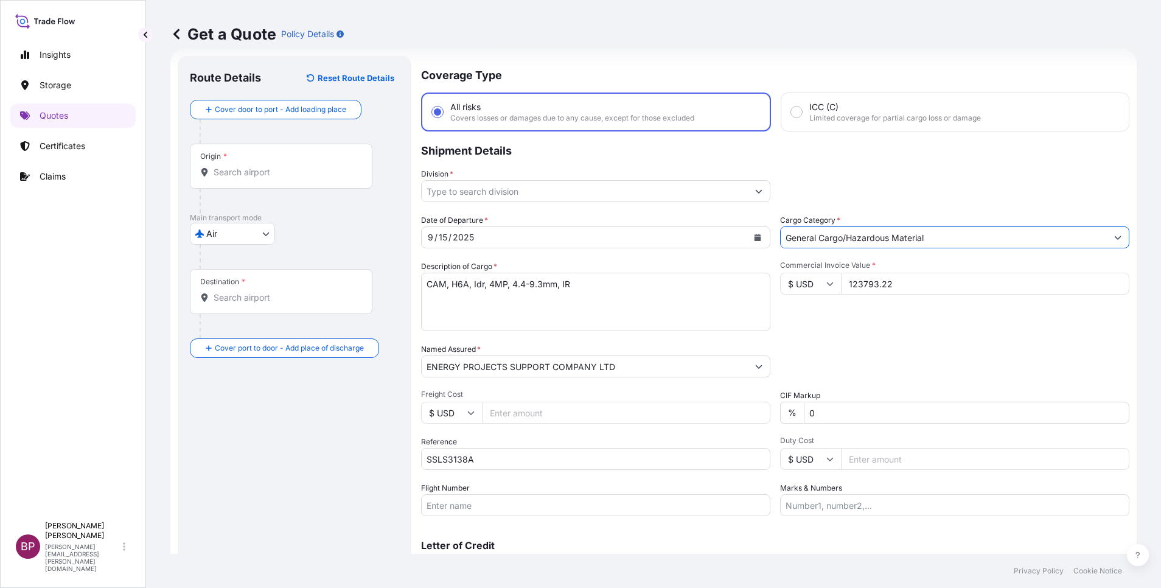
click at [755, 192] on icon "Show suggestions" at bounding box center [758, 190] width 7 height 7
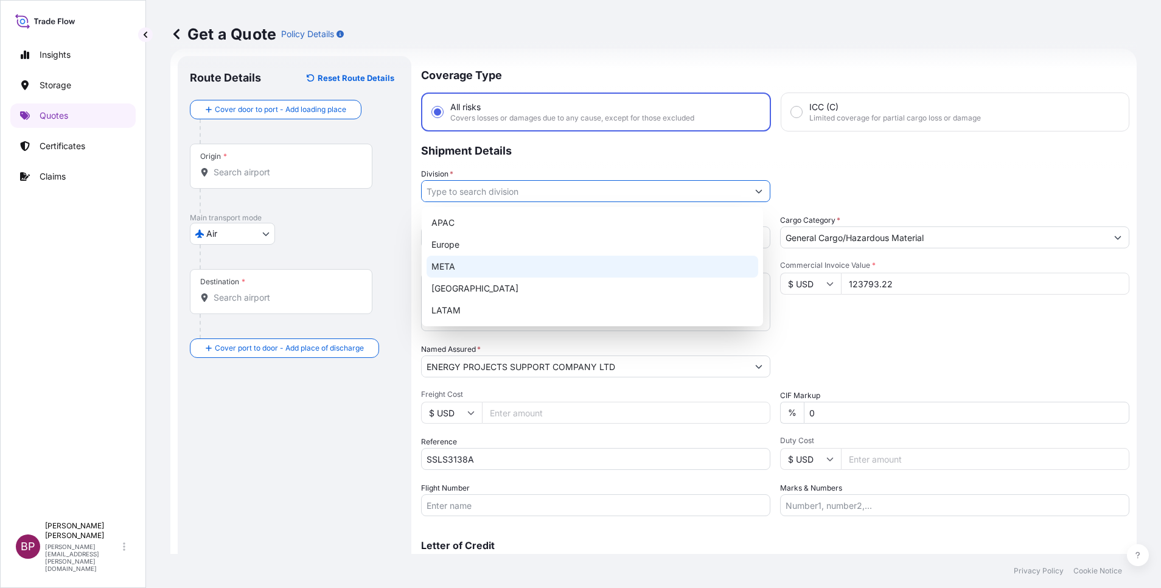
click at [535, 262] on div "META" at bounding box center [593, 267] width 332 height 22
type input "META"
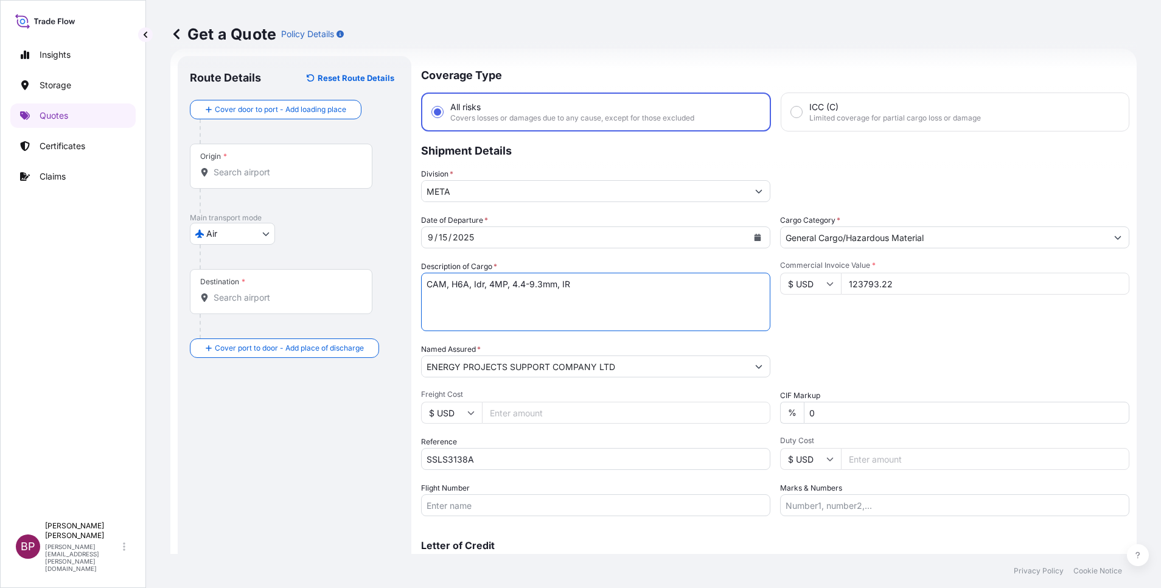
click at [666, 302] on textarea "CAM, H6A, Idr, 4MP, 4.4-9.3mm, IR" at bounding box center [595, 302] width 349 height 58
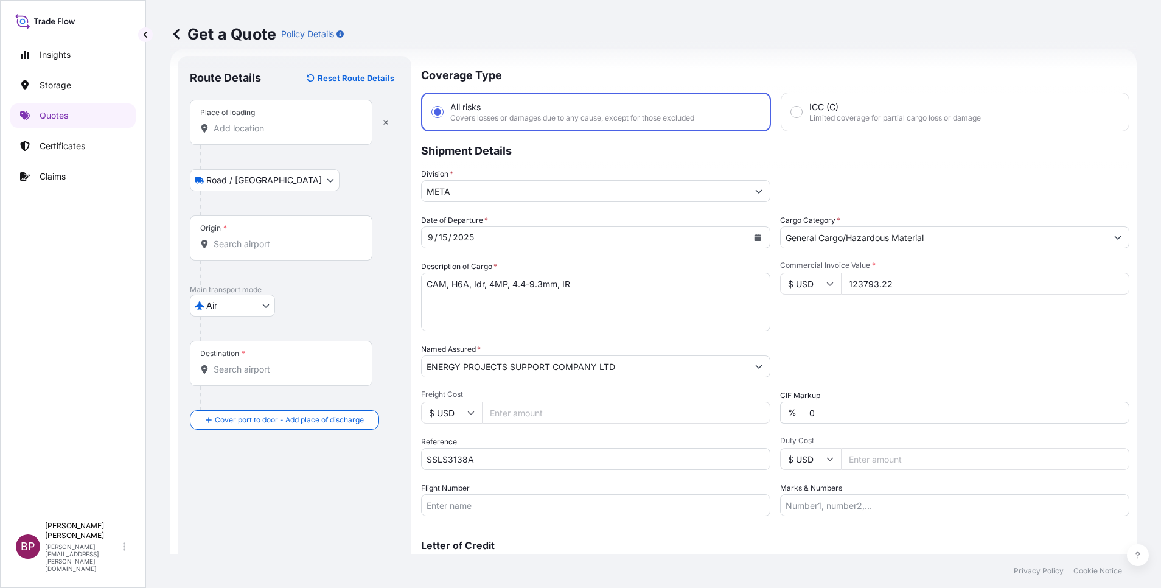
click at [280, 127] on input "Place of loading" at bounding box center [286, 128] width 144 height 12
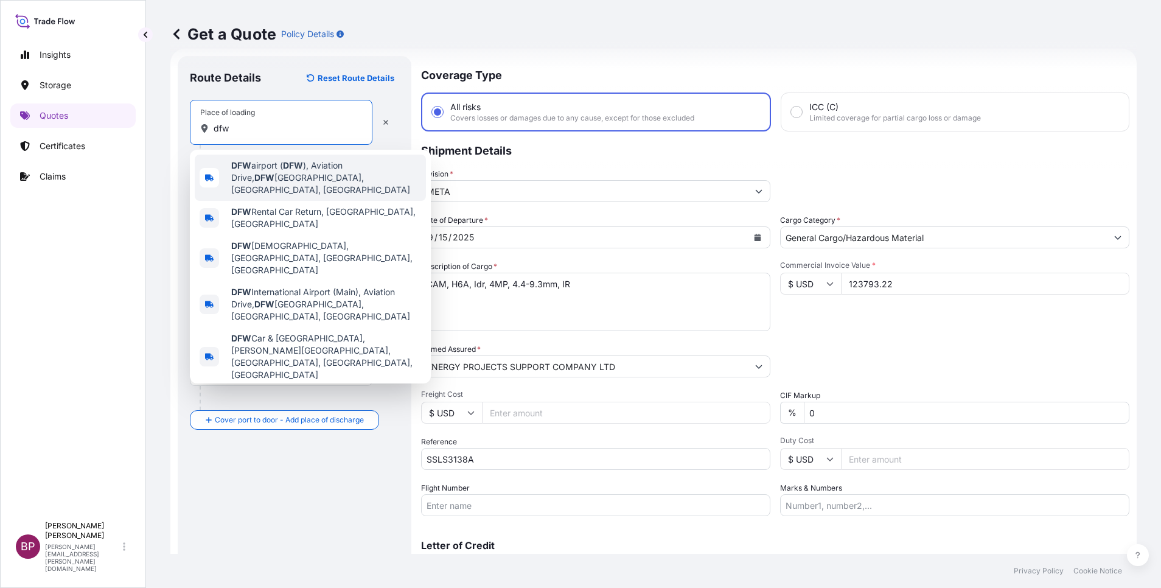
click at [291, 179] on span "DFW airport ( DFW ), [GEOGRAPHIC_DATA], [GEOGRAPHIC_DATA], [GEOGRAPHIC_DATA]" at bounding box center [326, 177] width 190 height 37
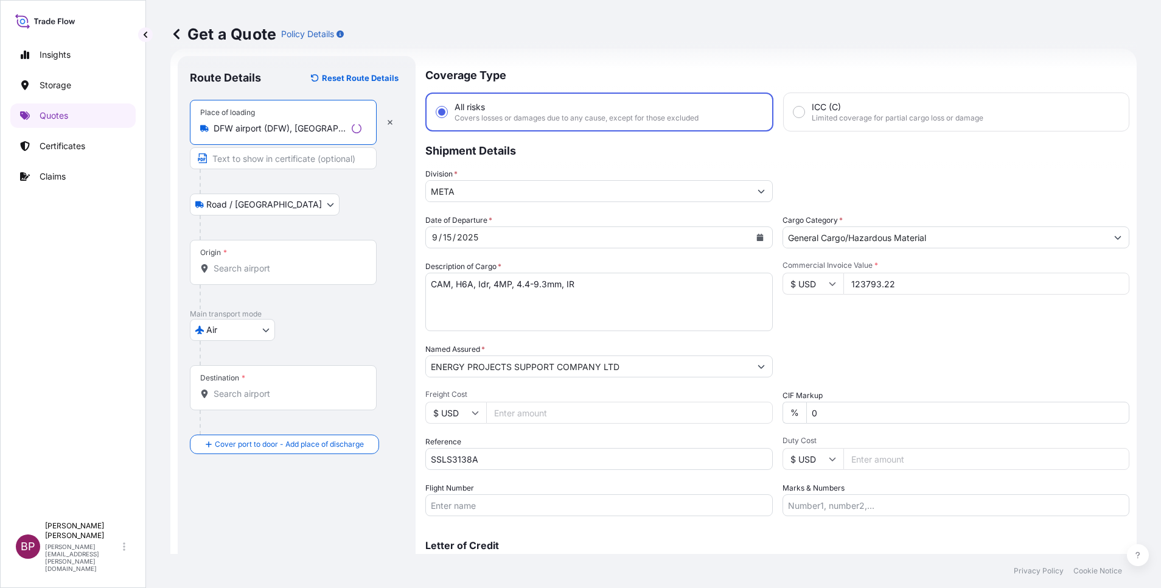
type input "DFW airport (DFW), [GEOGRAPHIC_DATA], [GEOGRAPHIC_DATA], [GEOGRAPHIC_DATA]"
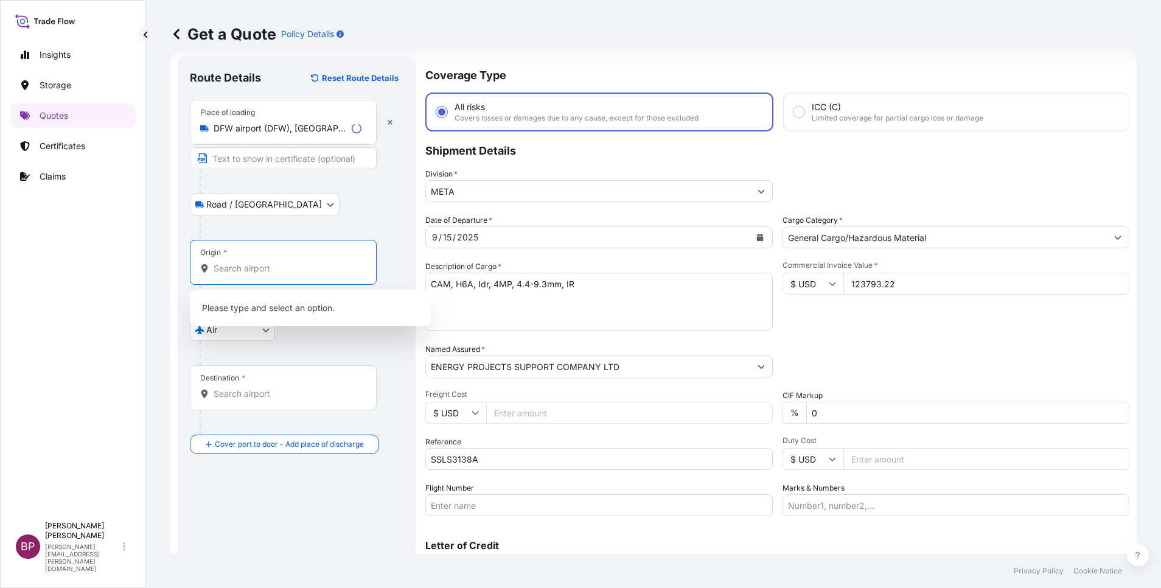
click at [275, 266] on input "Origin *" at bounding box center [288, 268] width 148 height 12
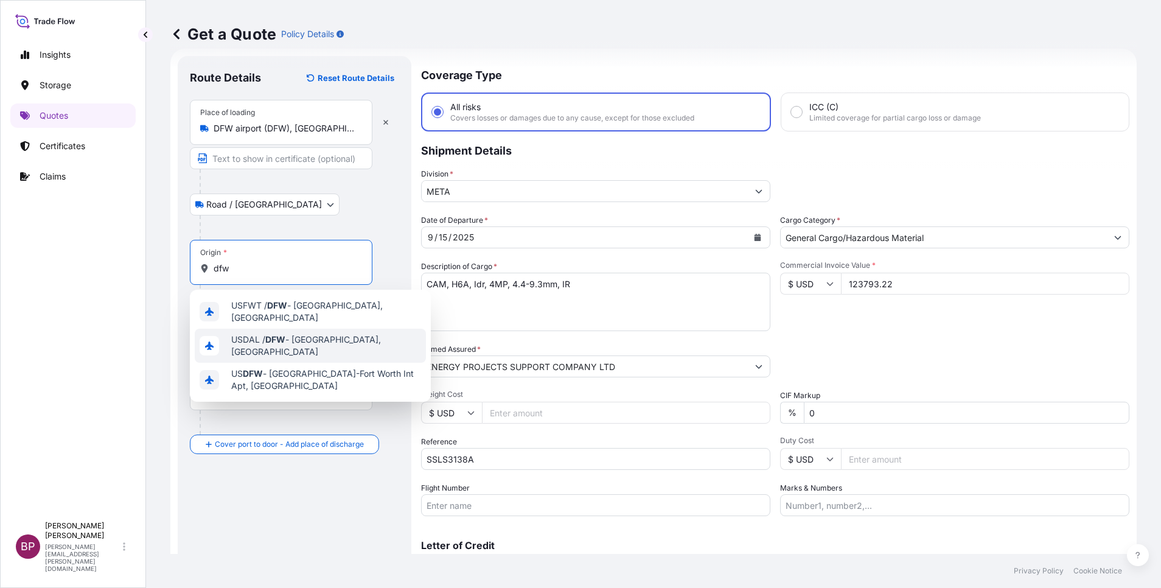
click at [325, 341] on span "USDAL / DFW - [GEOGRAPHIC_DATA], [GEOGRAPHIC_DATA]" at bounding box center [326, 345] width 190 height 24
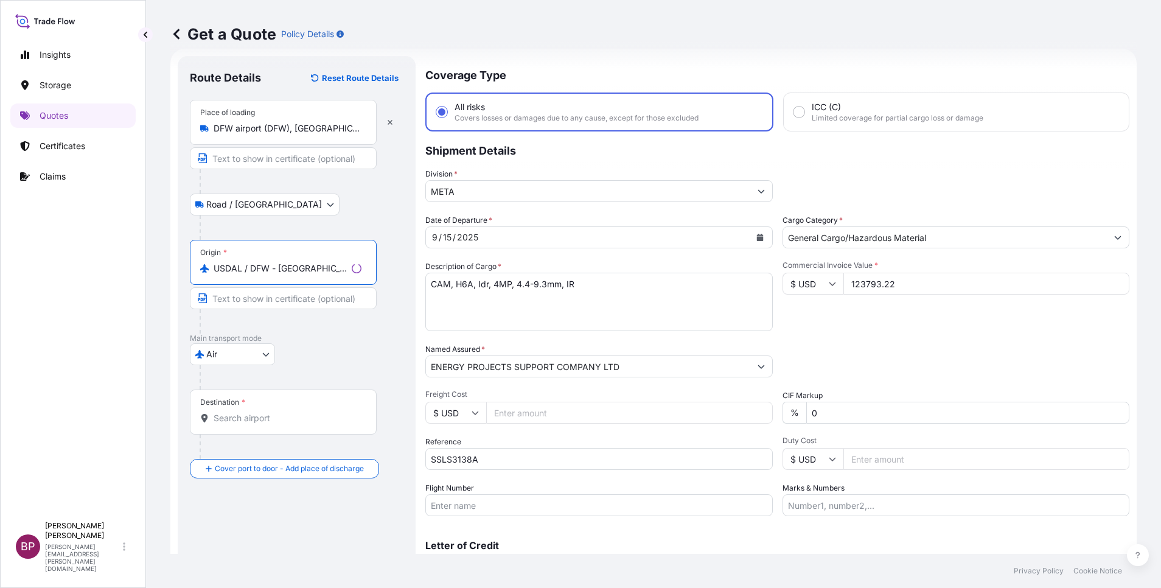
type input "USDAL / DFW - [GEOGRAPHIC_DATA], [GEOGRAPHIC_DATA]"
click at [284, 417] on input "Destination *" at bounding box center [288, 418] width 148 height 12
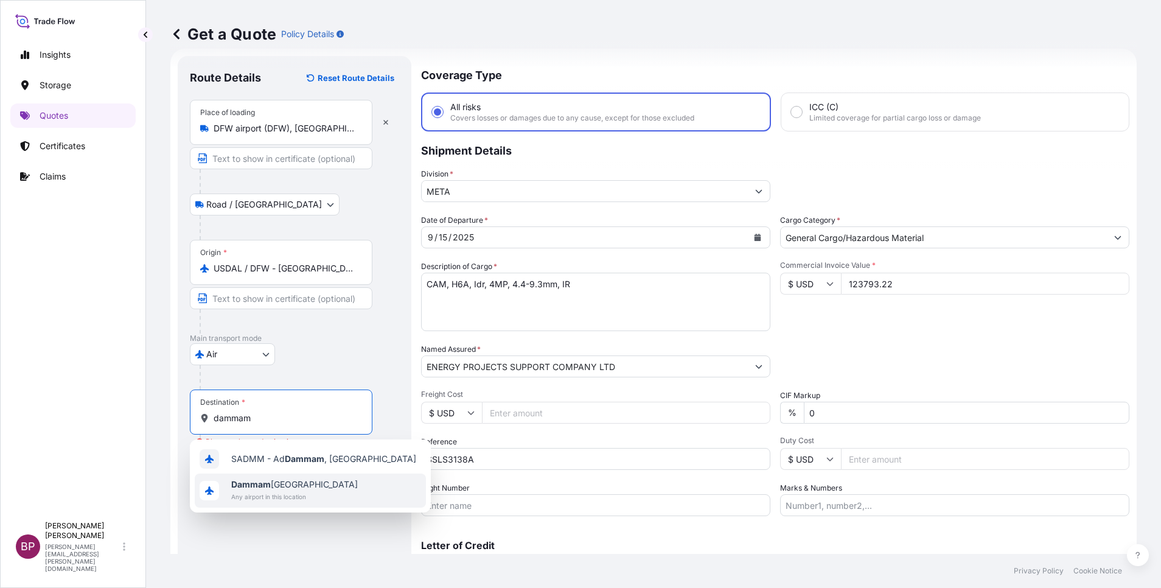
click at [298, 487] on span "Dammam [GEOGRAPHIC_DATA]" at bounding box center [294, 484] width 127 height 12
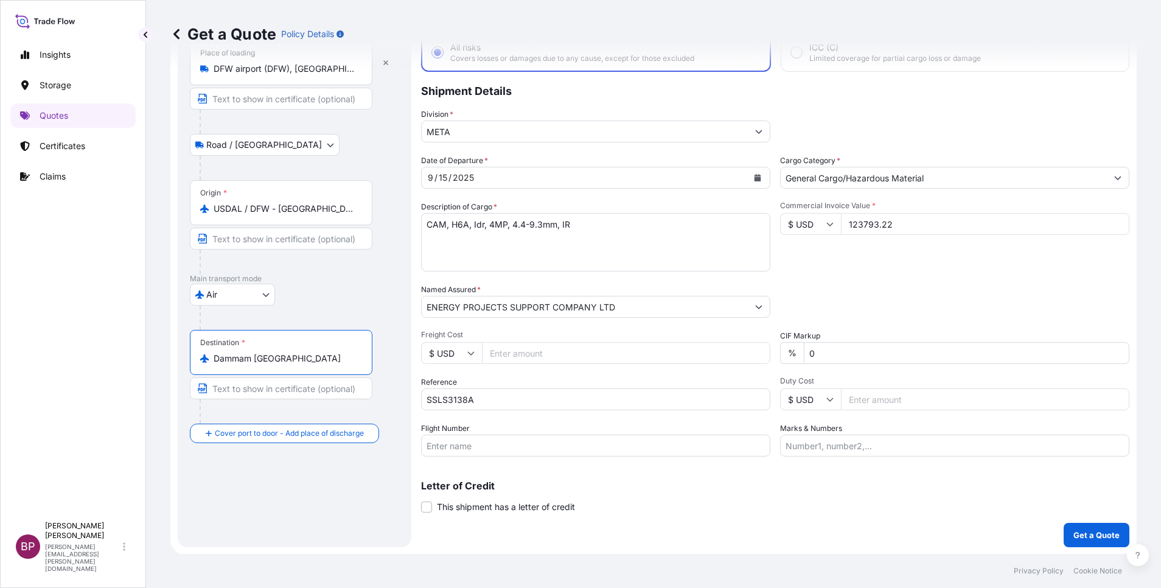
scroll to position [80, 0]
type input "Dammam [GEOGRAPHIC_DATA]"
click at [1092, 535] on p "Get a Quote" at bounding box center [1096, 534] width 46 height 12
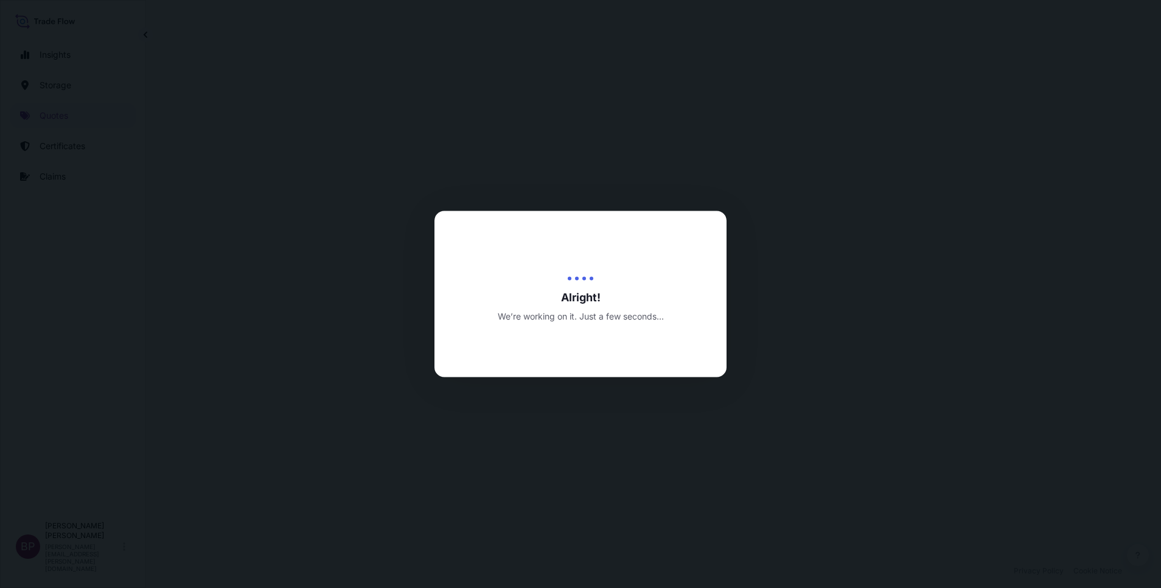
select select "Road / [GEOGRAPHIC_DATA]"
select select "Air"
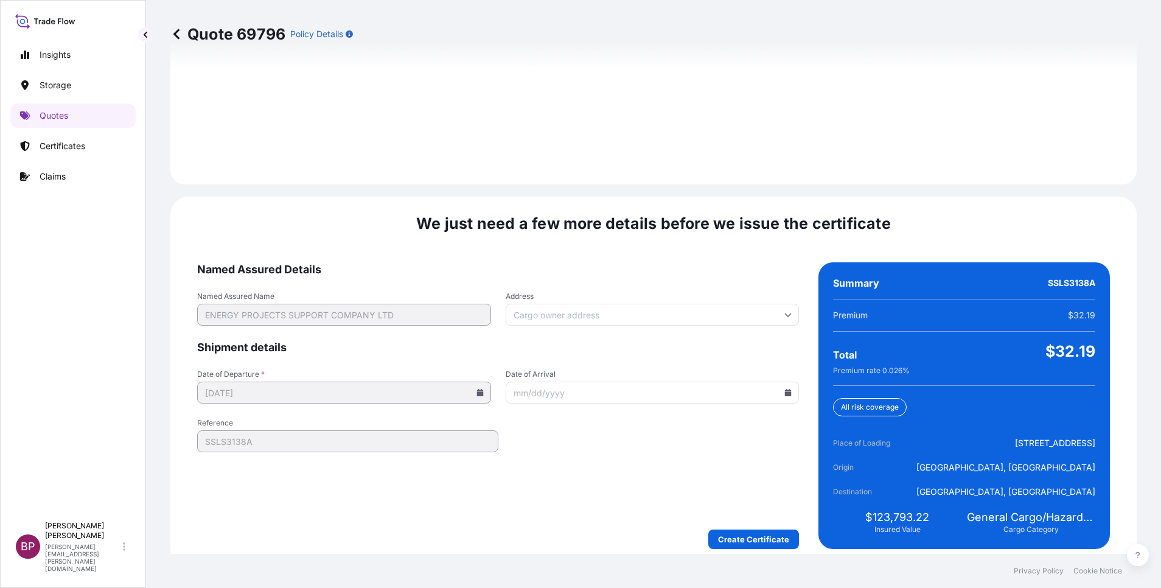
scroll to position [1755, 0]
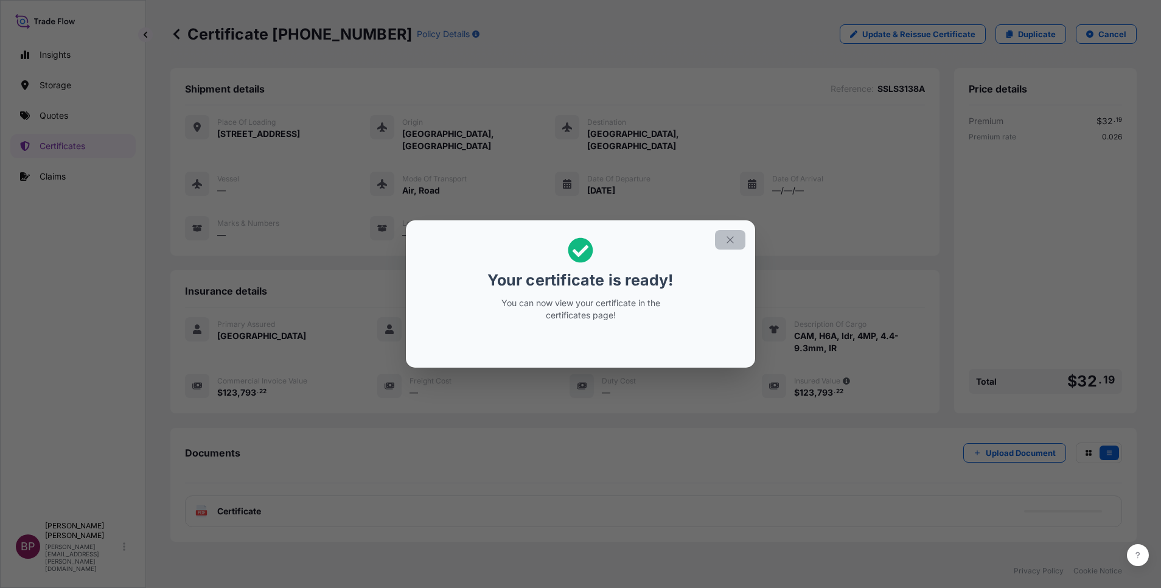
click at [731, 242] on icon "button" at bounding box center [730, 239] width 11 height 11
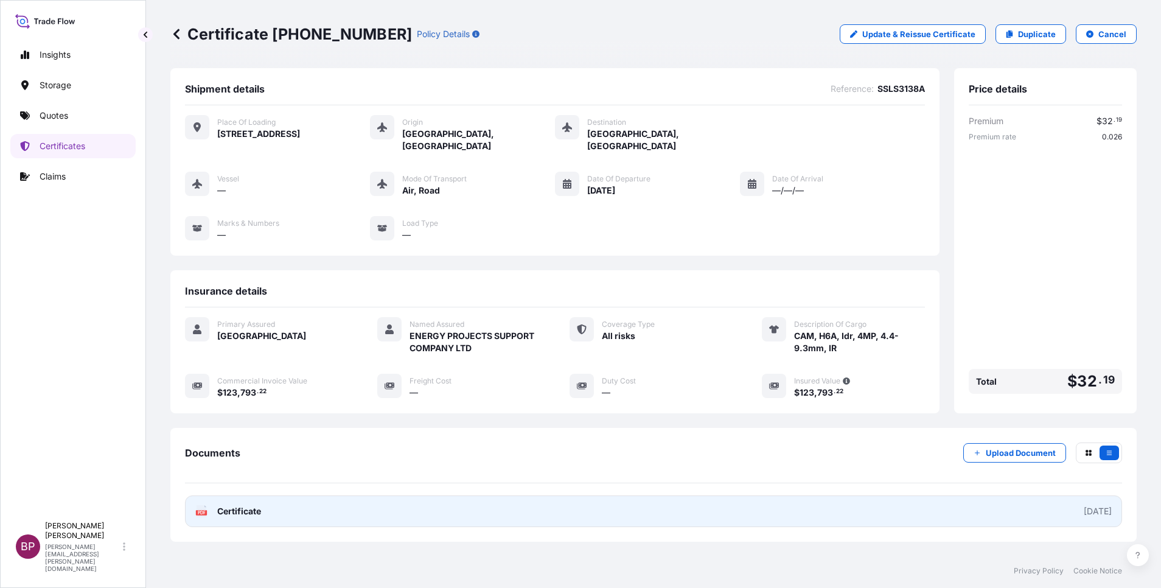
click at [247, 511] on span "Certificate" at bounding box center [239, 511] width 44 height 12
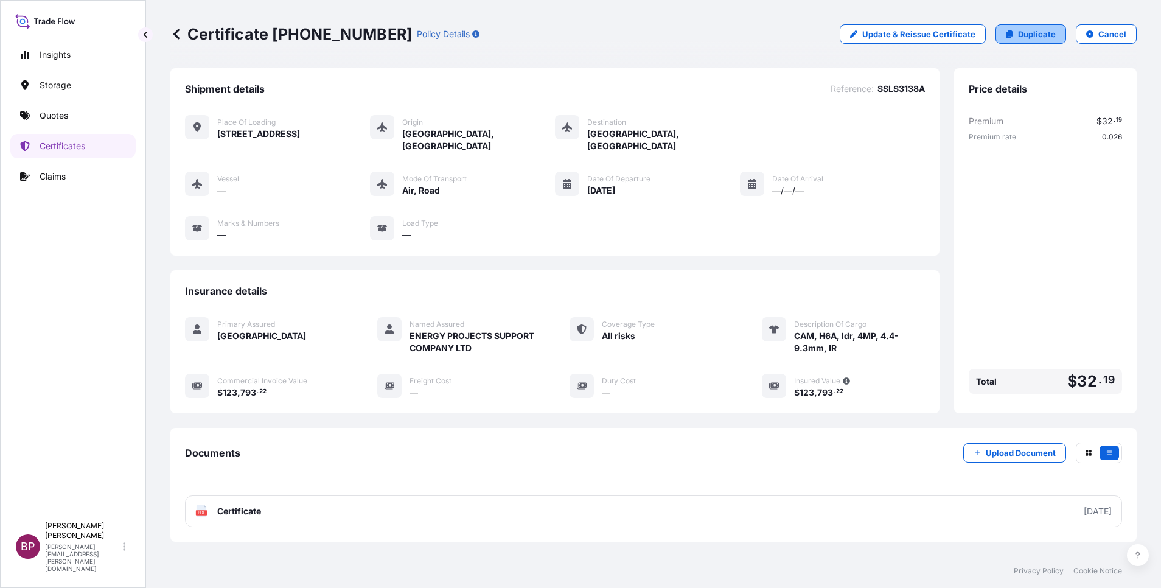
click at [1035, 32] on p "Duplicate" at bounding box center [1037, 34] width 38 height 12
select select "Road / [GEOGRAPHIC_DATA]"
select select "Air"
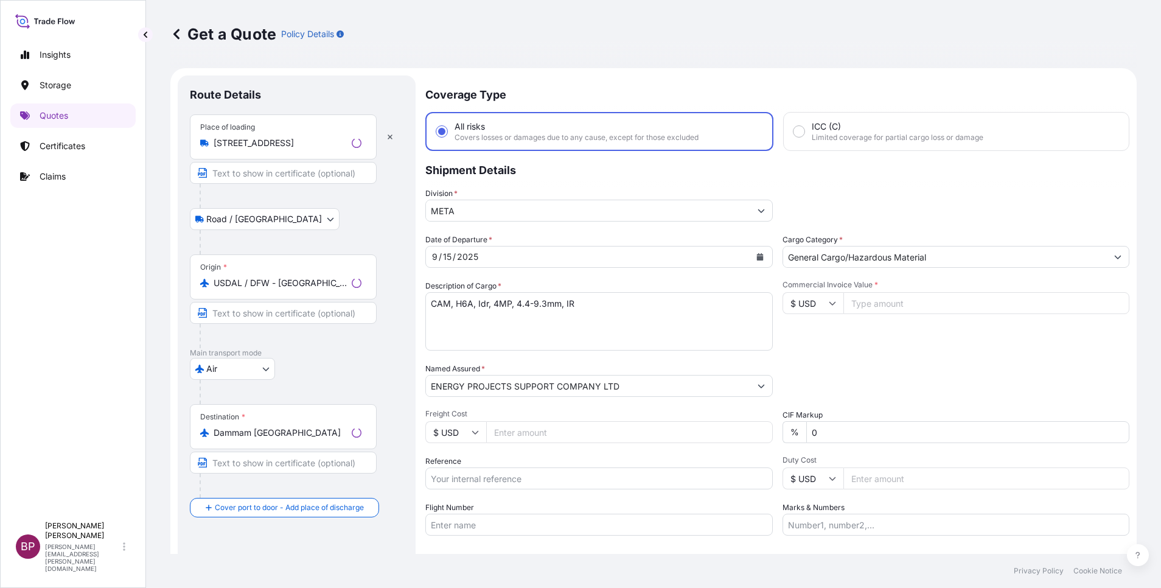
scroll to position [19, 0]
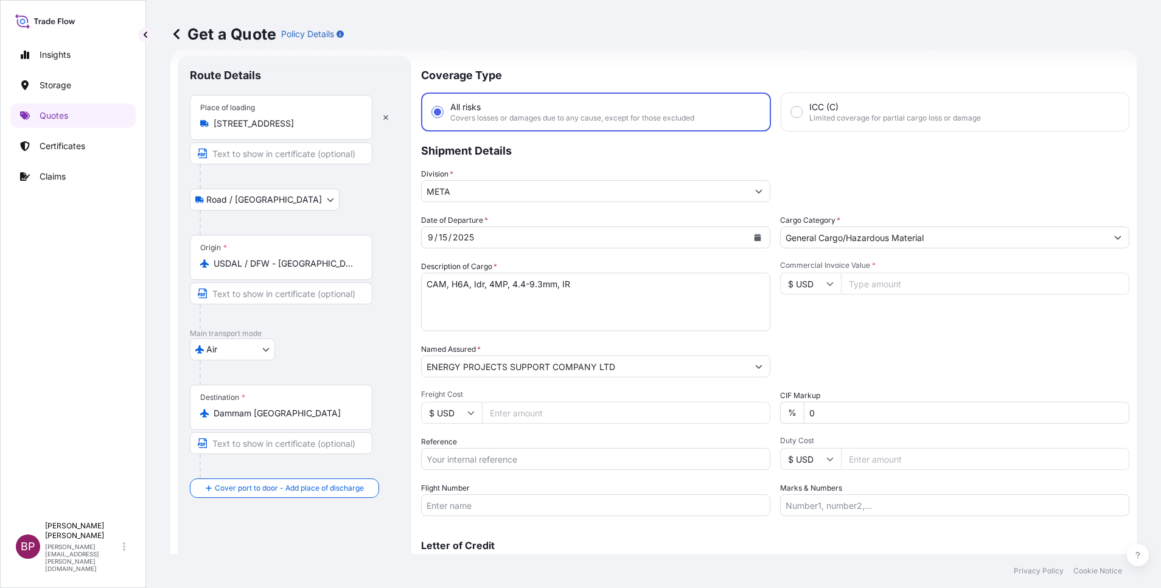
click at [871, 287] on input "Commercial Invoice Value *" at bounding box center [985, 284] width 288 height 22
paste input "75749.26"
type input "75749.26"
click at [517, 458] on input "Reference" at bounding box center [595, 459] width 349 height 22
paste input "SSLS3138B"
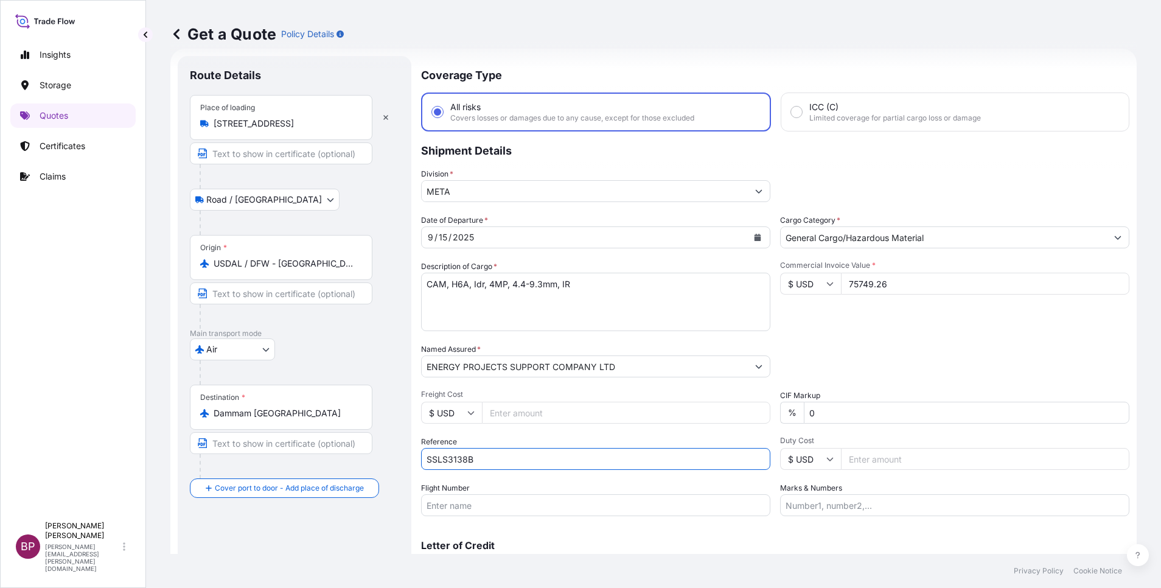
type input "SSLS3138B"
click at [861, 362] on div "Packing Category Type to search a container mode Please select a primary mode o…" at bounding box center [954, 360] width 349 height 34
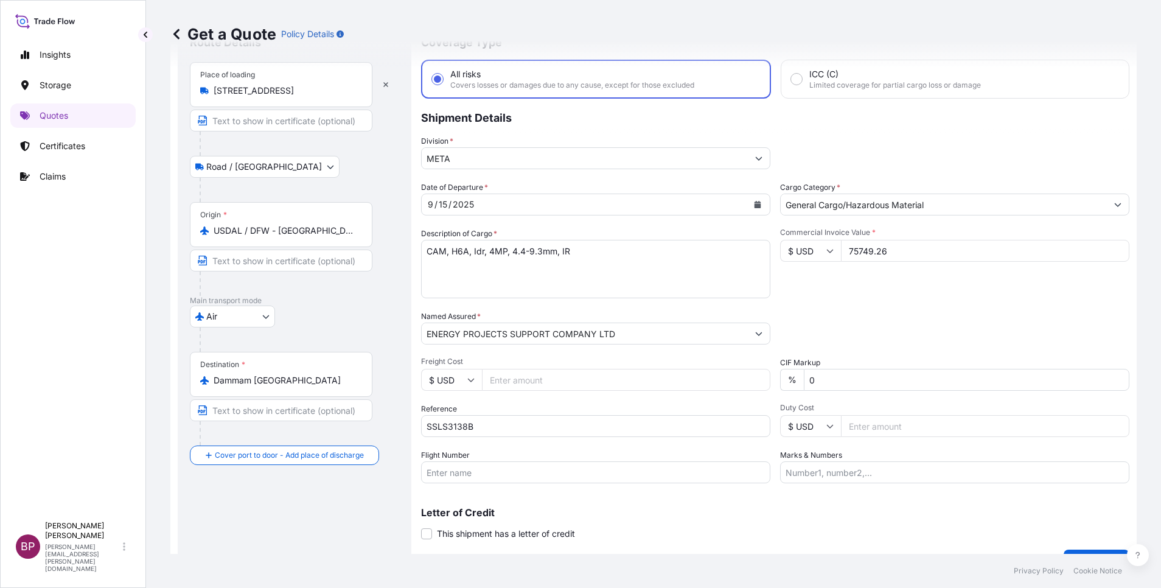
scroll to position [80, 0]
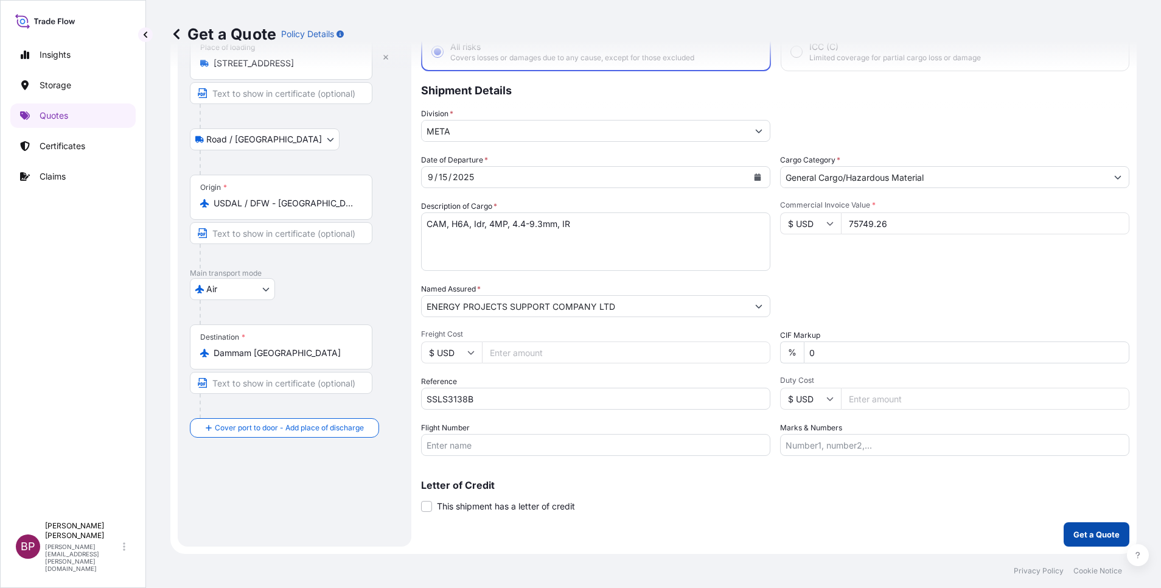
click at [1081, 533] on p "Get a Quote" at bounding box center [1096, 534] width 46 height 12
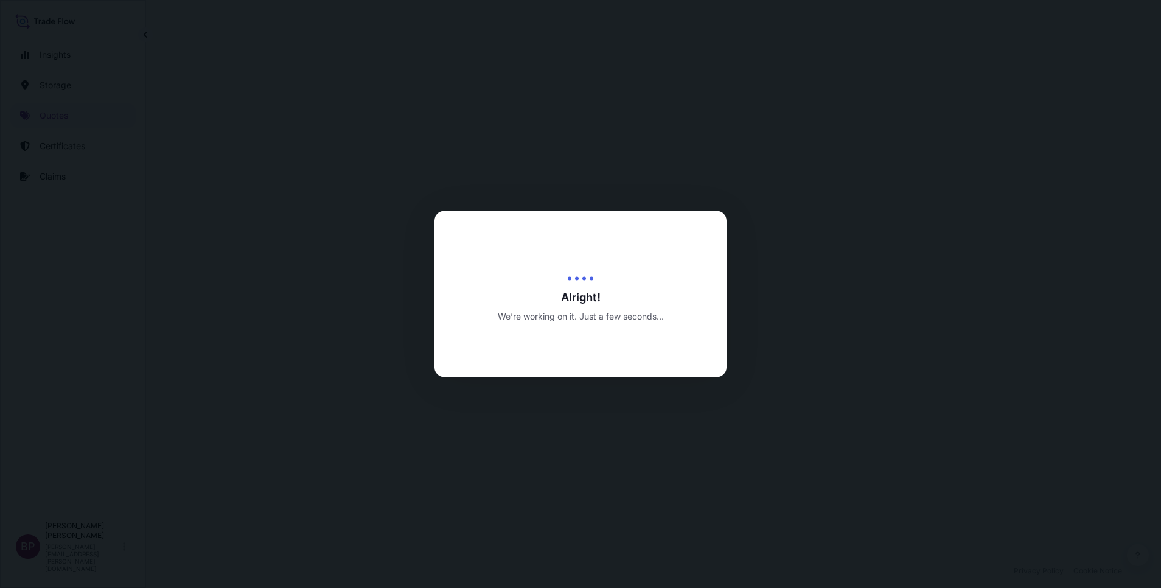
select select "Road / [GEOGRAPHIC_DATA]"
select select "Air"
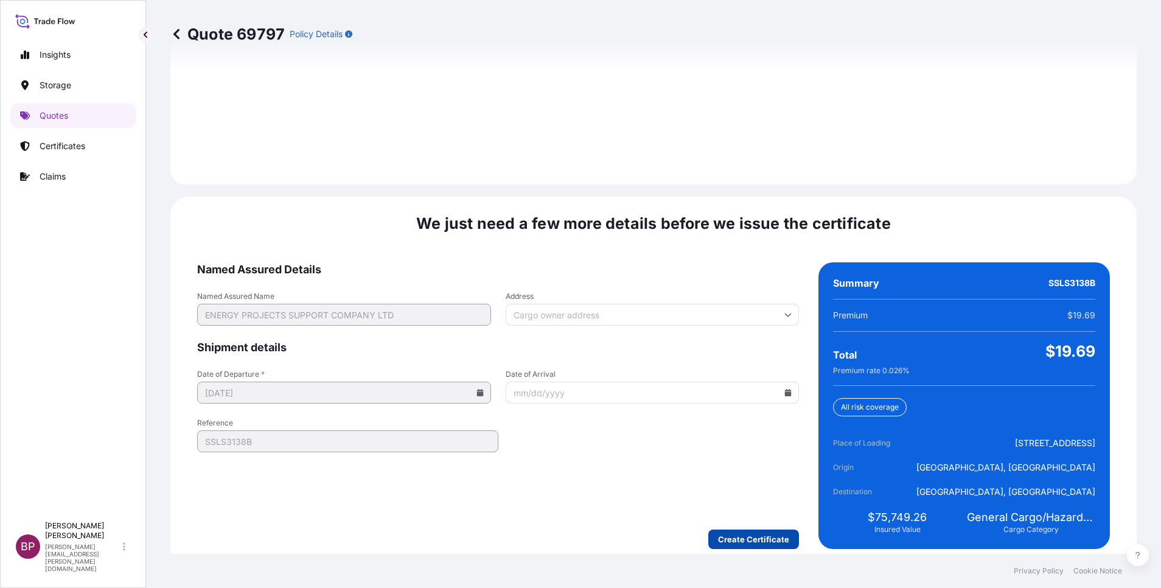
scroll to position [1755, 0]
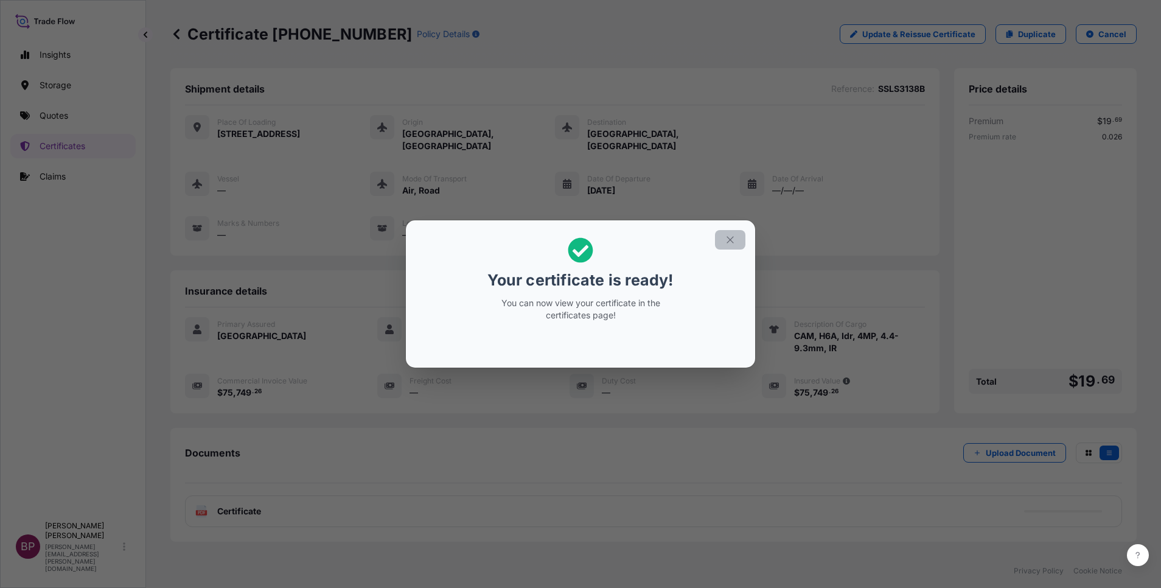
click at [734, 240] on icon "button" at bounding box center [730, 239] width 11 height 11
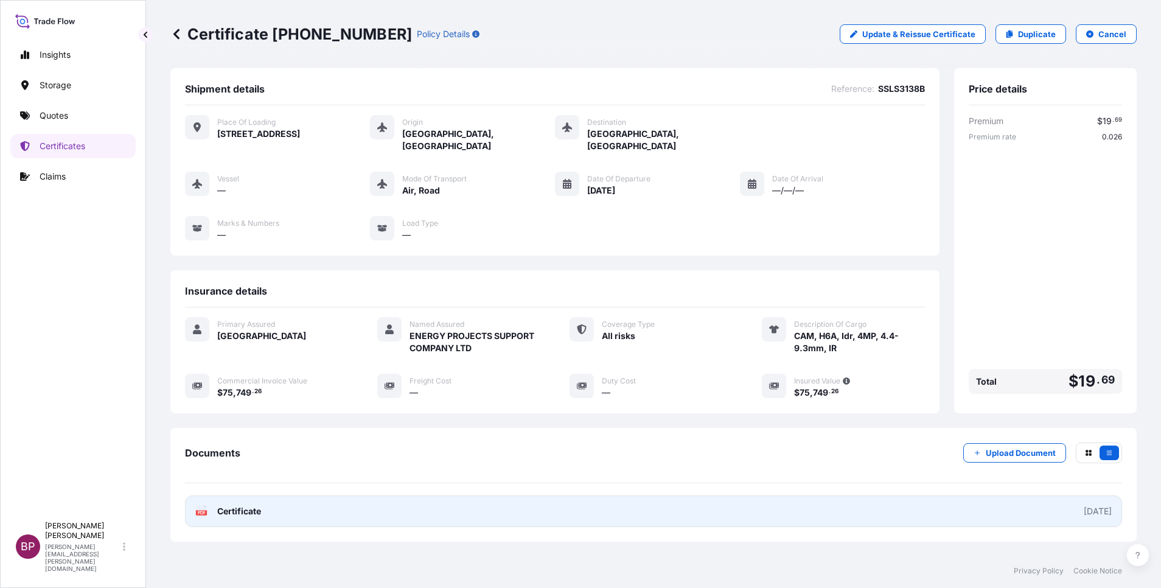
click at [258, 509] on span "Certificate" at bounding box center [239, 511] width 44 height 12
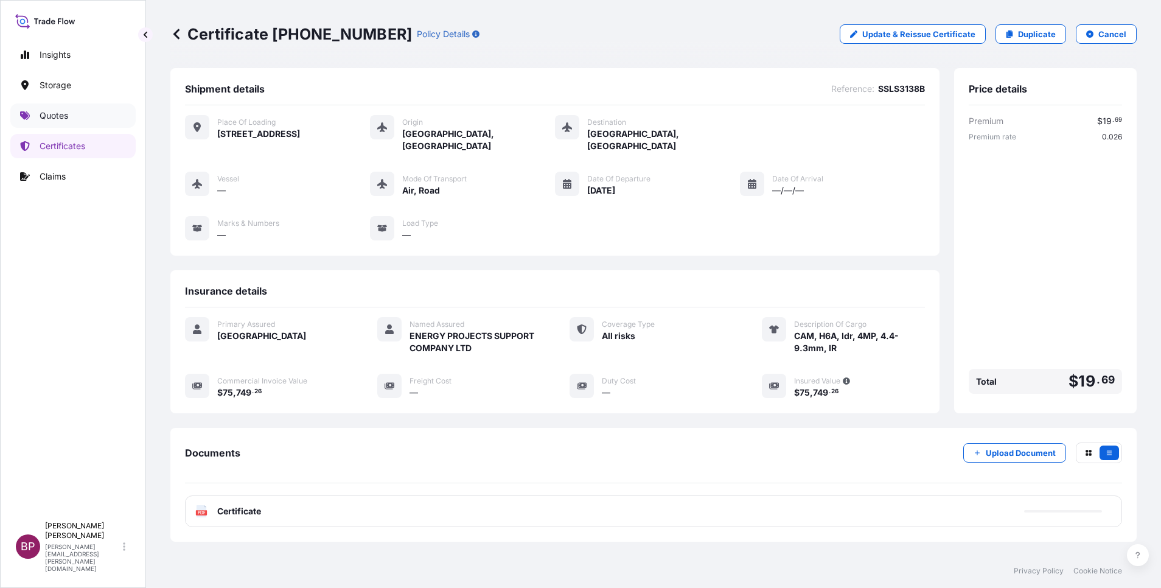
click at [58, 120] on p "Quotes" at bounding box center [54, 116] width 29 height 12
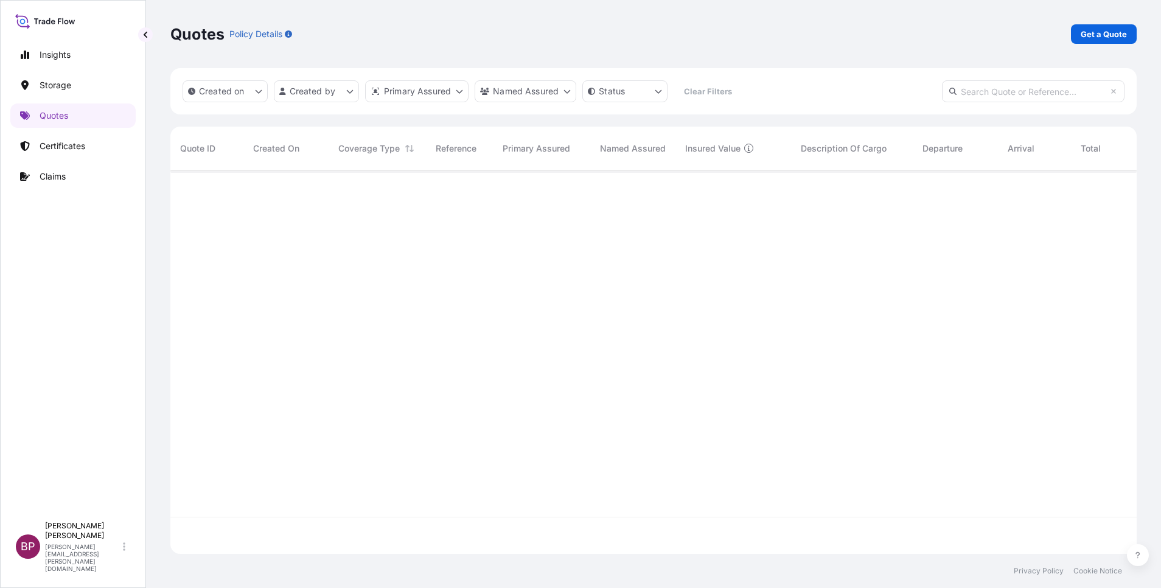
scroll to position [376, 952]
click at [1112, 31] on p "Get a Quote" at bounding box center [1104, 34] width 46 height 12
select select "Water"
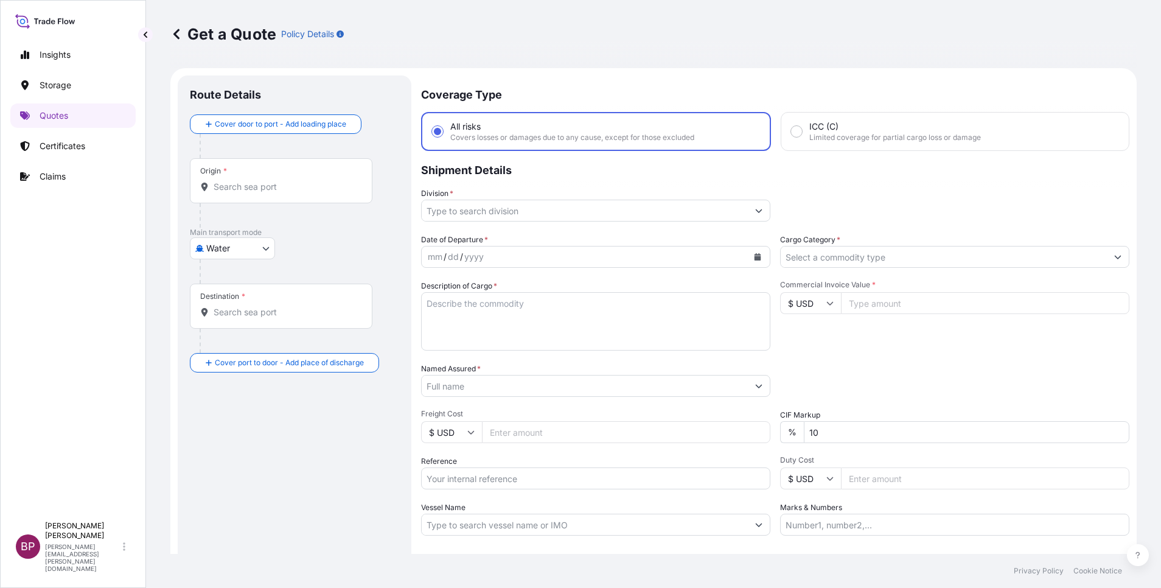
scroll to position [19, 0]
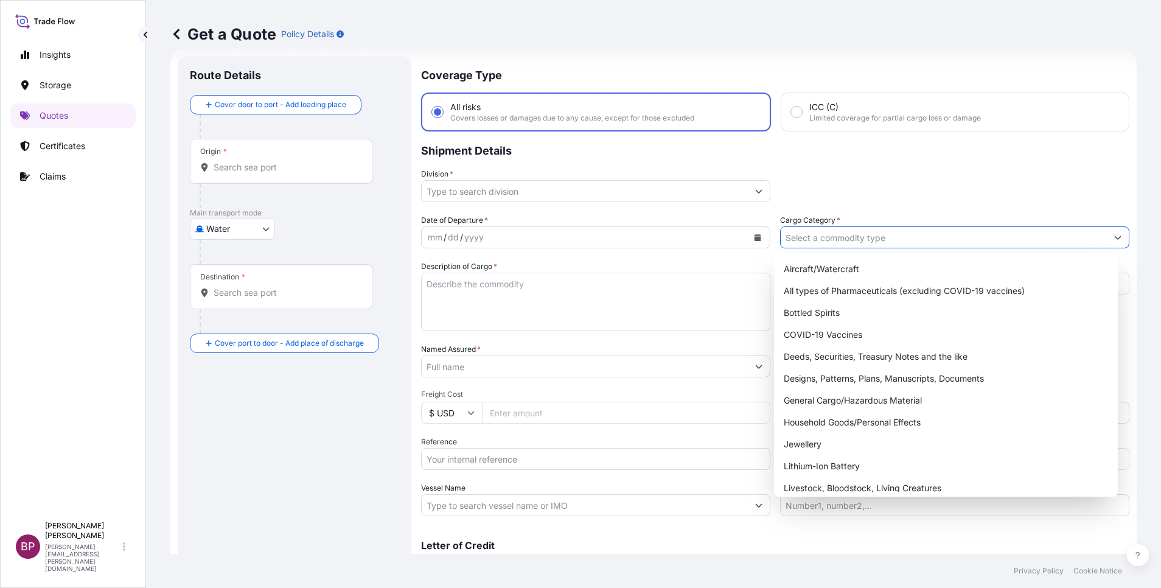
click at [856, 237] on input "Cargo Category *" at bounding box center [944, 237] width 326 height 22
click at [838, 405] on div "General Cargo/Hazardous Material" at bounding box center [946, 400] width 334 height 22
type input "General Cargo/Hazardous Material"
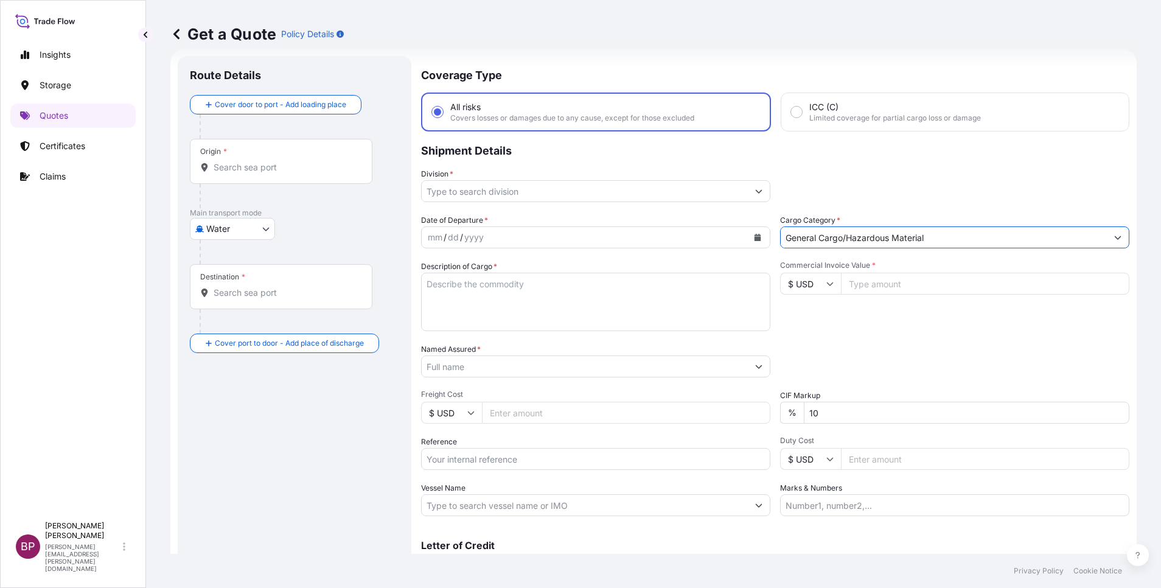
click at [748, 193] on button "Show suggestions" at bounding box center [759, 191] width 22 height 22
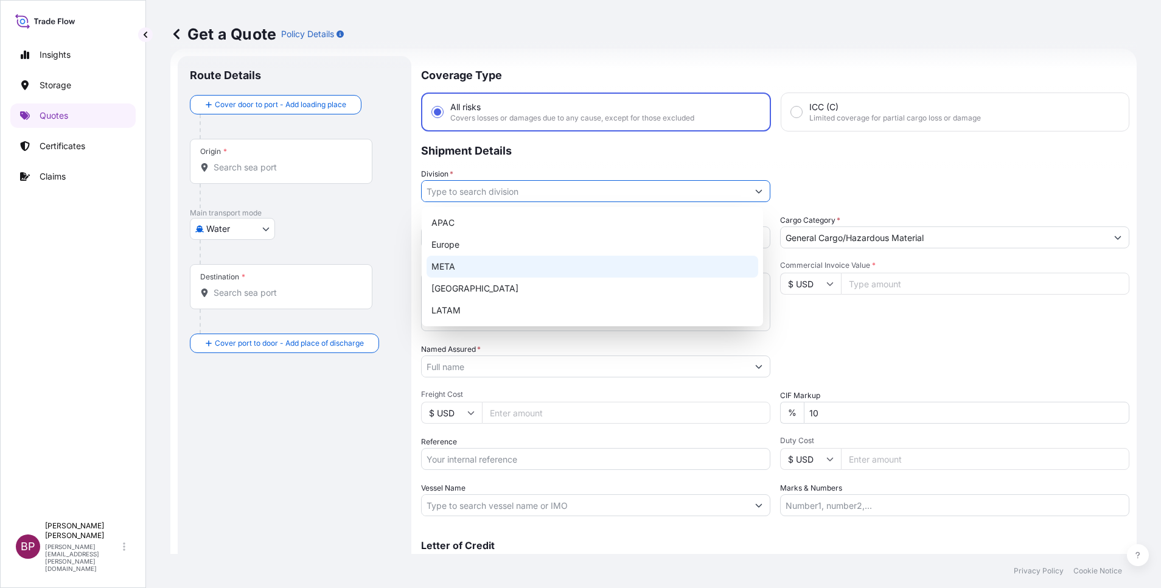
click at [520, 268] on div "META" at bounding box center [593, 267] width 332 height 22
type input "META"
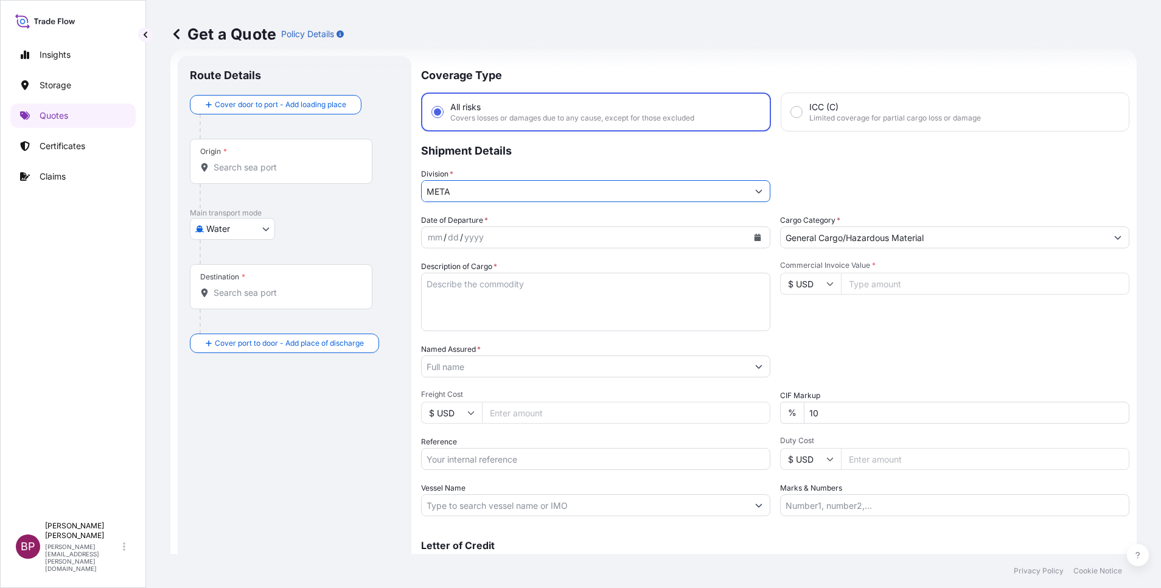
click at [514, 459] on input "Reference" at bounding box center [595, 459] width 349 height 22
paste input "SSLS3179"
type input "SSLS3179"
click at [508, 362] on input "Named Assured *" at bounding box center [581, 366] width 319 height 22
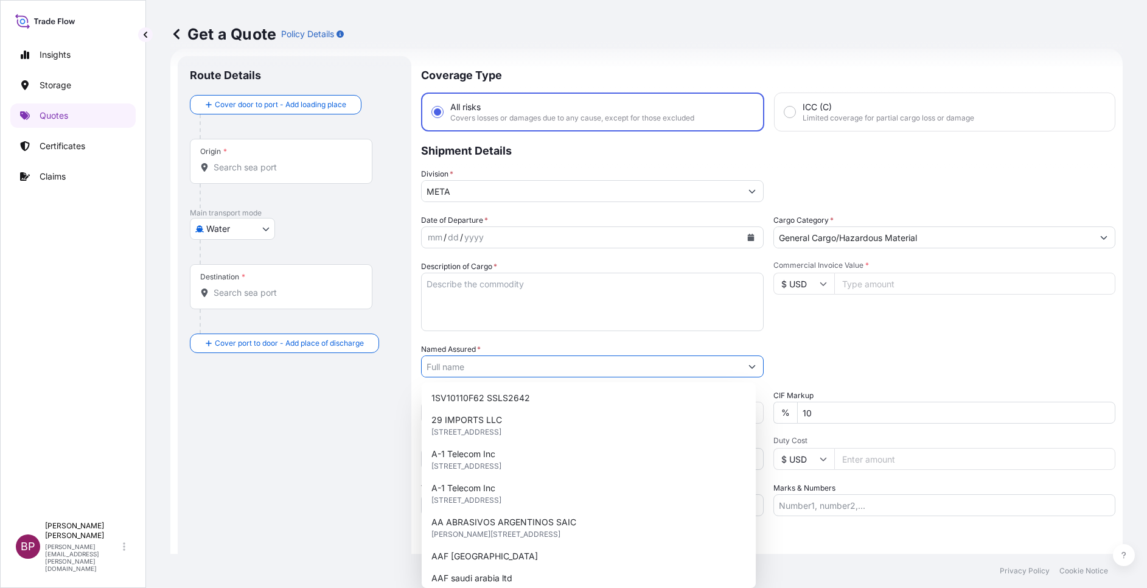
paste input "AL OBEIKAN AGC FOR GLASS L.L.C"
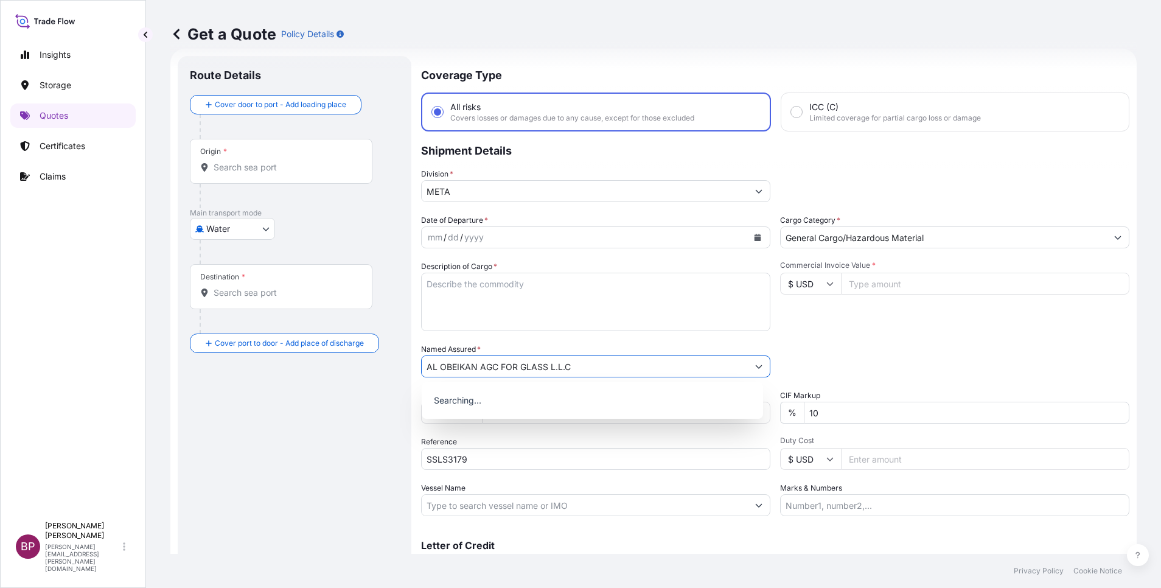
type input "AL OBEIKAN AGC FOR GLASS L.L.C"
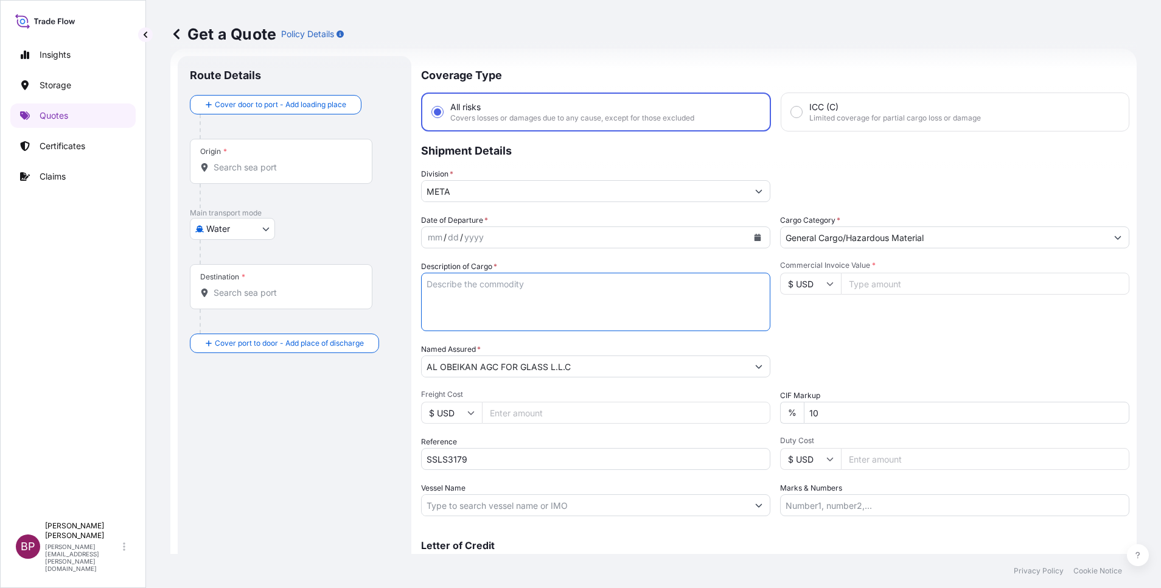
click at [553, 293] on textarea "Description of Cargo *" at bounding box center [595, 302] width 349 height 58
paste textarea "CLEAR GLASS"
type textarea "CLEAR GLASS"
click at [901, 281] on input "Commercial Invoice Value *" at bounding box center [985, 284] width 288 height 22
paste input "20303.29"
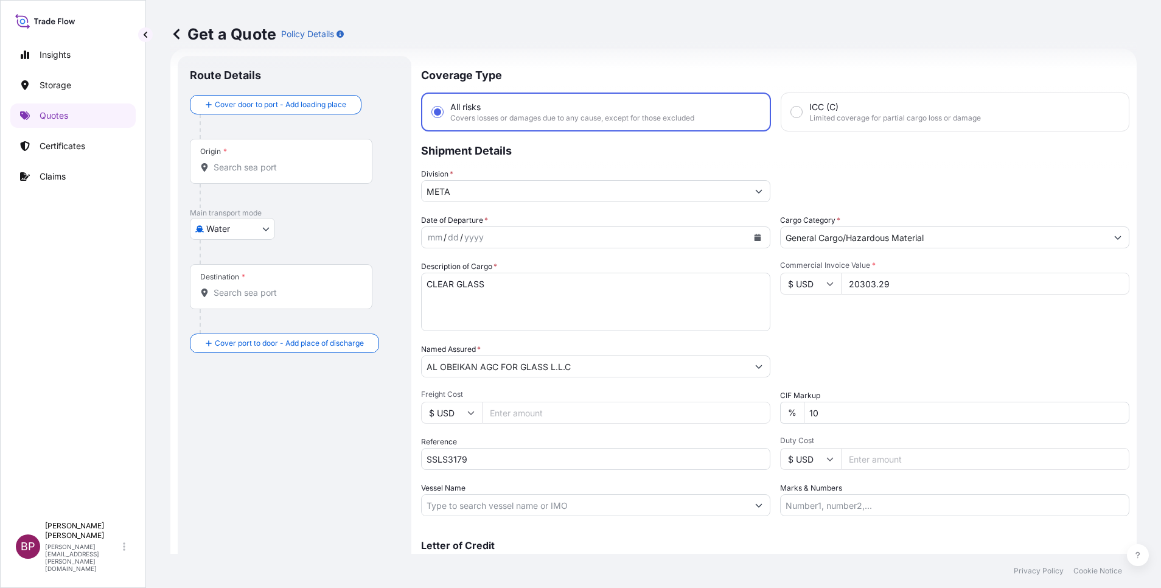
type input "20303.29"
drag, startPoint x: 823, startPoint y: 413, endPoint x: 658, endPoint y: 395, distance: 165.3
click at [658, 395] on div "Date of Departure * mm / dd / yyyy Cargo Category * General Cargo/Hazardous Mat…" at bounding box center [775, 365] width 708 height 302
type input "0"
click at [890, 348] on div "Packing Category Type to search a container mode Please select a primary mode o…" at bounding box center [954, 360] width 349 height 34
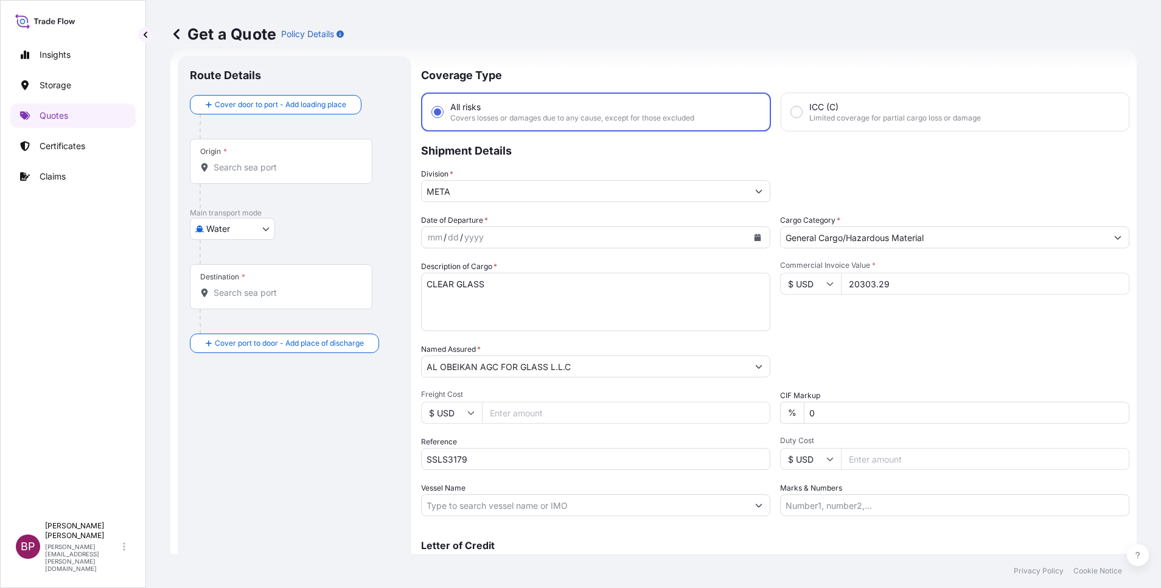
click at [755, 237] on icon "Calendar" at bounding box center [758, 237] width 7 height 7
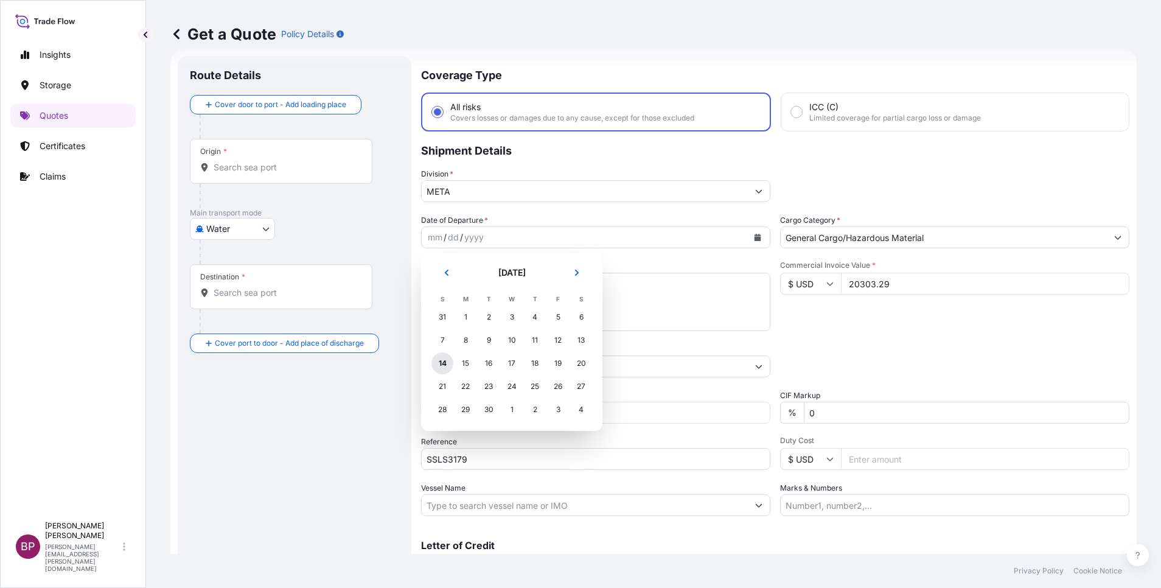
click at [444, 361] on div "14" at bounding box center [442, 363] width 22 height 22
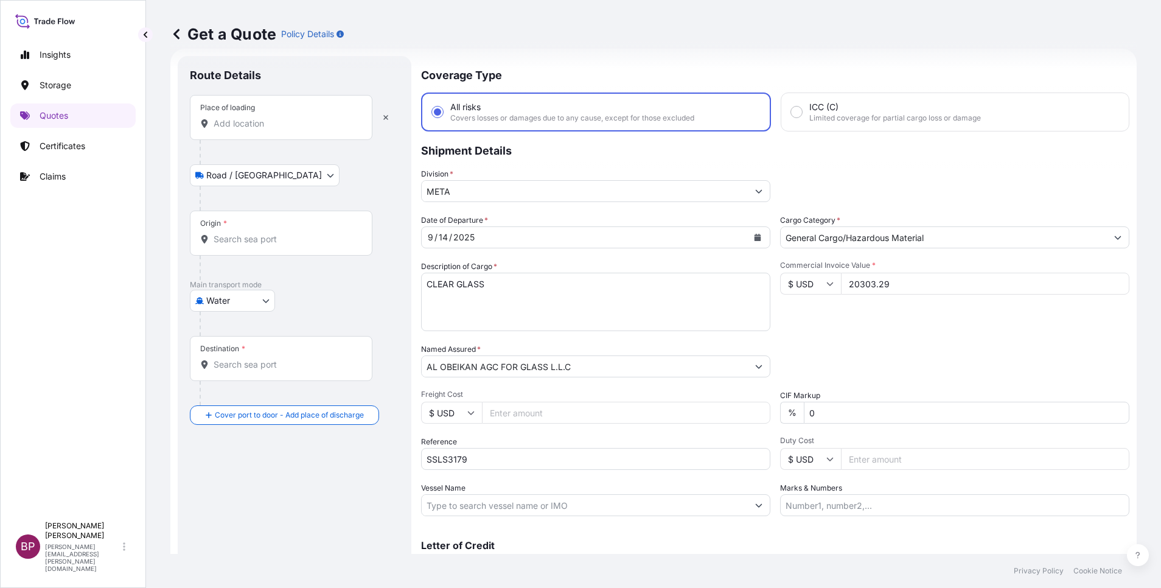
click at [276, 128] on input "Place of loading" at bounding box center [286, 123] width 144 height 12
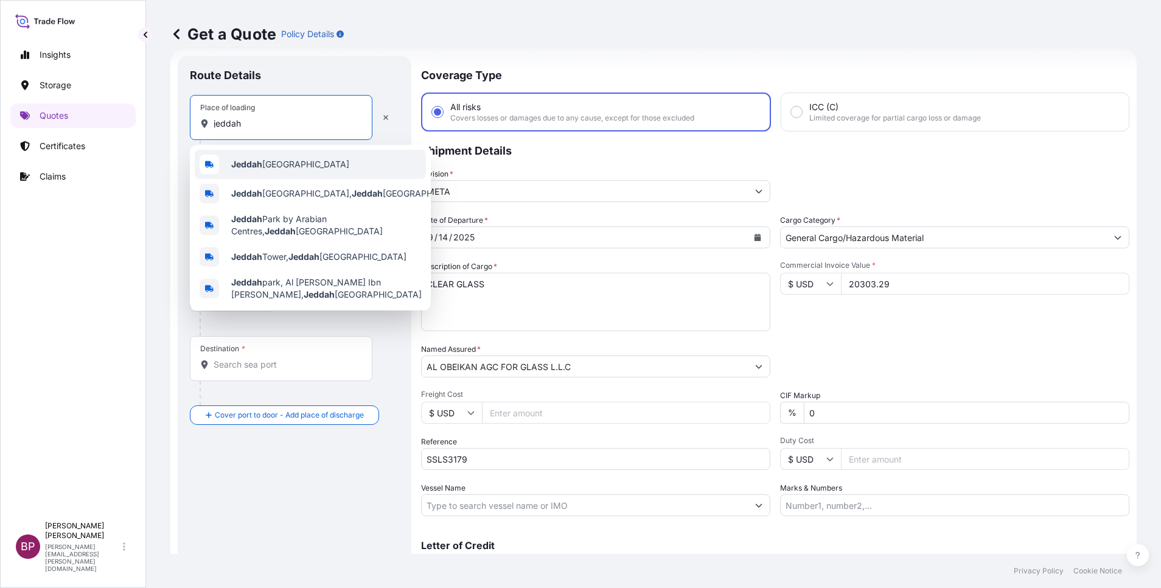
click at [265, 168] on span "Jeddah [GEOGRAPHIC_DATA]" at bounding box center [290, 164] width 118 height 12
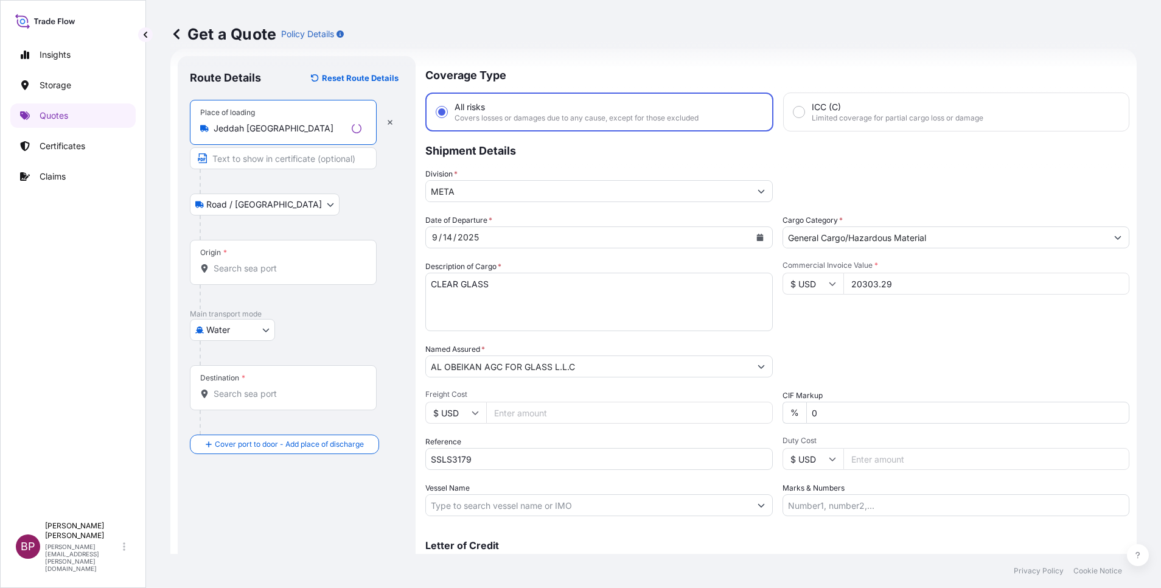
type input "Jeddah [GEOGRAPHIC_DATA]"
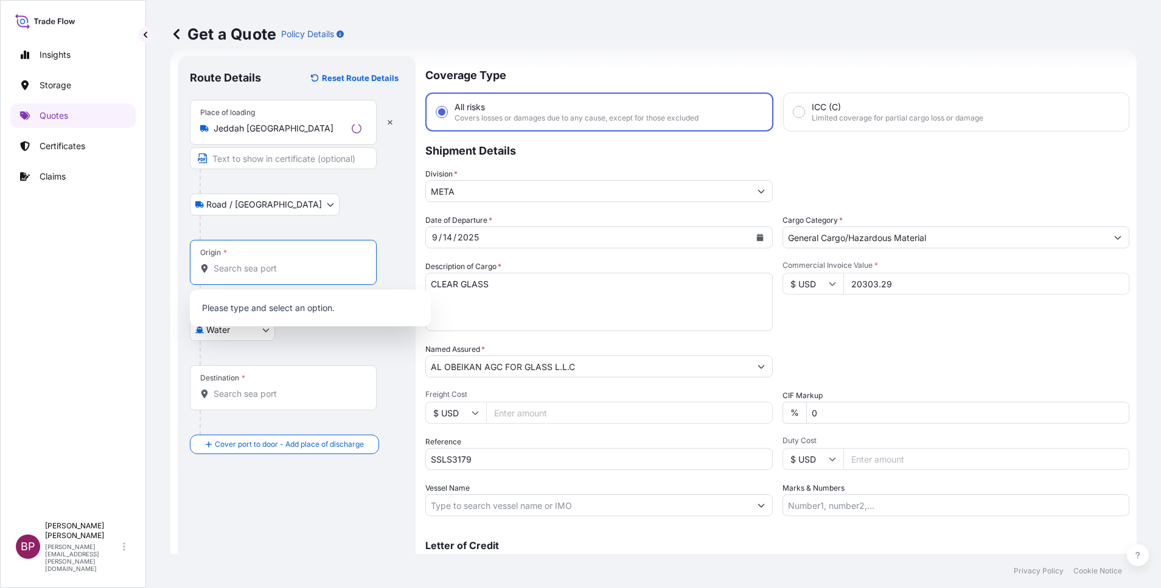
click at [257, 267] on input "Origin *" at bounding box center [288, 268] width 148 height 12
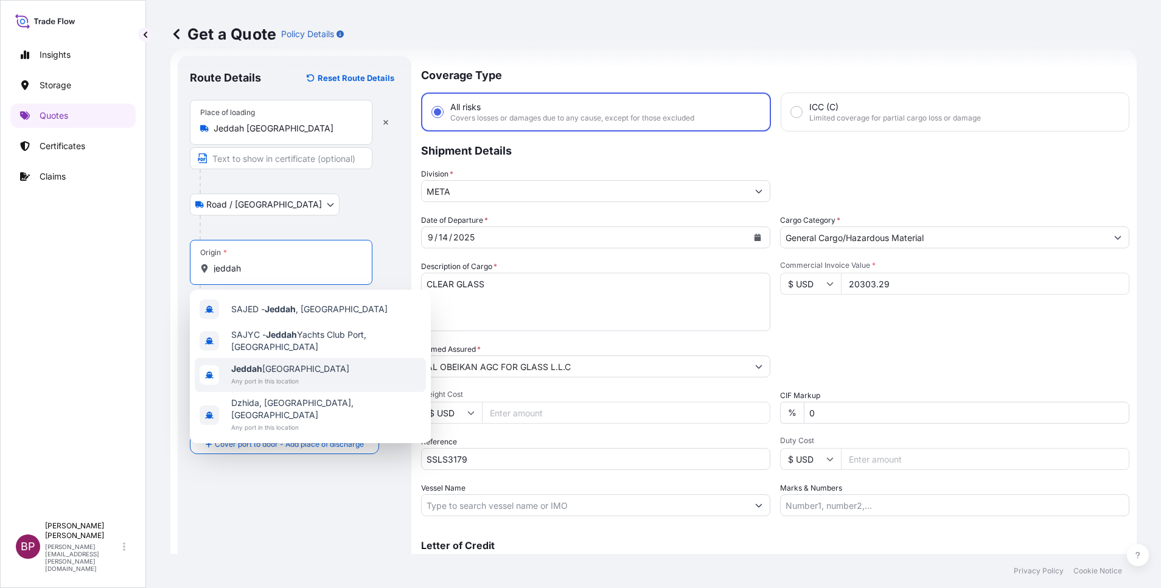
click at [287, 377] on span "Any port in this location" at bounding box center [290, 381] width 118 height 12
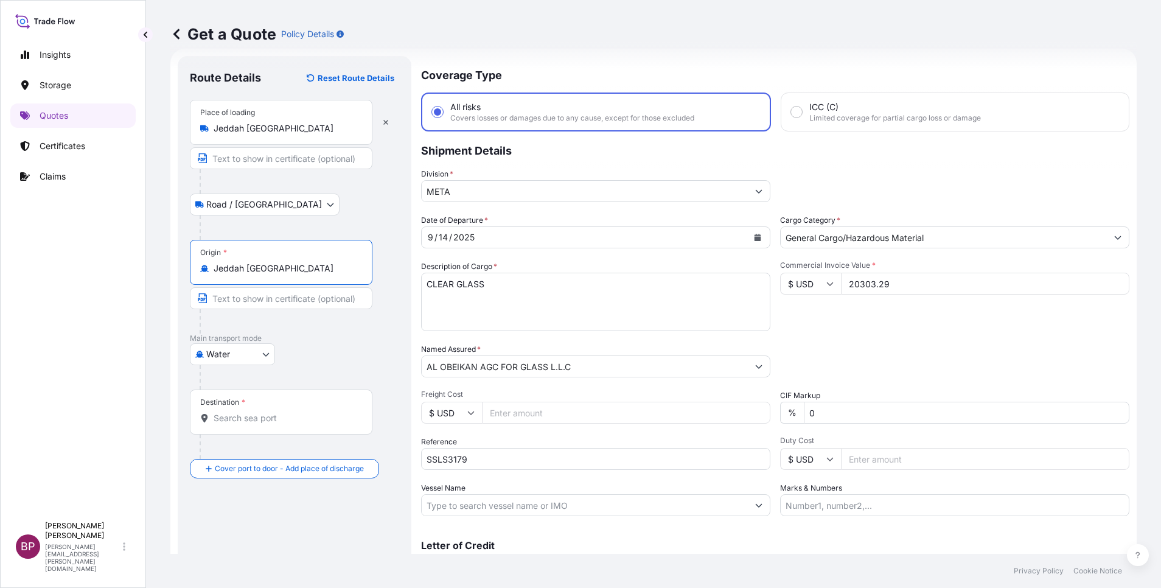
type input "Jeddah [GEOGRAPHIC_DATA]"
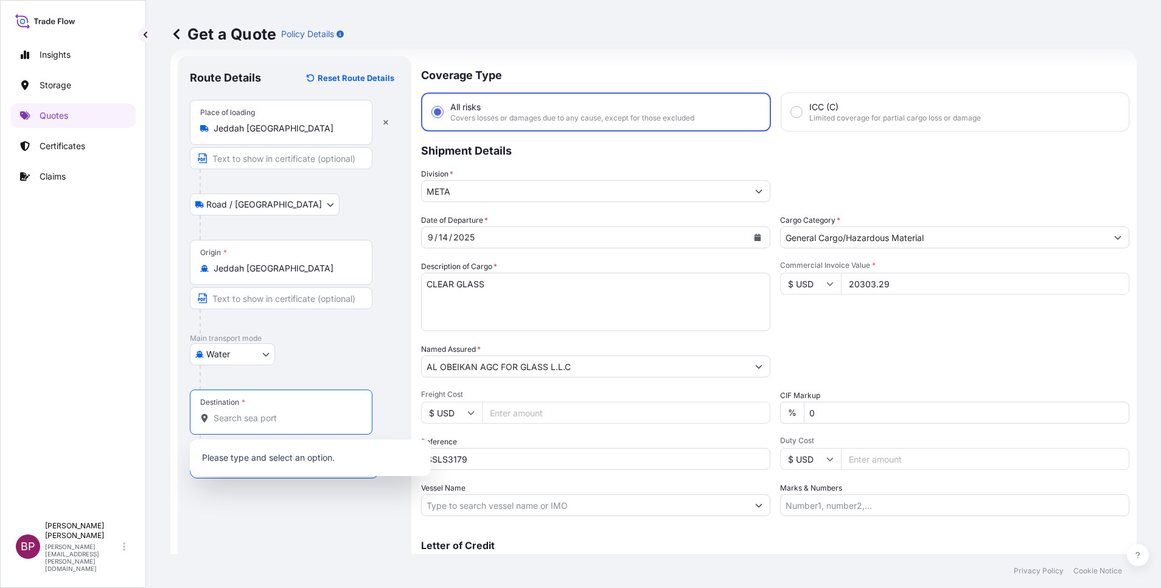
click at [273, 424] on input "Destination *" at bounding box center [286, 418] width 144 height 12
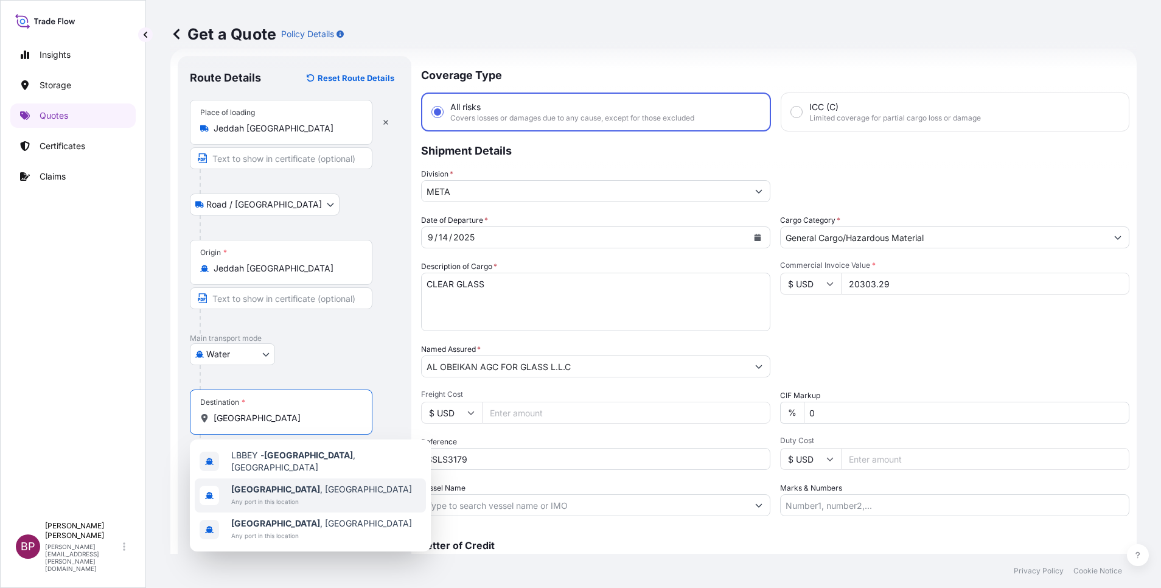
click at [311, 493] on div "[GEOGRAPHIC_DATA] , [GEOGRAPHIC_DATA] Any port in this location" at bounding box center [310, 495] width 231 height 34
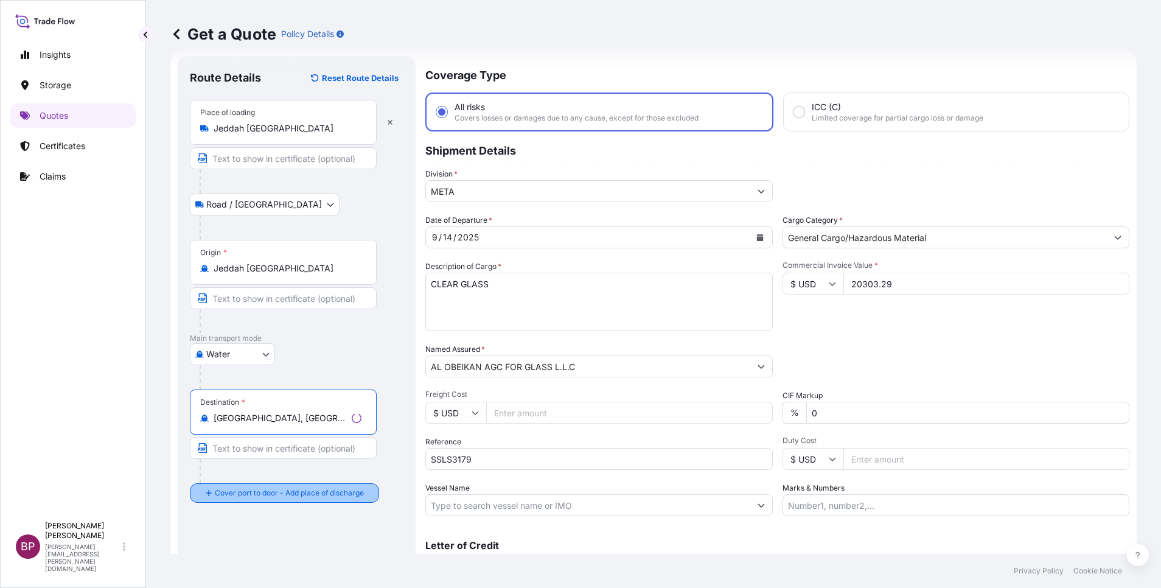
type input "[GEOGRAPHIC_DATA], [GEOGRAPHIC_DATA]"
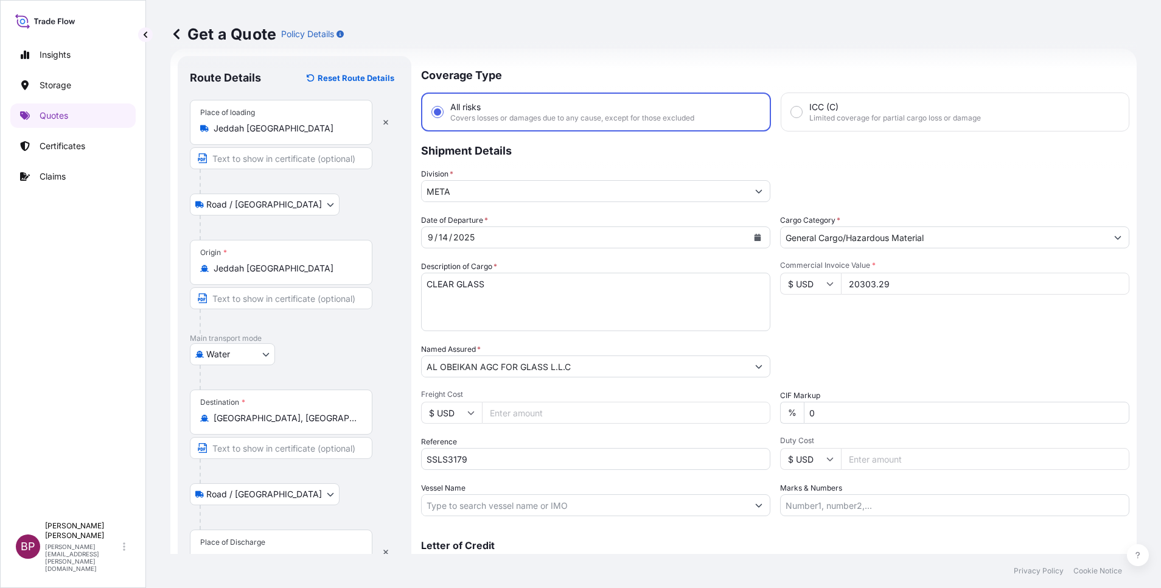
click at [297, 543] on div "Place of Discharge" at bounding box center [281, 551] width 183 height 45
click at [297, 552] on input "Place of Discharge" at bounding box center [286, 558] width 144 height 12
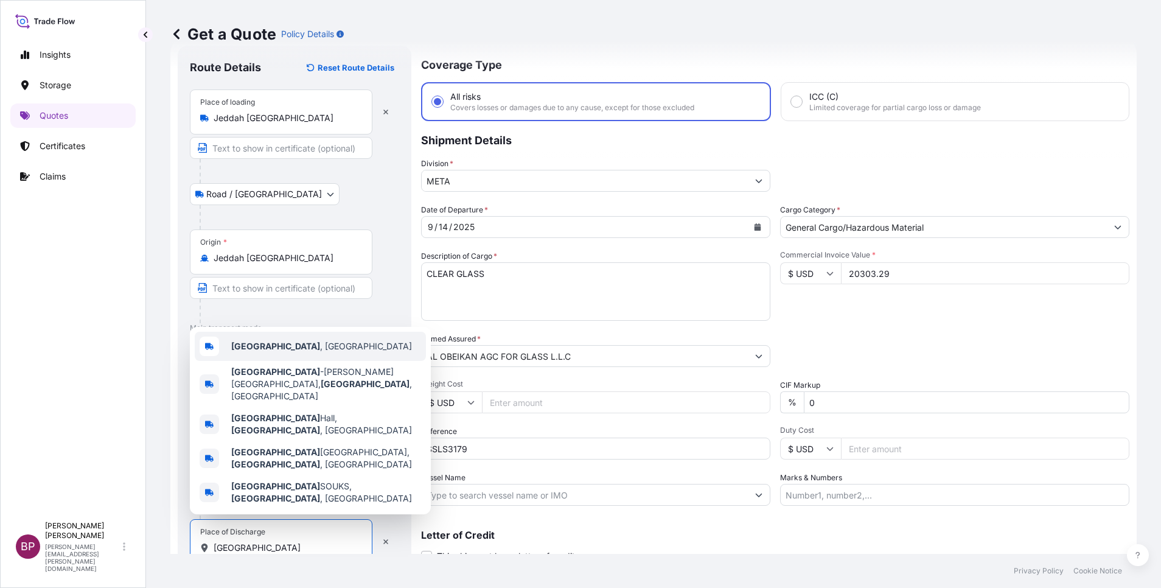
click at [313, 361] on div "[GEOGRAPHIC_DATA] , [GEOGRAPHIC_DATA]" at bounding box center [310, 346] width 231 height 29
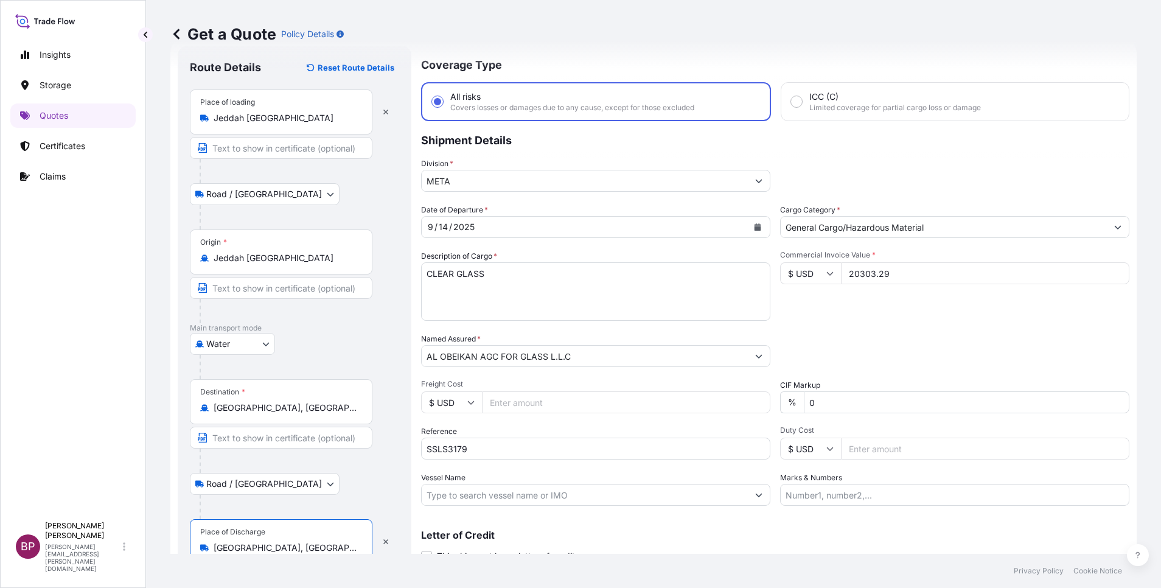
type input "[GEOGRAPHIC_DATA], [GEOGRAPHIC_DATA]"
click at [926, 355] on div "Packing Category Type to search a container mode Please select a primary mode o…" at bounding box center [954, 350] width 349 height 34
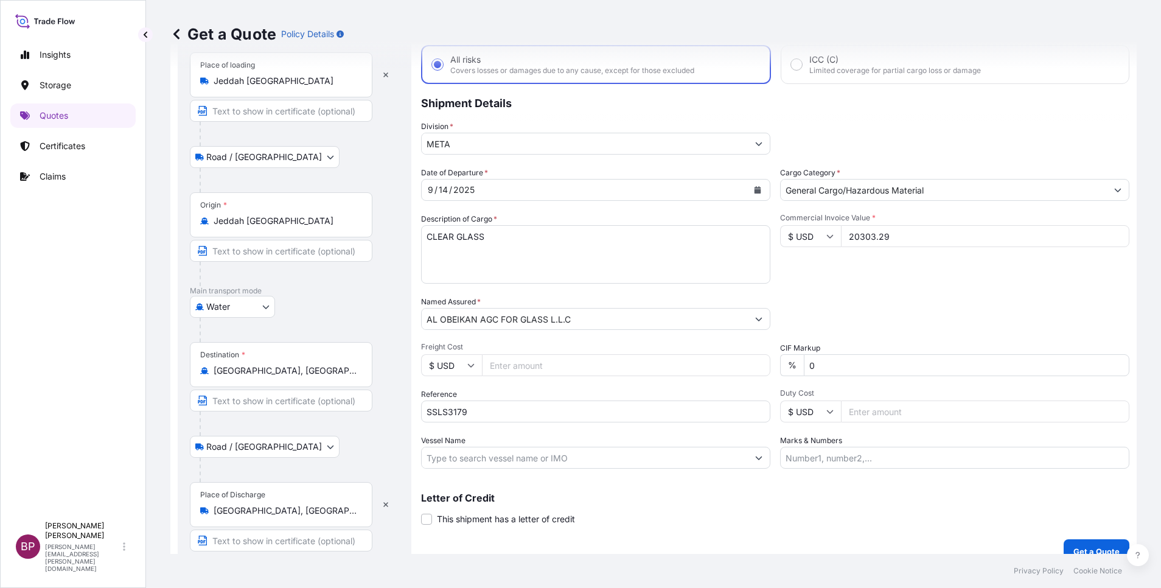
scroll to position [84, 0]
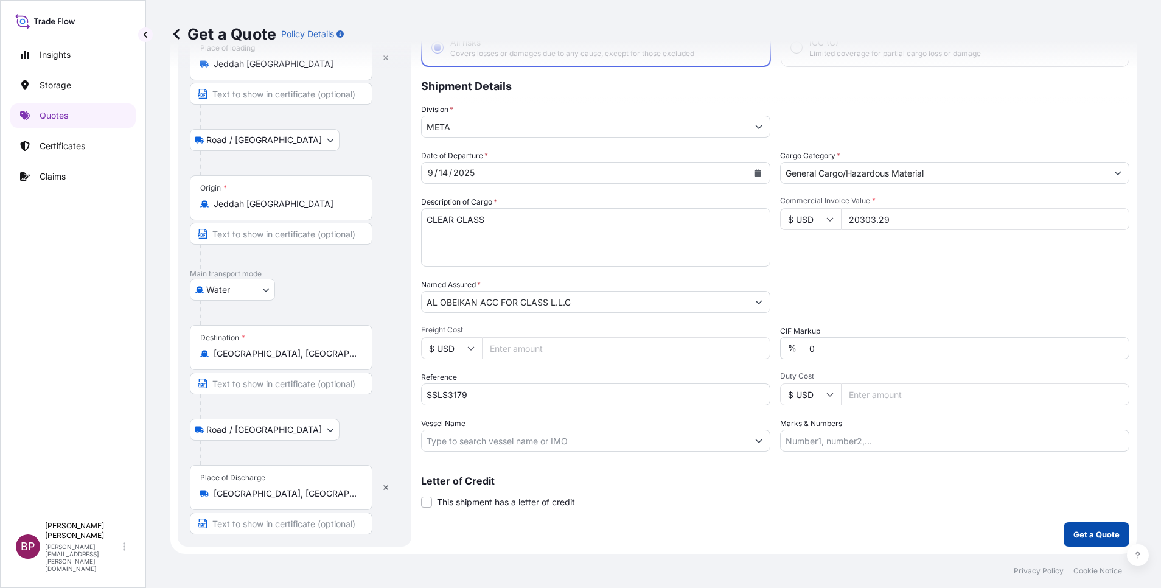
click at [1101, 534] on p "Get a Quote" at bounding box center [1096, 534] width 46 height 12
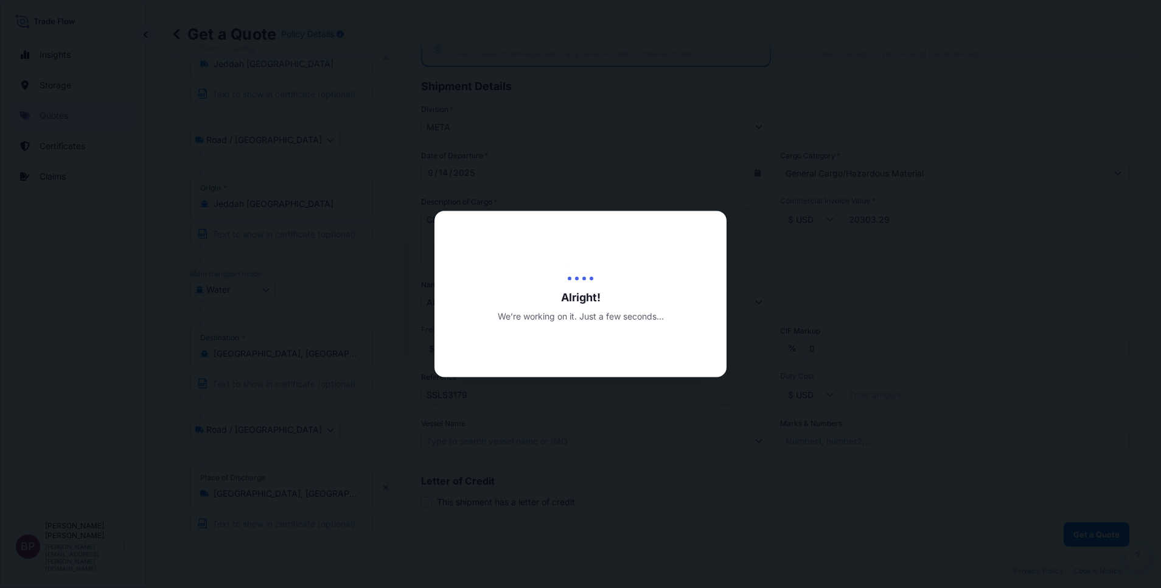
select select "Road / [GEOGRAPHIC_DATA]"
select select "Water"
select select "Road / [GEOGRAPHIC_DATA]"
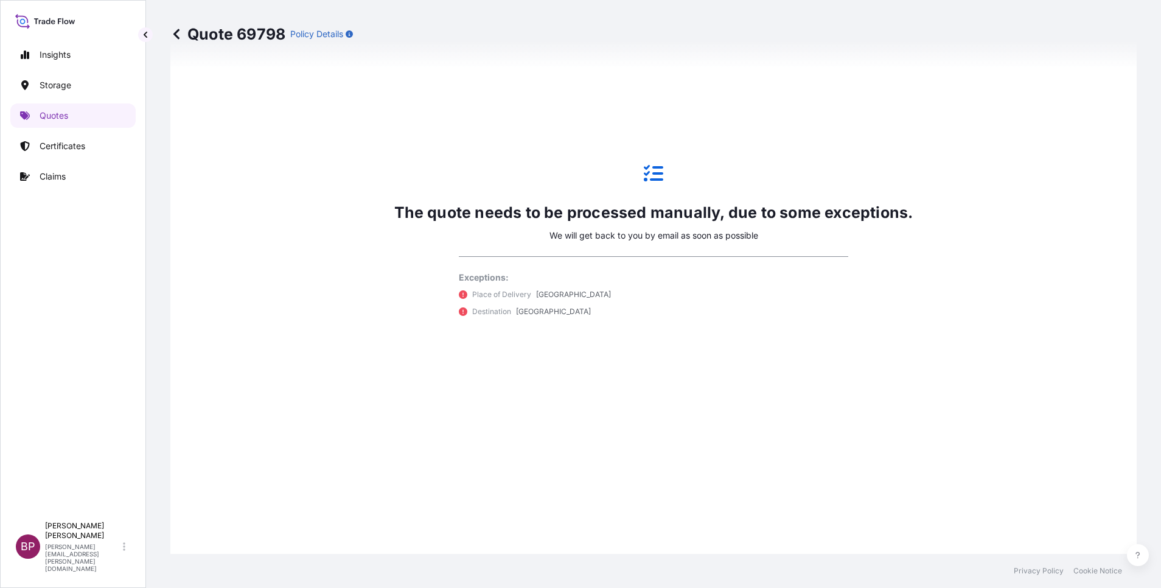
scroll to position [859, 0]
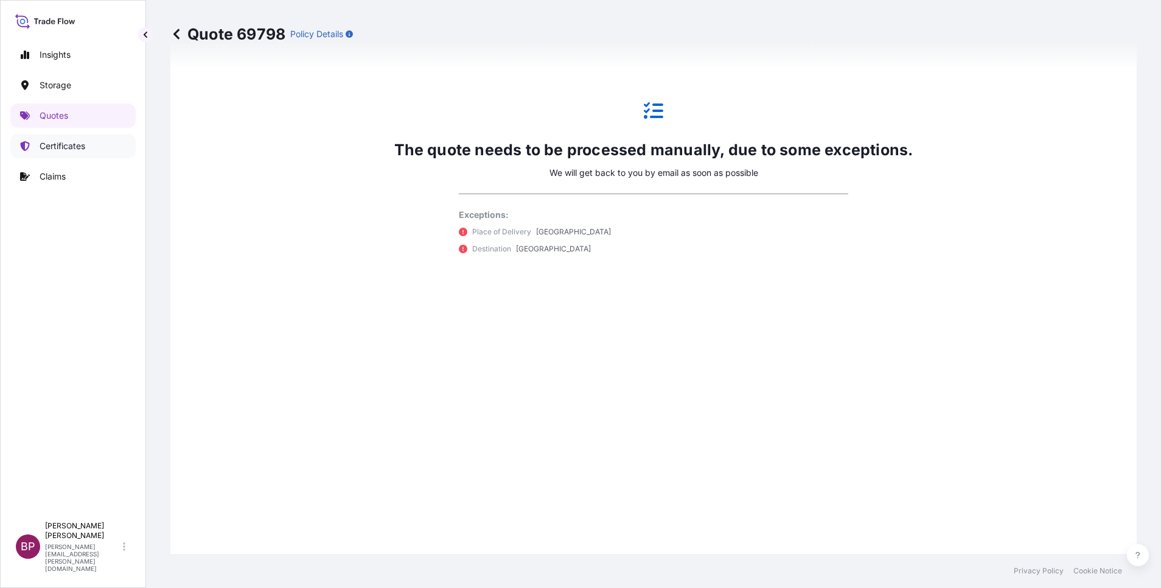
click at [64, 145] on p "Certificates" at bounding box center [63, 146] width 46 height 12
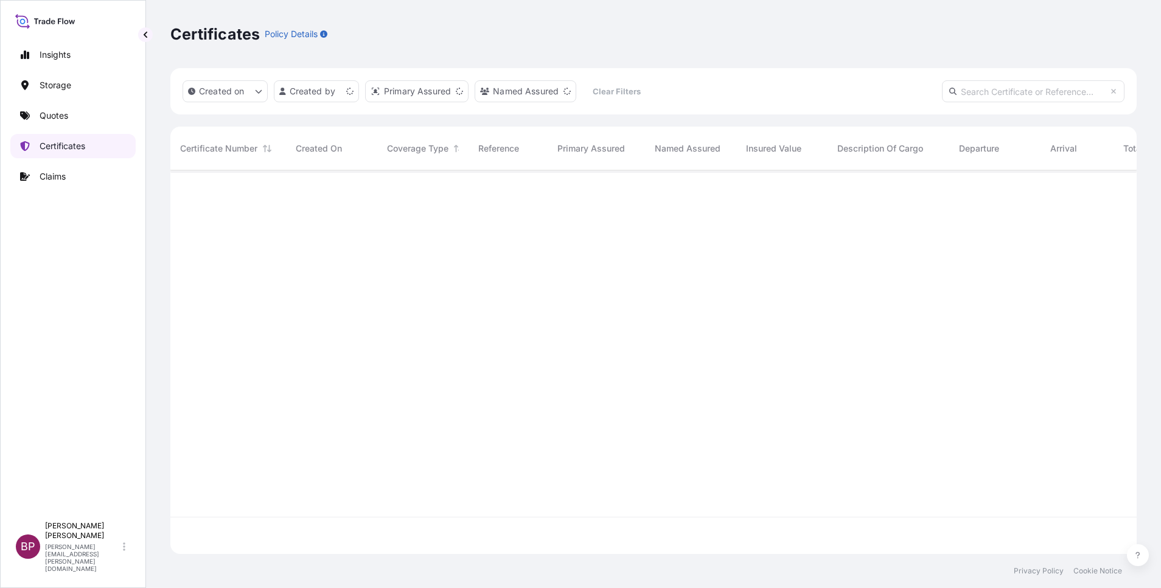
scroll to position [376, 952]
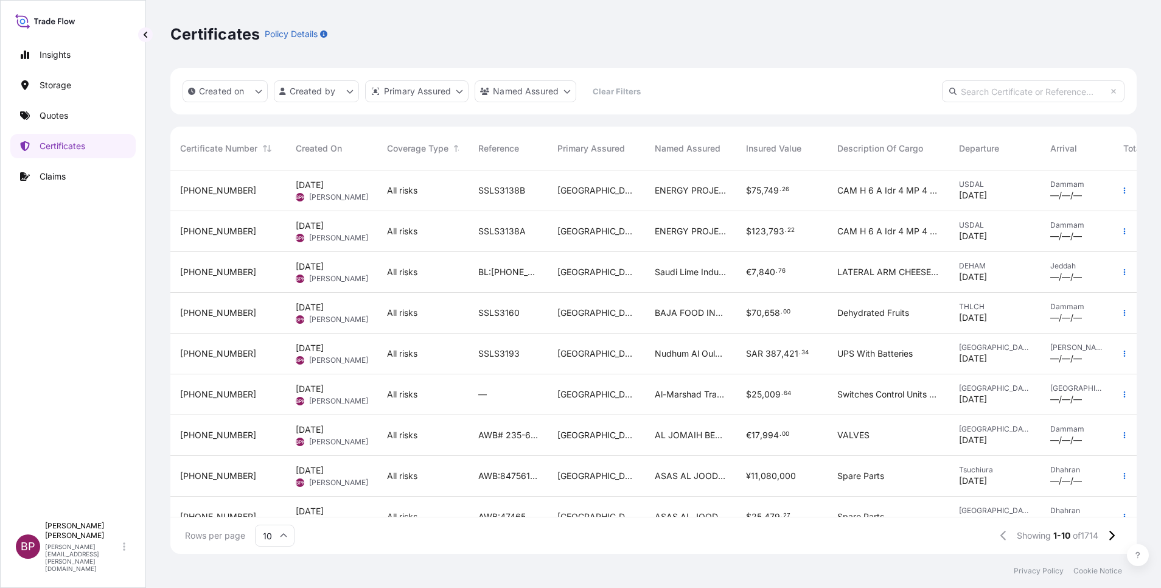
click at [634, 207] on div "[GEOGRAPHIC_DATA]" at bounding box center [596, 190] width 97 height 41
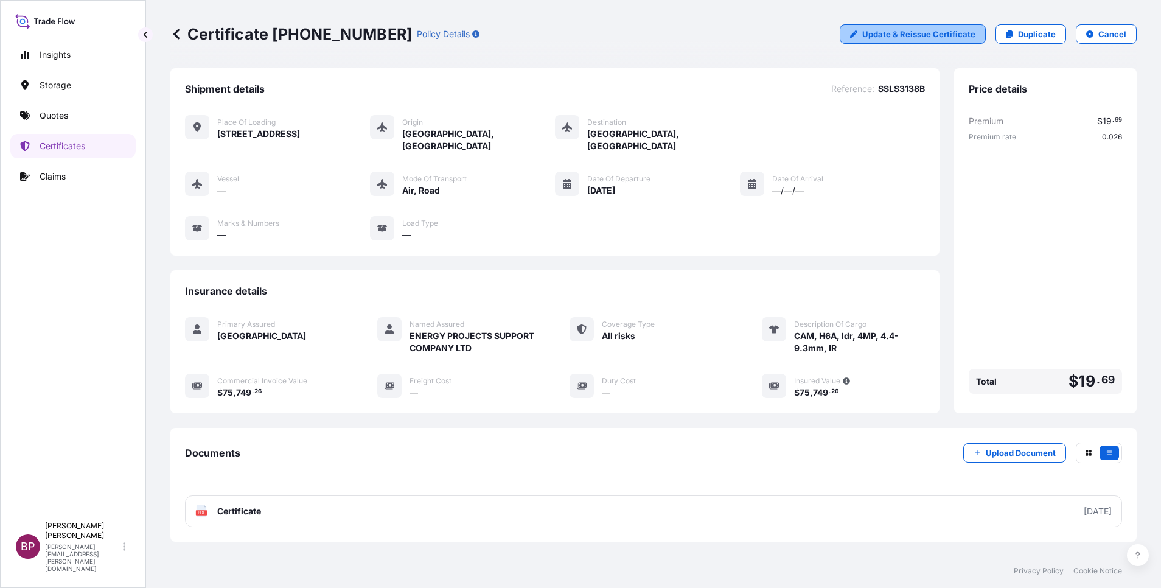
click at [955, 36] on p "Update & Reissue Certificate" at bounding box center [918, 34] width 113 height 12
select select "Road / [GEOGRAPHIC_DATA]"
select select "Air"
select select "31614"
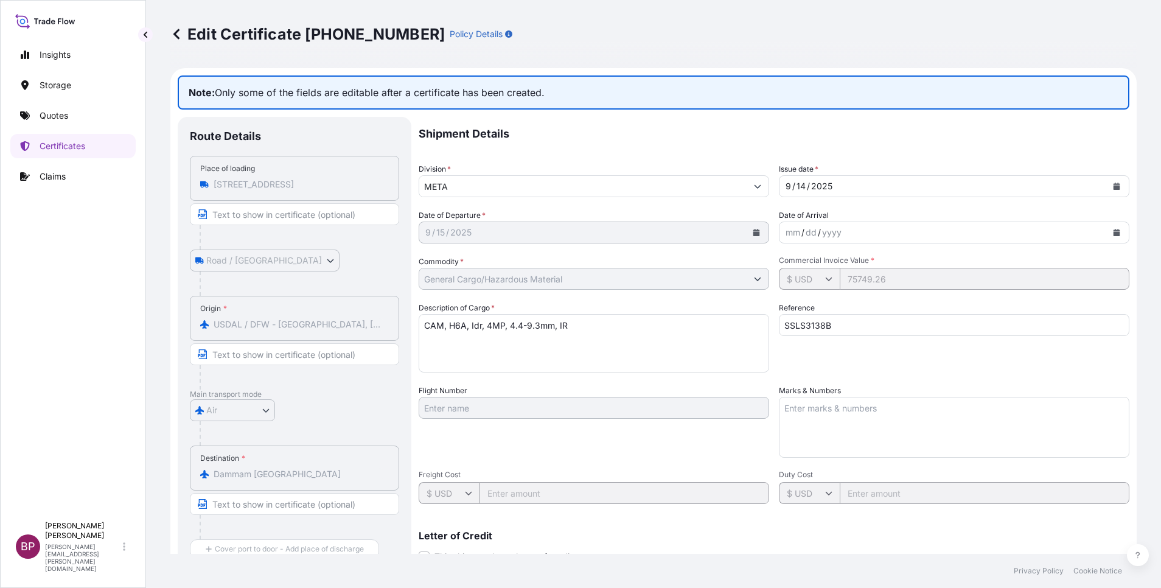
click at [627, 340] on textarea "CAM, H6A, Idr, 4MP, 4.4-9.3mm, IR" at bounding box center [594, 343] width 350 height 58
drag, startPoint x: 596, startPoint y: 329, endPoint x: 330, endPoint y: 318, distance: 265.5
click at [329, 312] on div "Route Details Place of loading [STREET_ADDRESS], [GEOGRAPHIC_DATA] Road / [GEOG…" at bounding box center [654, 424] width 952 height 614
paste textarea "NVR6 PRM PLUS, FORM H, 240TB, S22 UK"
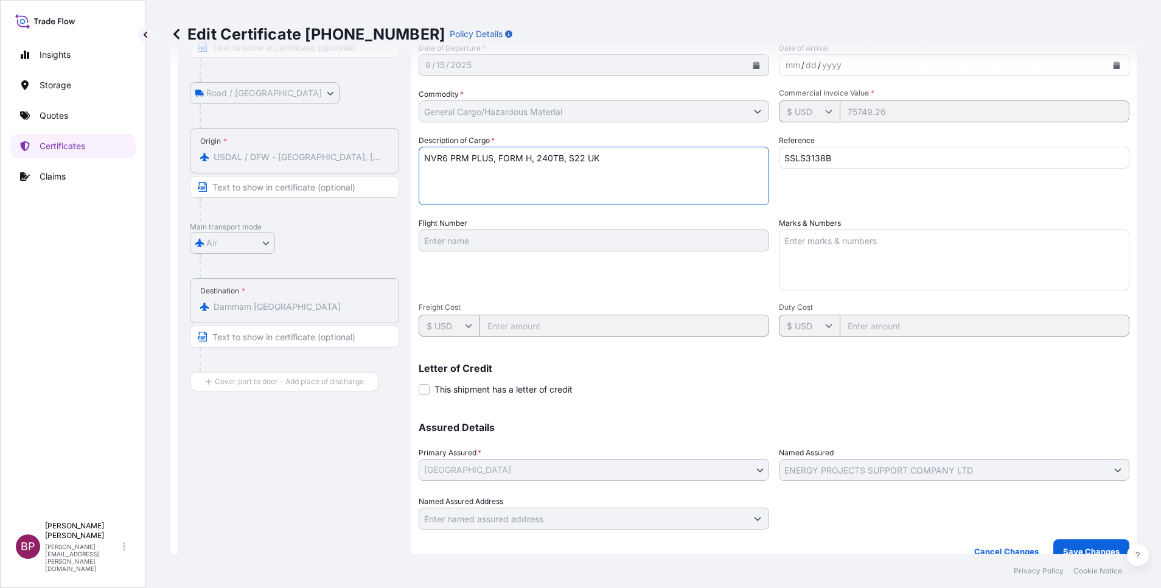
scroll to position [183, 0]
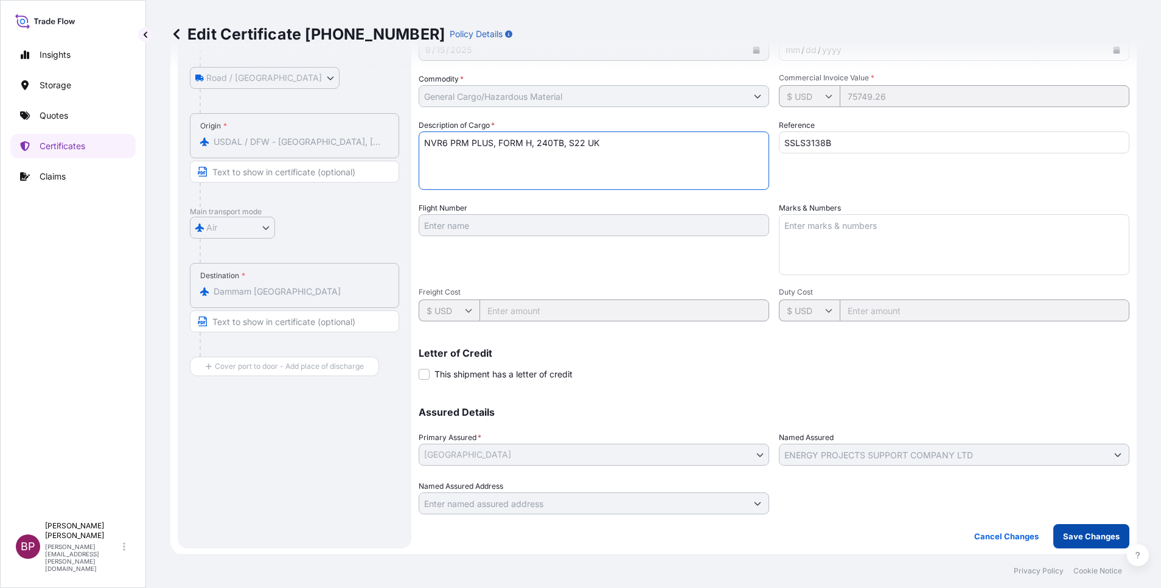
type textarea "NVR6 PRM PLUS, FORM H, 240TB, S22 UK"
click at [1078, 538] on p "Save Changes" at bounding box center [1091, 536] width 57 height 12
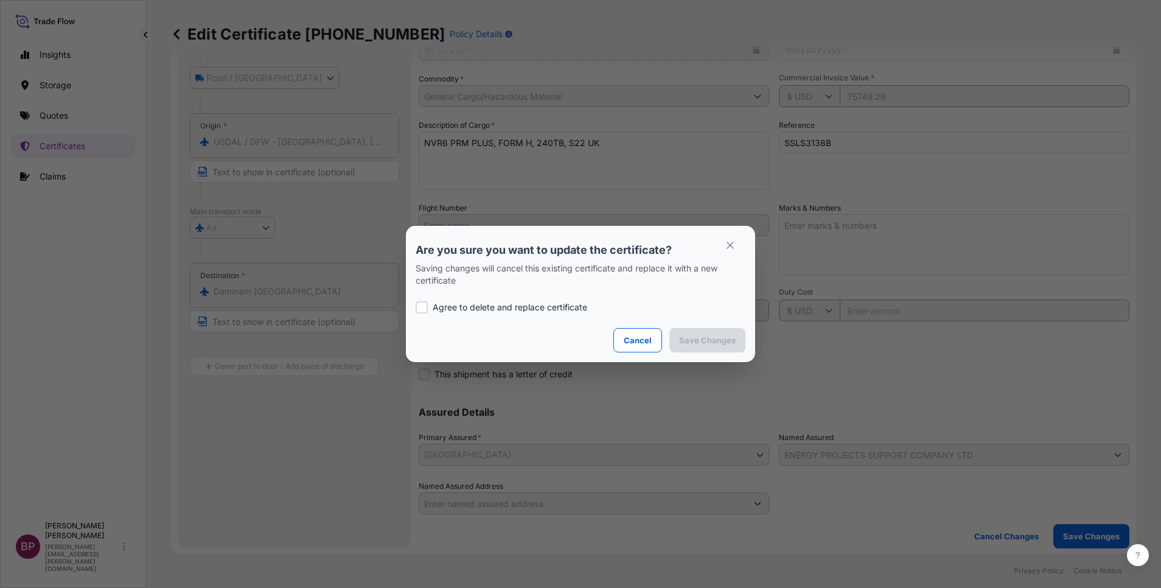
click at [476, 296] on div "Agree to delete and replace certificate" at bounding box center [581, 307] width 330 height 41
click at [469, 304] on p "Agree to delete and replace certificate" at bounding box center [510, 307] width 155 height 12
checkbox input "true"
click at [708, 343] on p "Save Changes" at bounding box center [707, 340] width 57 height 12
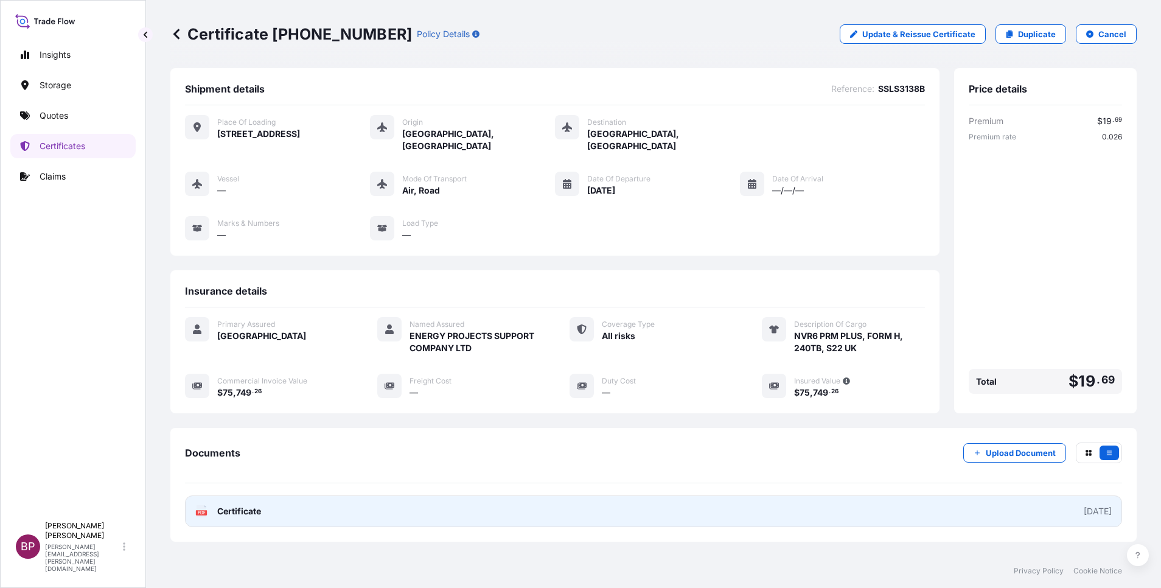
click at [227, 513] on span "Certificate" at bounding box center [239, 511] width 44 height 12
